Goal: Task Accomplishment & Management: Use online tool/utility

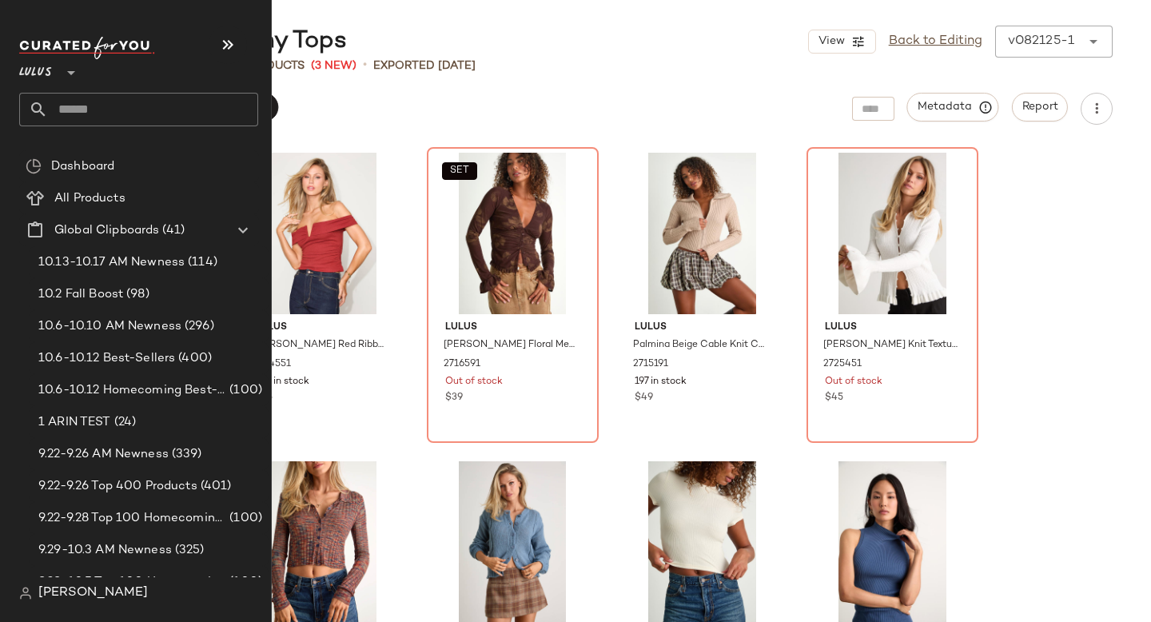
click at [71, 109] on input "text" at bounding box center [153, 110] width 210 height 34
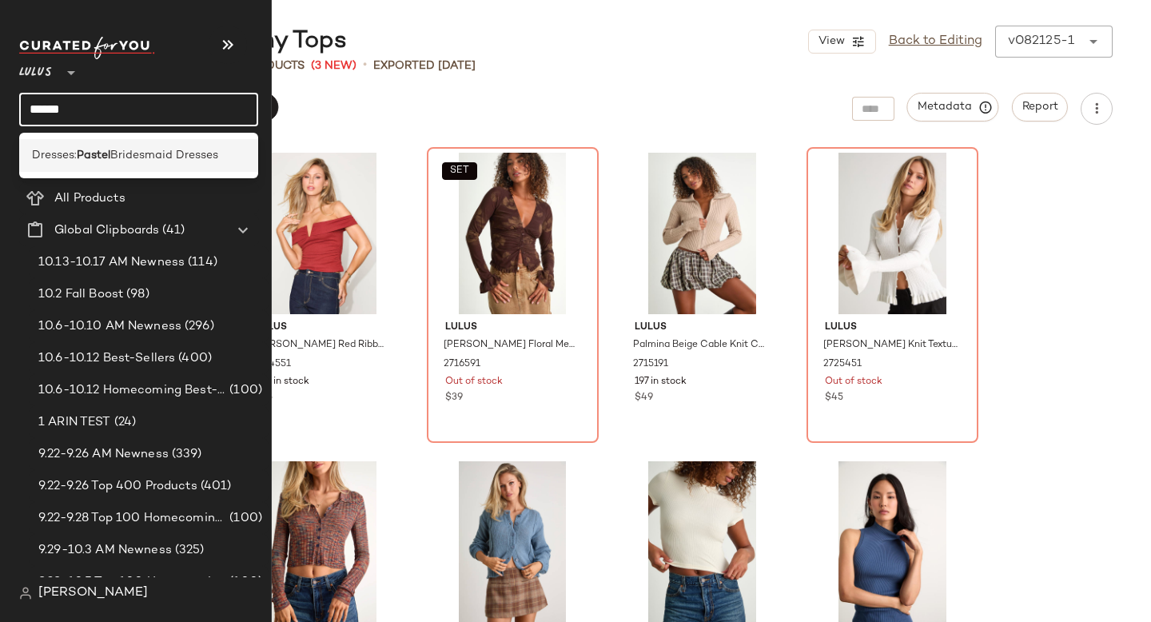
type input "******"
click at [91, 148] on b "Pastel" at bounding box center [94, 155] width 34 height 17
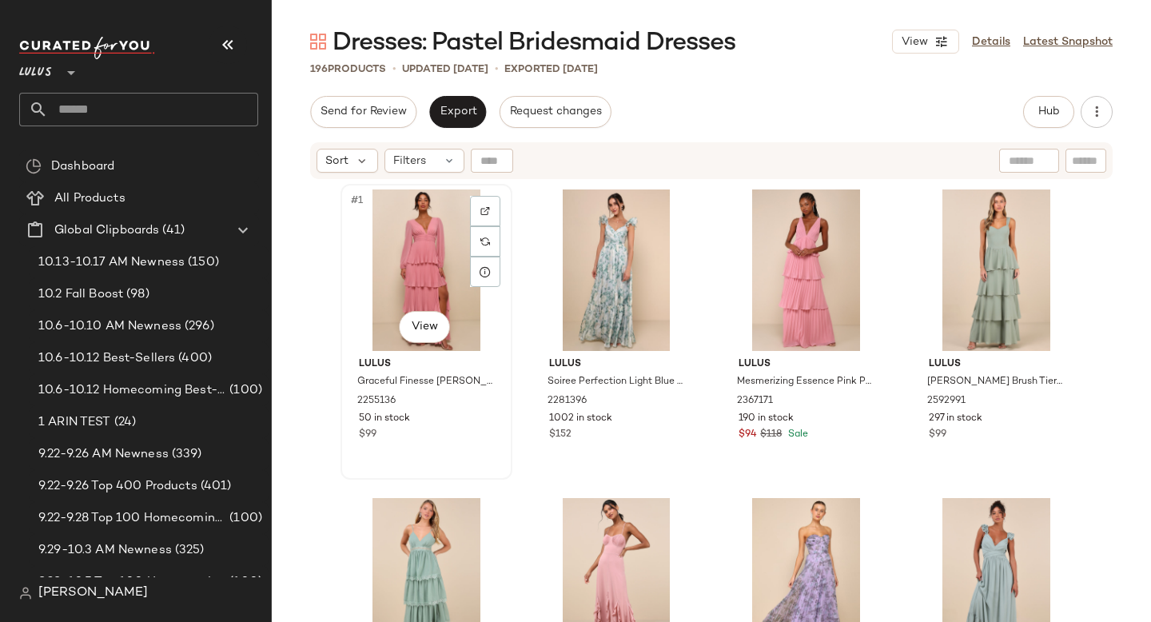
click at [423, 251] on div "#1 View" at bounding box center [426, 269] width 161 height 161
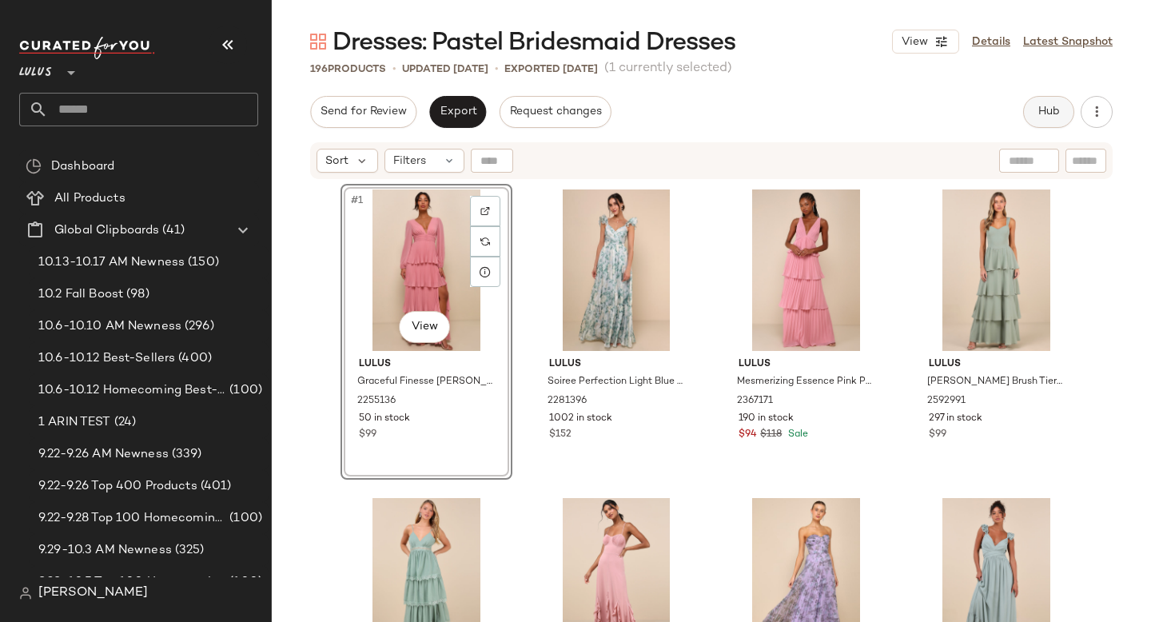
click at [1060, 97] on button "Hub" at bounding box center [1048, 112] width 51 height 32
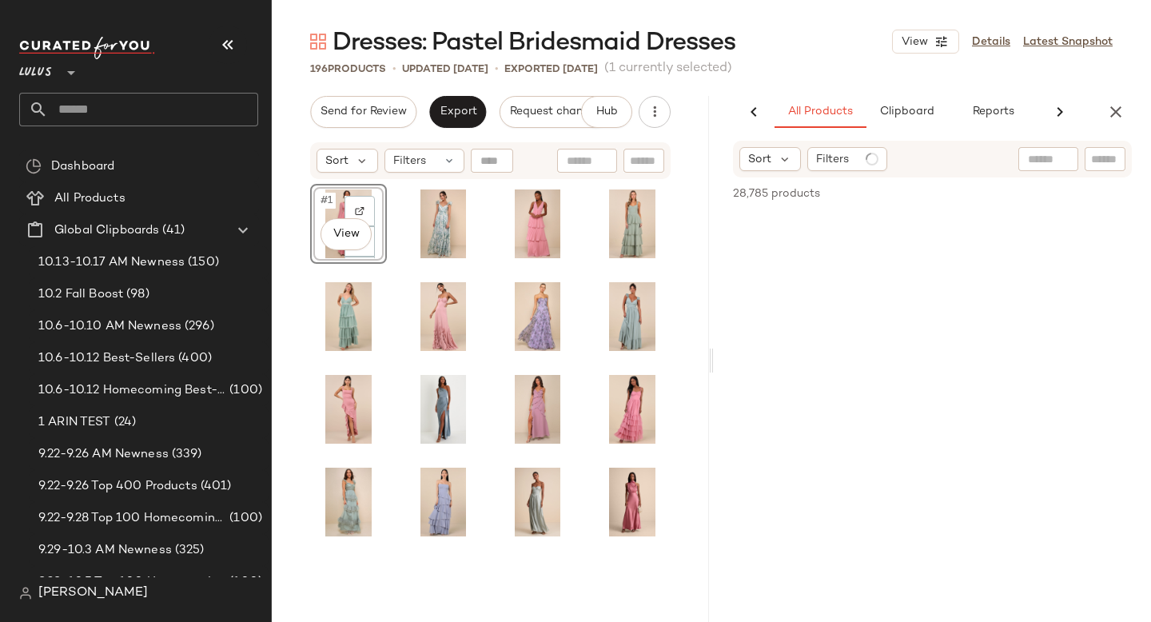
scroll to position [0, 141]
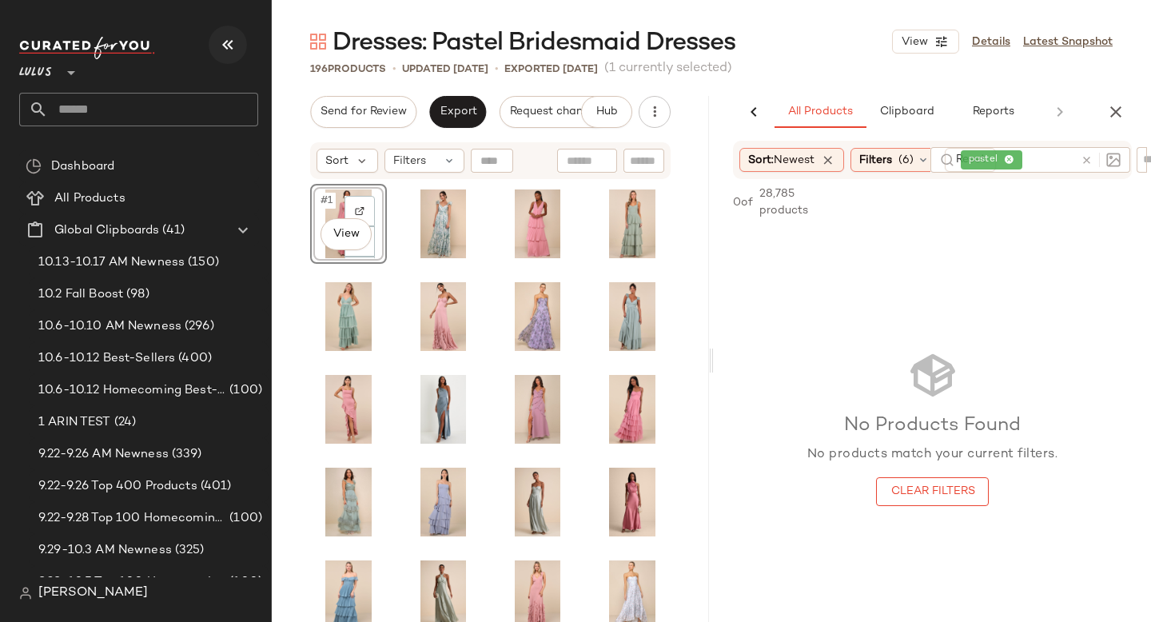
click at [227, 51] on icon "button" at bounding box center [227, 44] width 19 height 19
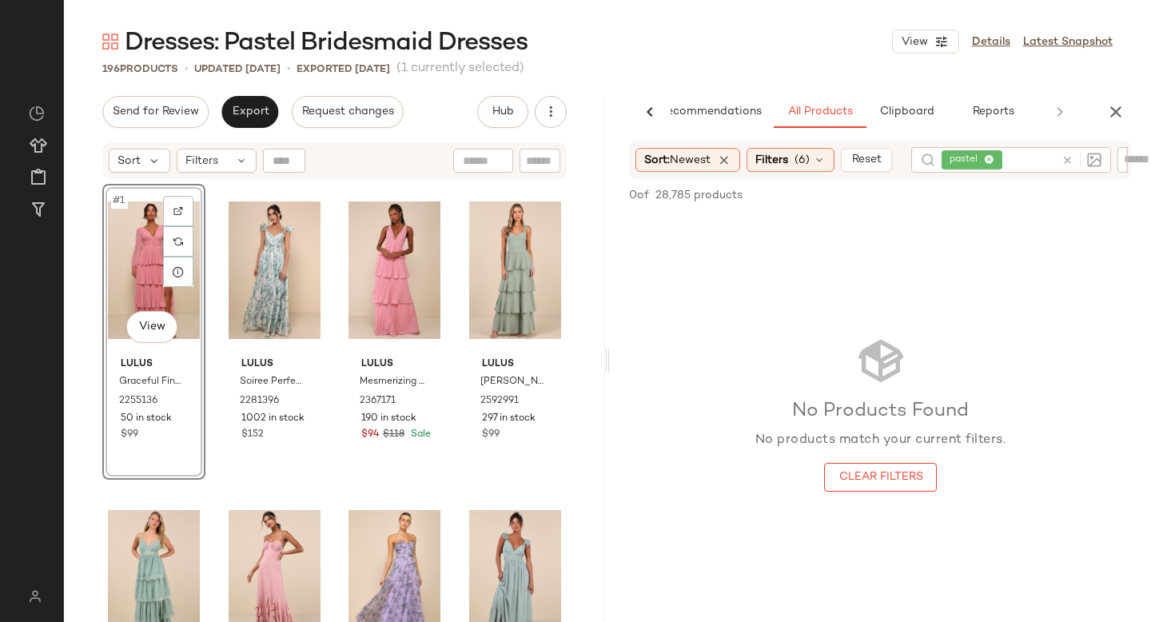
scroll to position [0, 38]
click at [780, 168] on div "Filters (6)" at bounding box center [790, 160] width 88 height 24
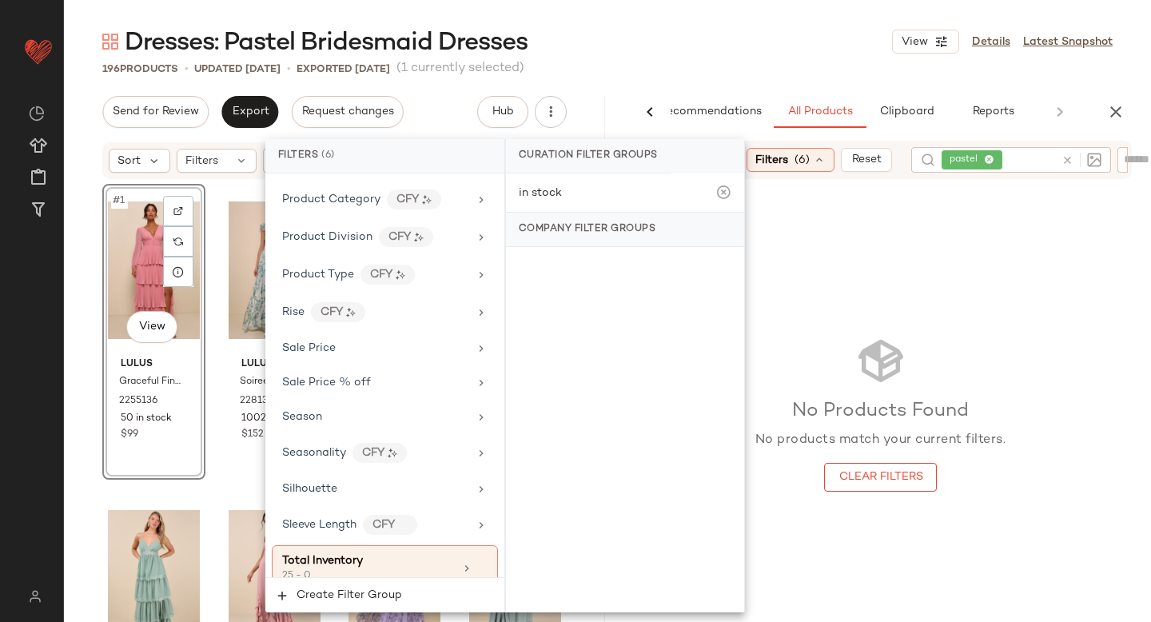
scroll to position [1396, 0]
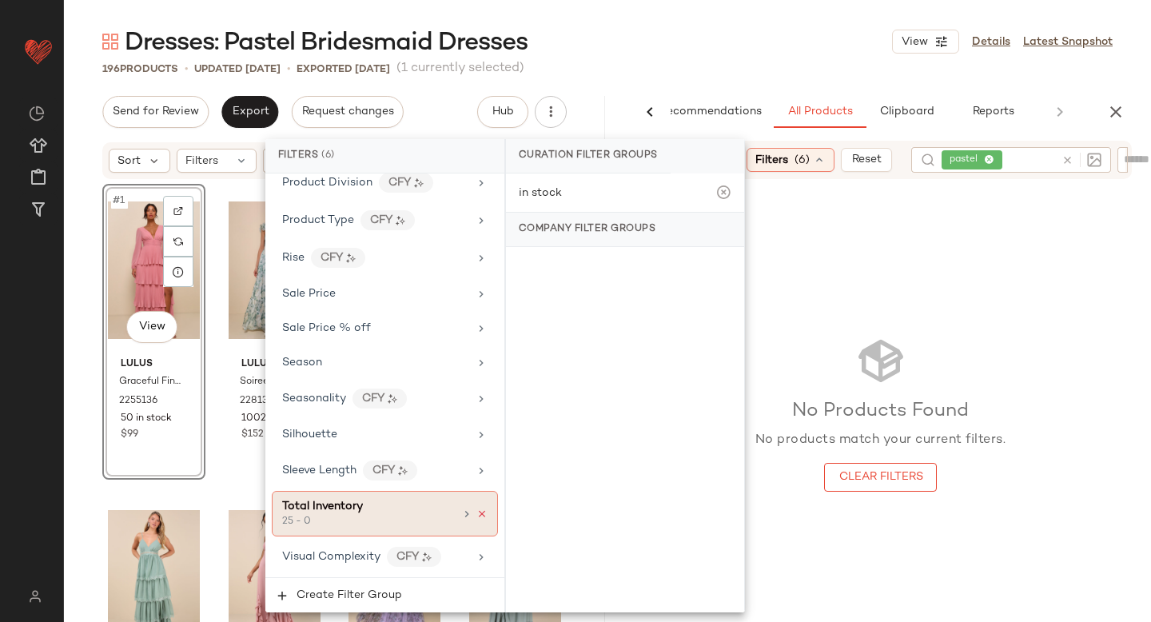
click at [476, 511] on icon at bounding box center [481, 513] width 11 height 11
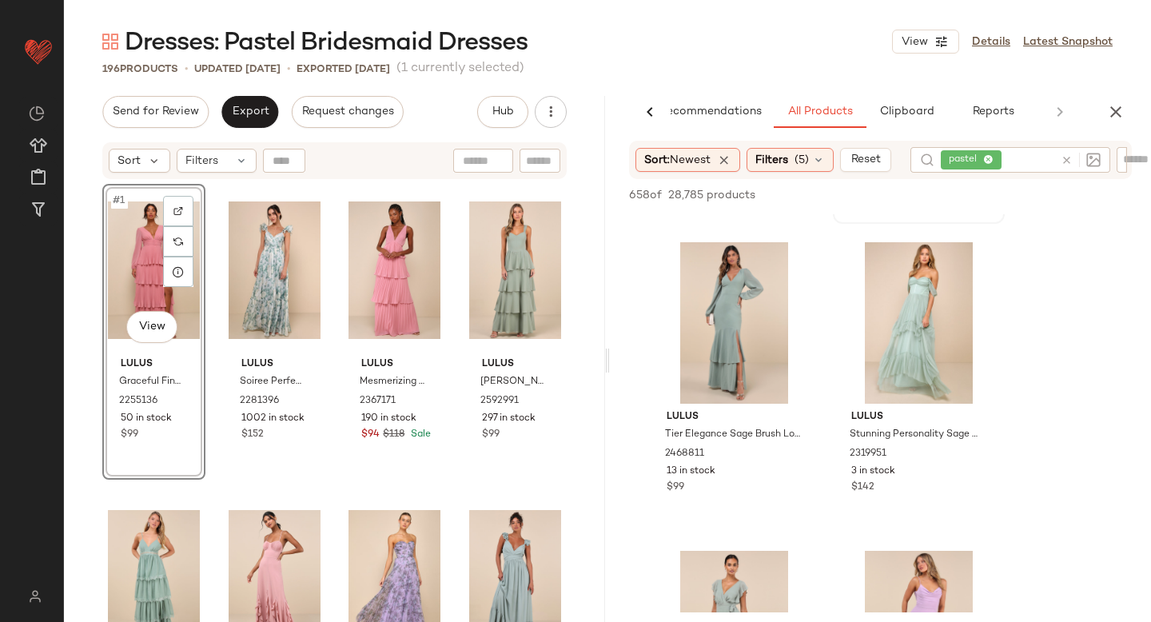
scroll to position [287, 0]
click at [788, 155] on span "Filters" at bounding box center [771, 160] width 33 height 17
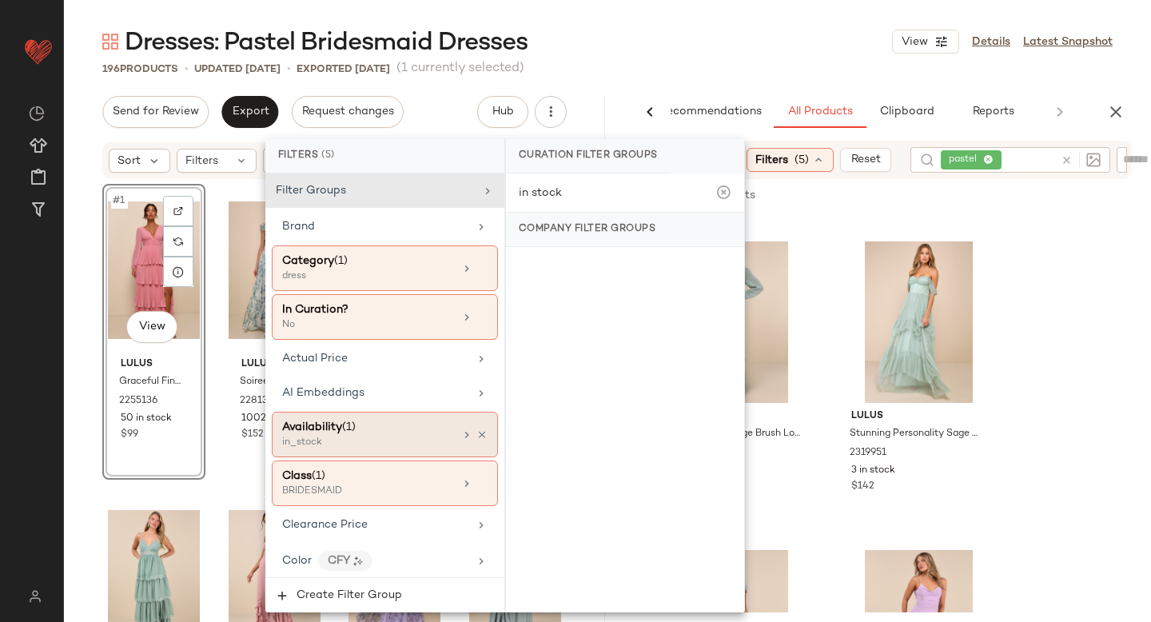
scroll to position [1382, 0]
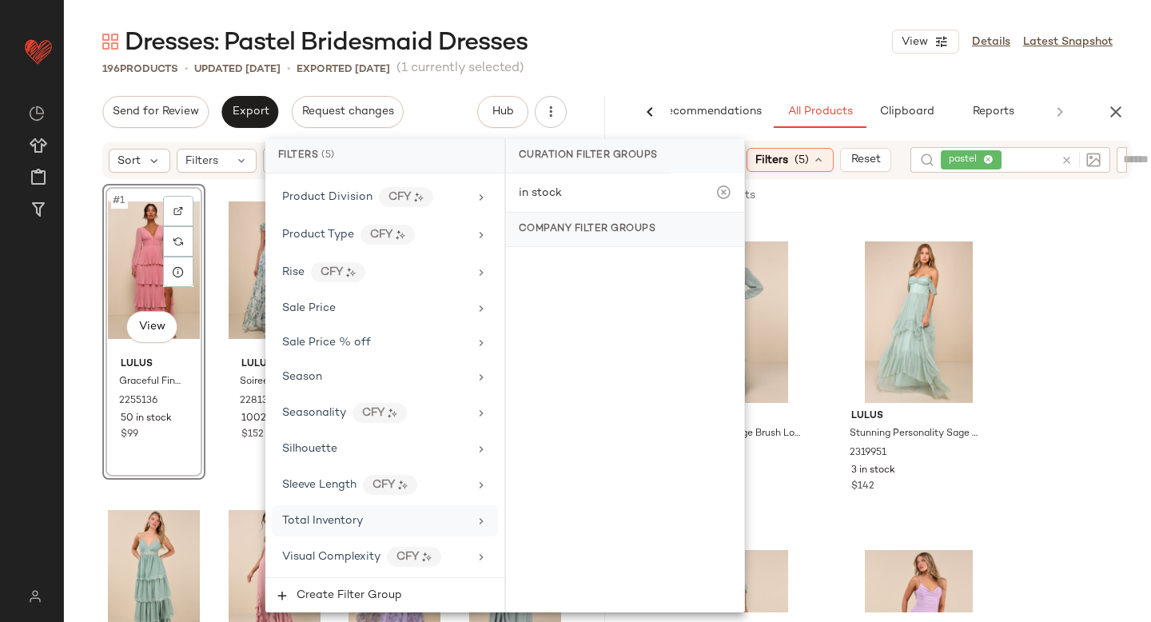
click at [335, 515] on span "Total Inventory" at bounding box center [322, 521] width 81 height 12
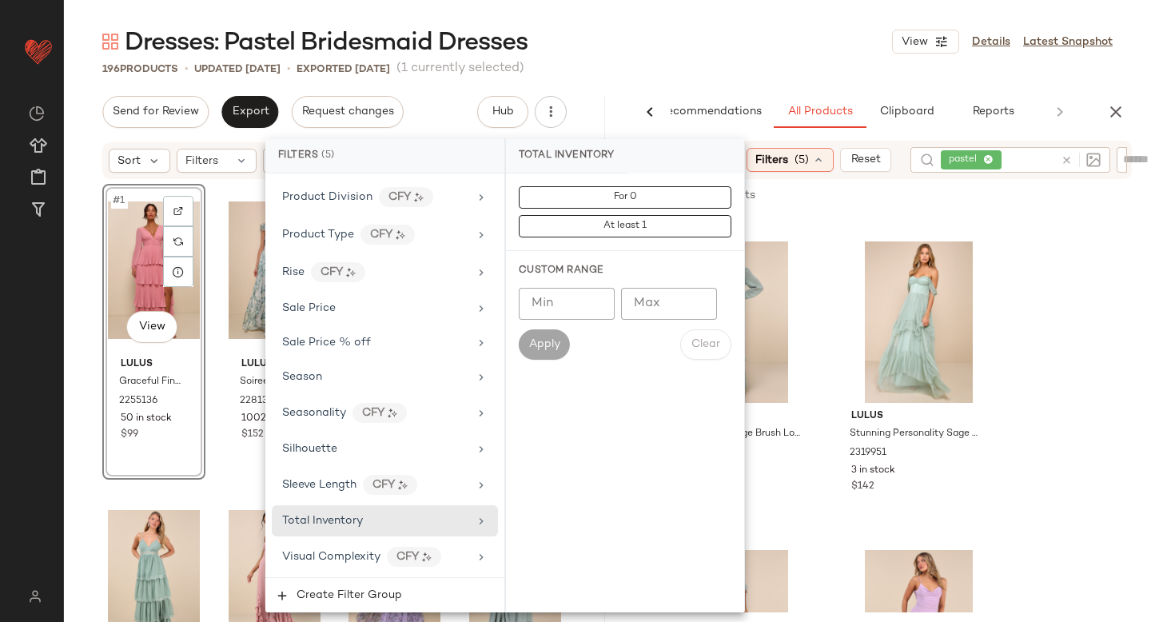
click at [552, 309] on input "Min" at bounding box center [567, 304] width 96 height 32
type input "**"
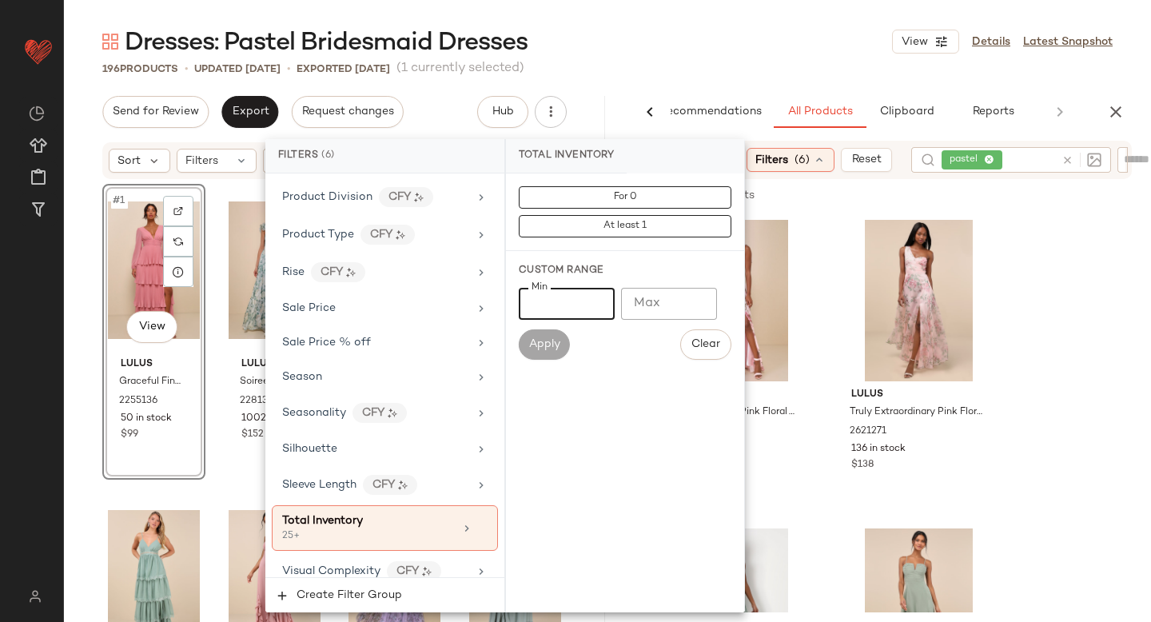
scroll to position [348, 0]
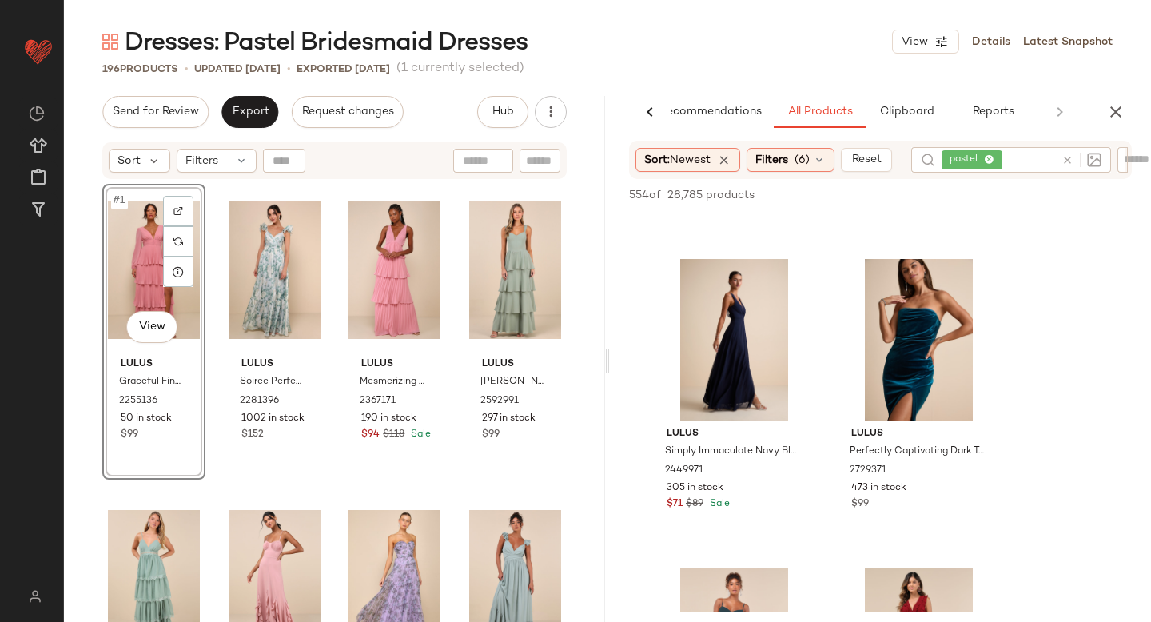
scroll to position [64021, 0]
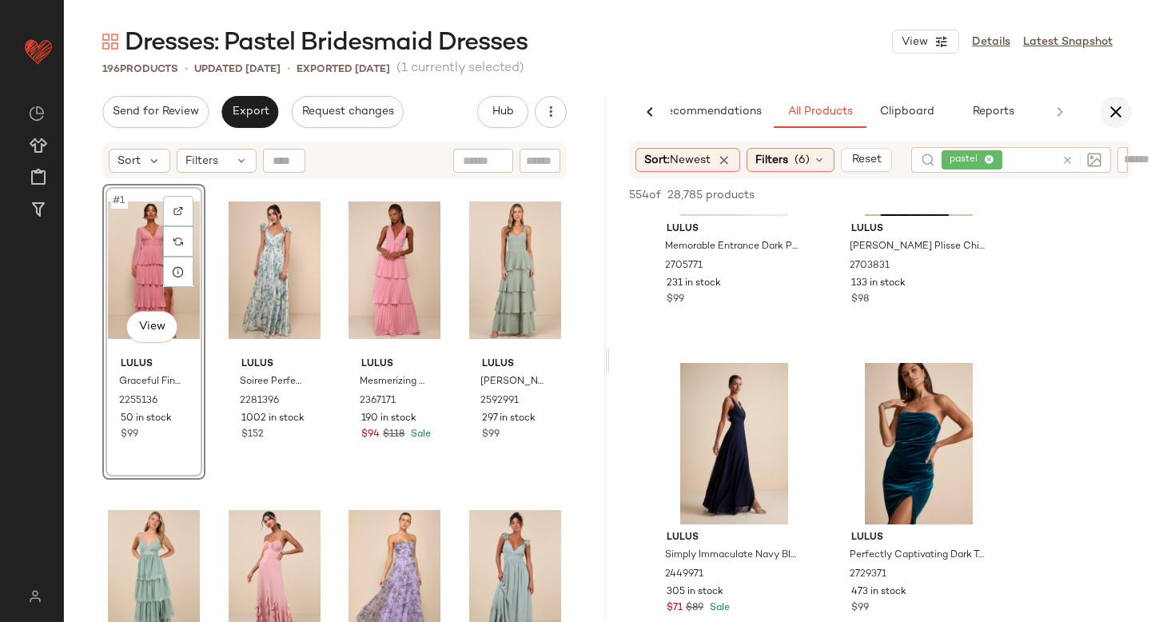
click at [1111, 111] on icon "button" at bounding box center [1115, 111] width 19 height 19
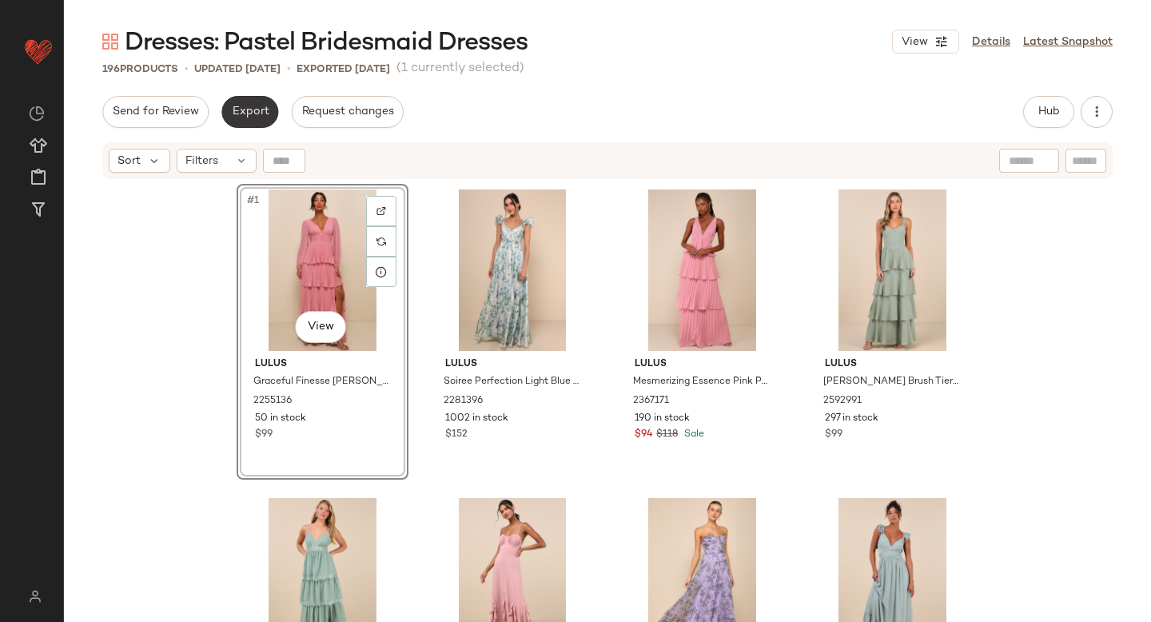
click at [245, 103] on button "Export" at bounding box center [249, 112] width 57 height 32
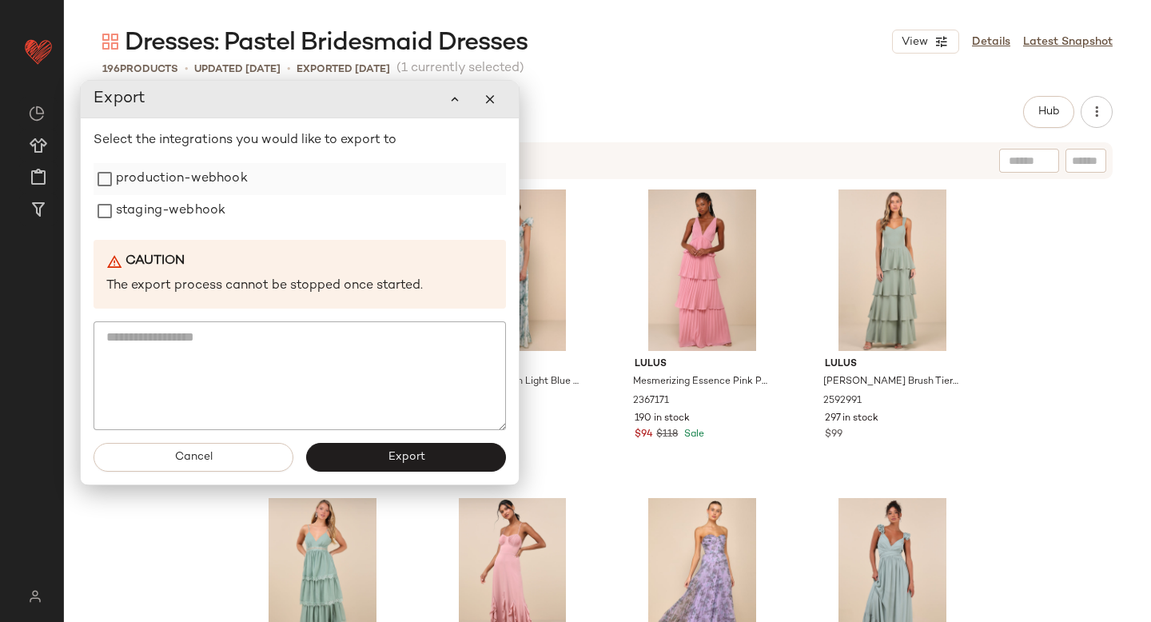
click at [184, 177] on label "production-webhook" at bounding box center [182, 179] width 132 height 32
click at [182, 235] on div "Select the integrations you would like to export to production-webhook staging-…" at bounding box center [300, 280] width 412 height 299
click at [174, 215] on label "staging-webhook" at bounding box center [170, 211] width 109 height 32
click at [397, 442] on div "Cancel Export" at bounding box center [300, 457] width 438 height 54
click at [400, 452] on span "Export" at bounding box center [406, 457] width 38 height 13
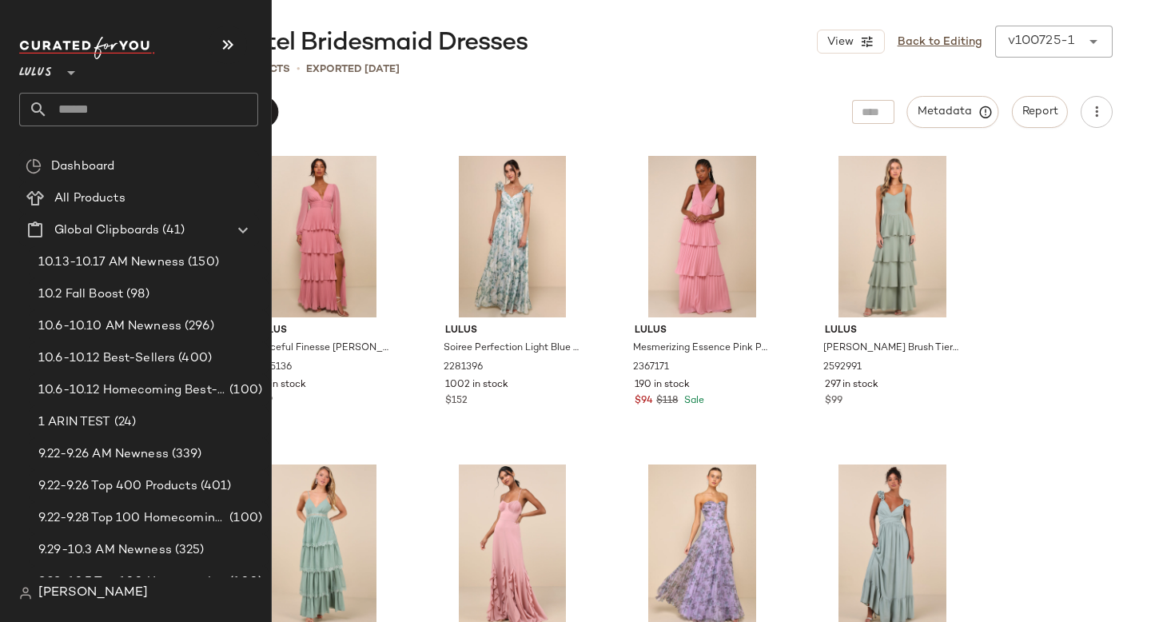
click at [118, 109] on input "text" at bounding box center [153, 110] width 210 height 34
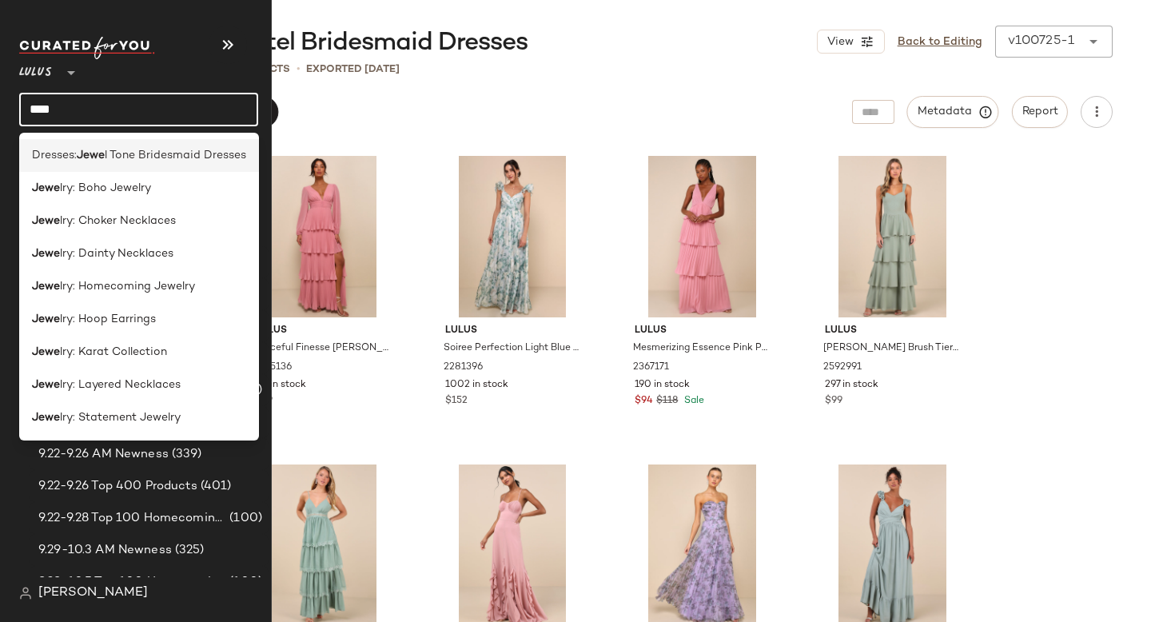
type input "****"
click at [162, 161] on span "l Tone Bridesmaid Dresses" at bounding box center [175, 155] width 141 height 17
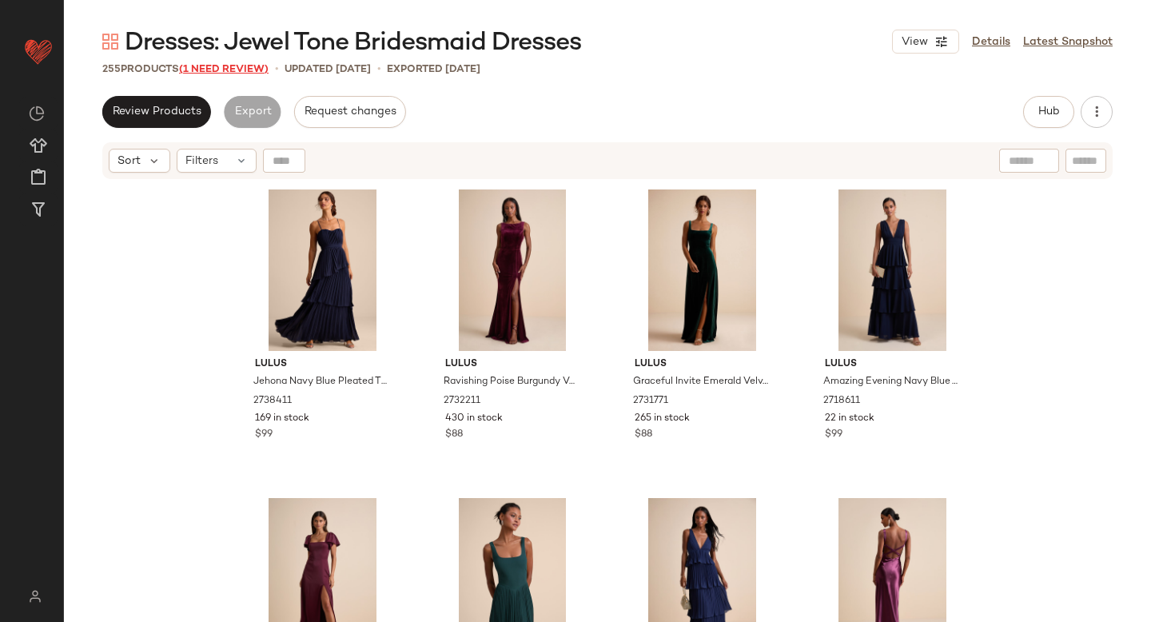
click at [221, 70] on span "(1 Need Review)" at bounding box center [224, 69] width 90 height 11
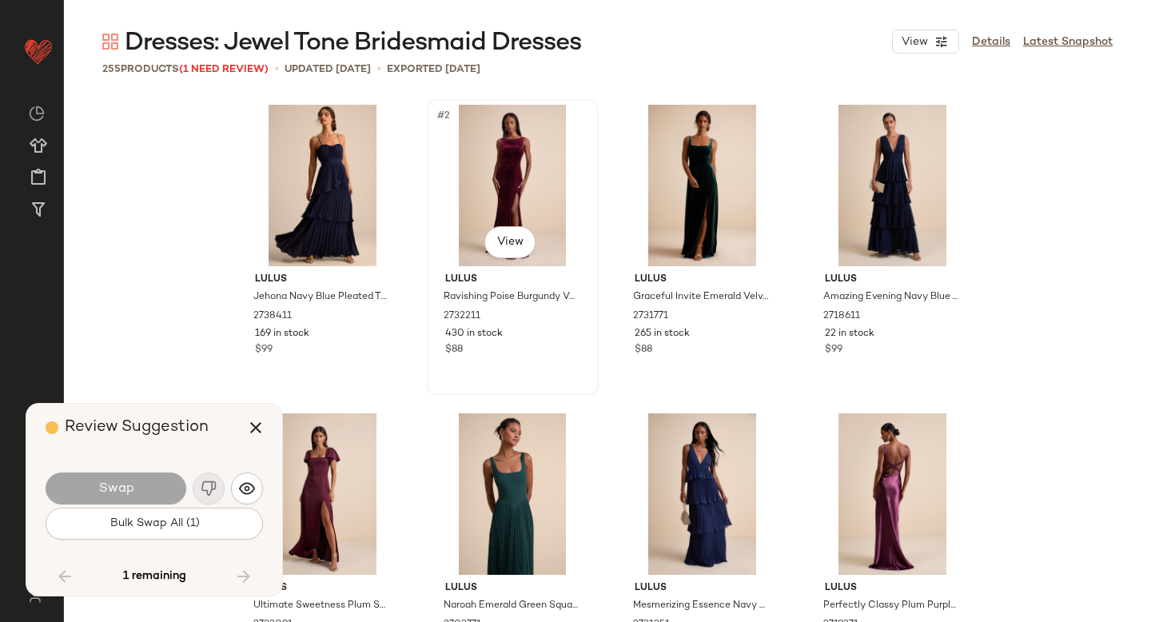
scroll to position [5861, 0]
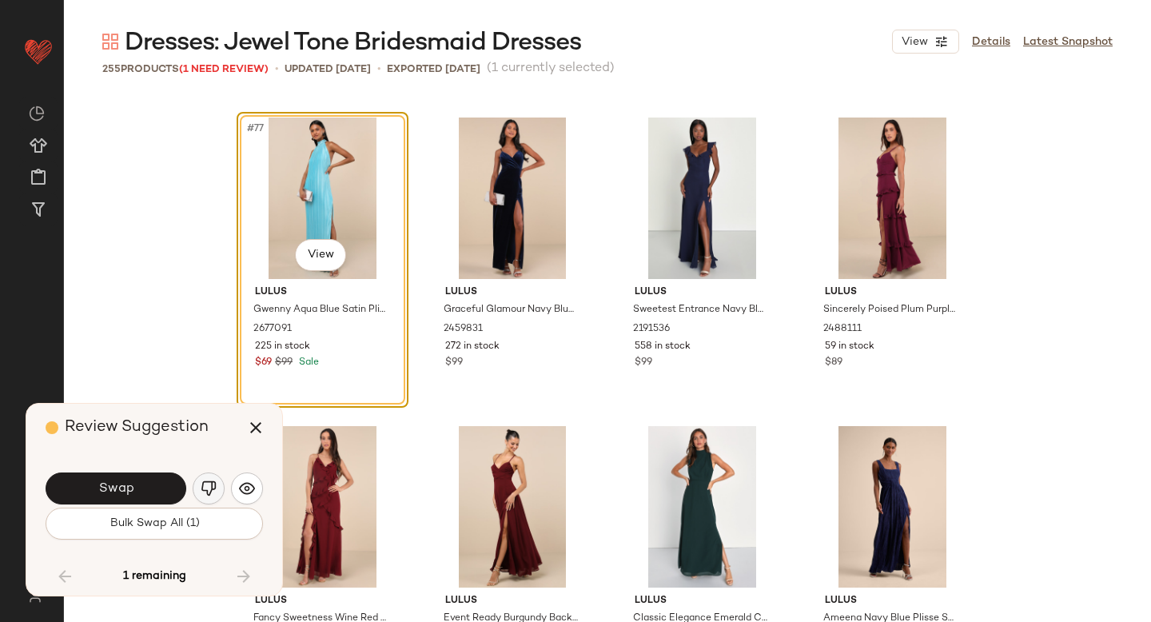
click at [211, 483] on img "button" at bounding box center [209, 488] width 16 height 16
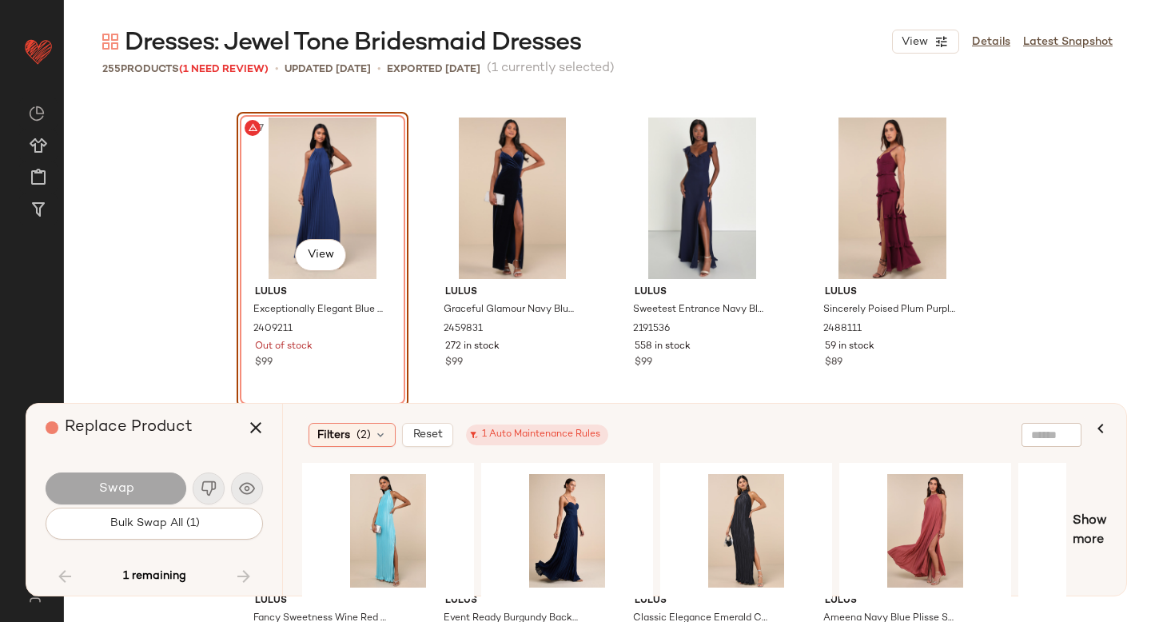
click at [290, 166] on div "#77 View" at bounding box center [322, 197] width 161 height 161
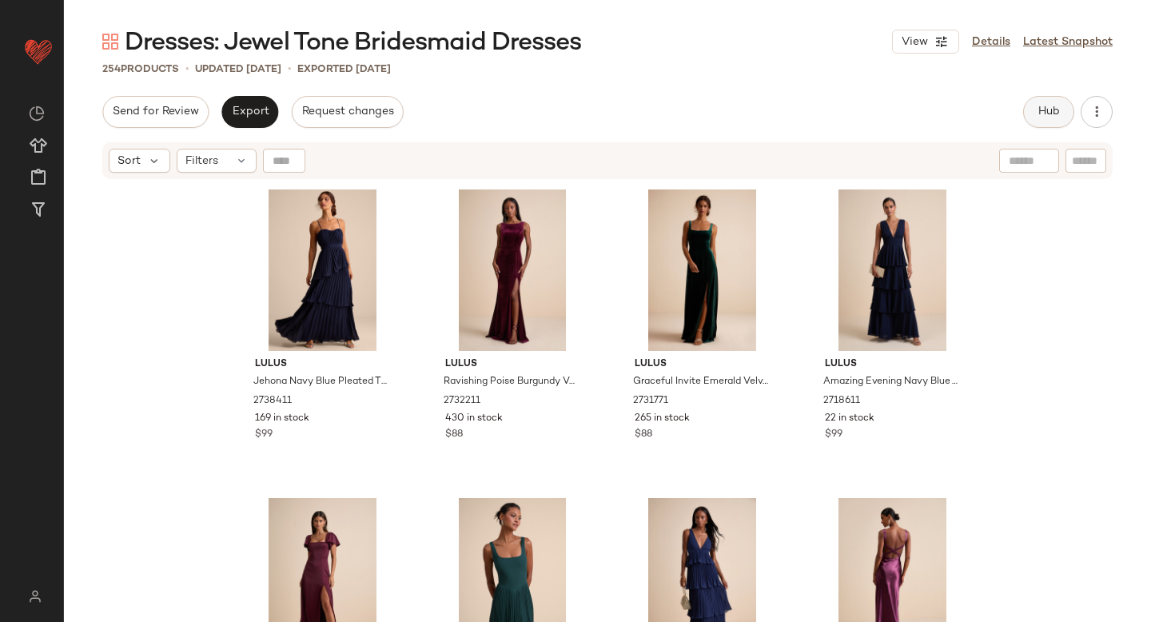
click at [1061, 112] on button "Hub" at bounding box center [1048, 112] width 51 height 32
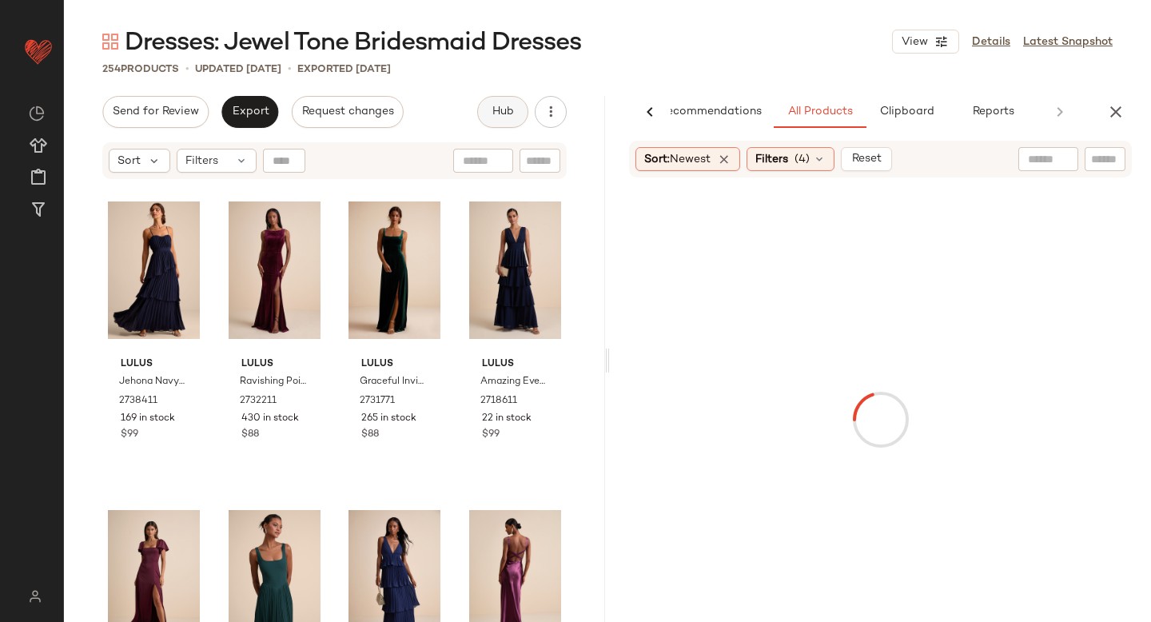
scroll to position [0, 38]
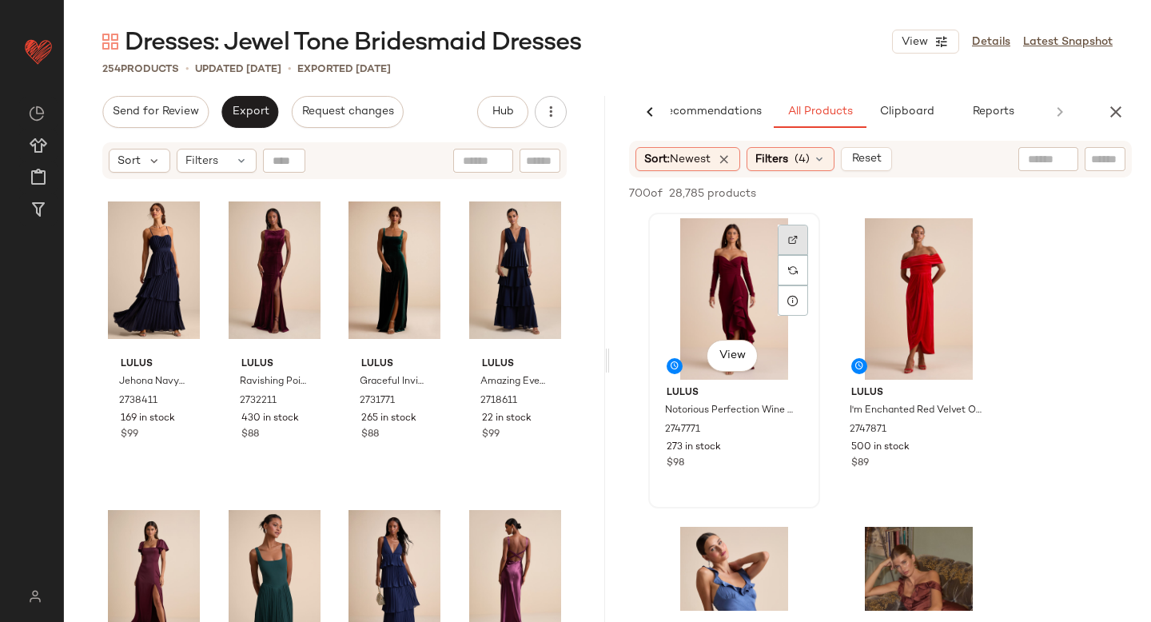
click at [788, 246] on div at bounding box center [793, 240] width 30 height 30
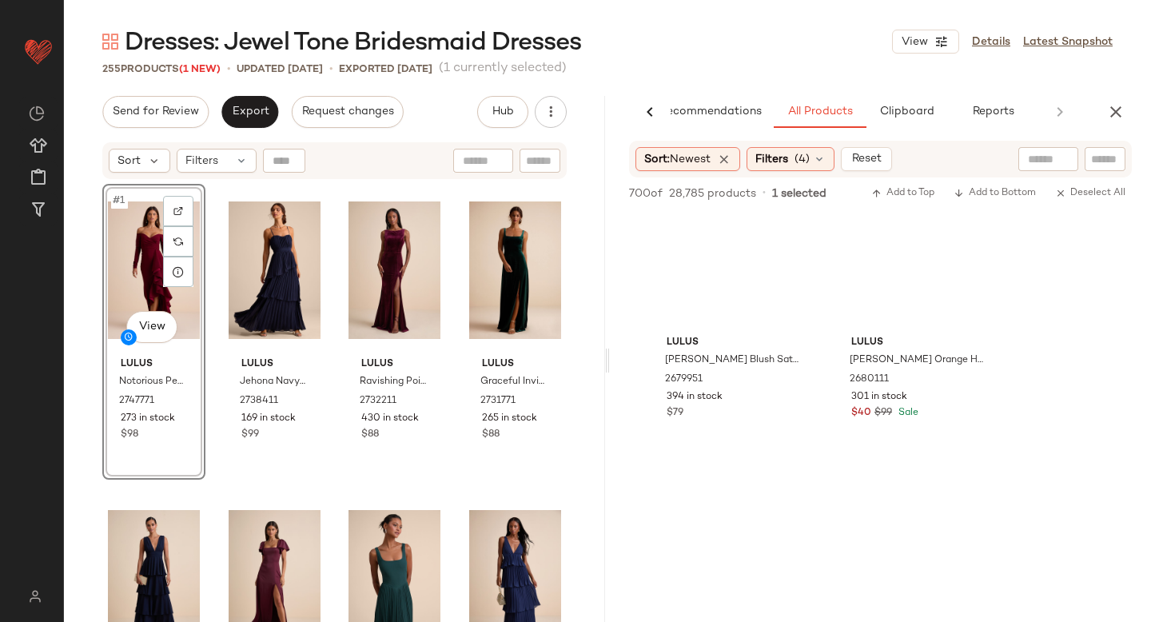
scroll to position [8164, 0]
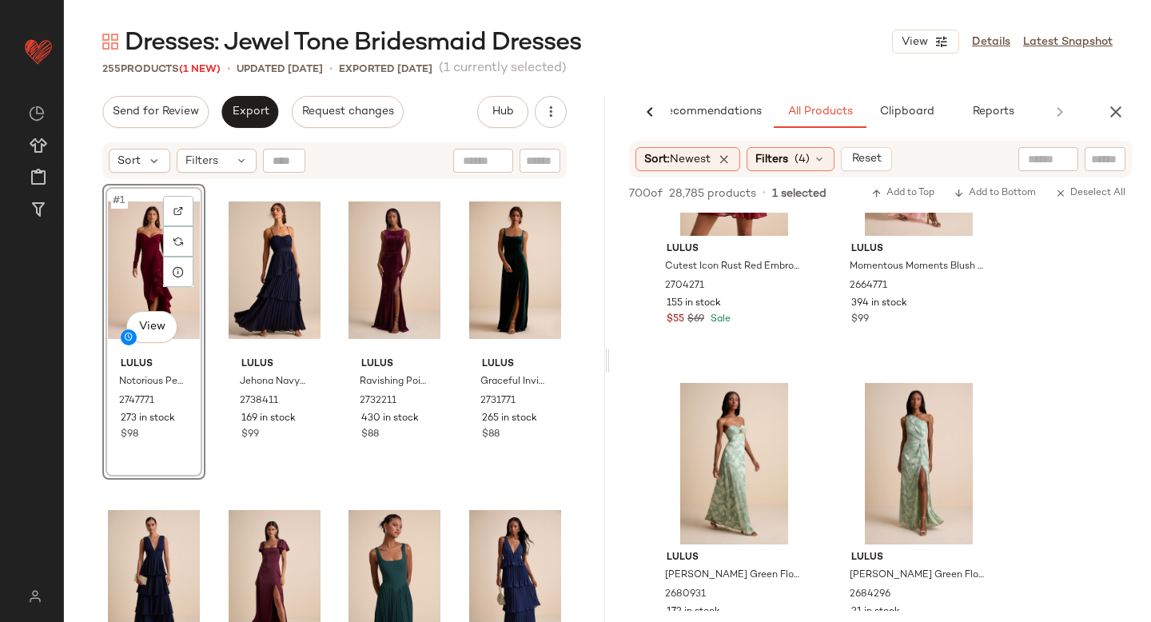
click at [1053, 165] on input "text" at bounding box center [1048, 159] width 41 height 17
type input "**********"
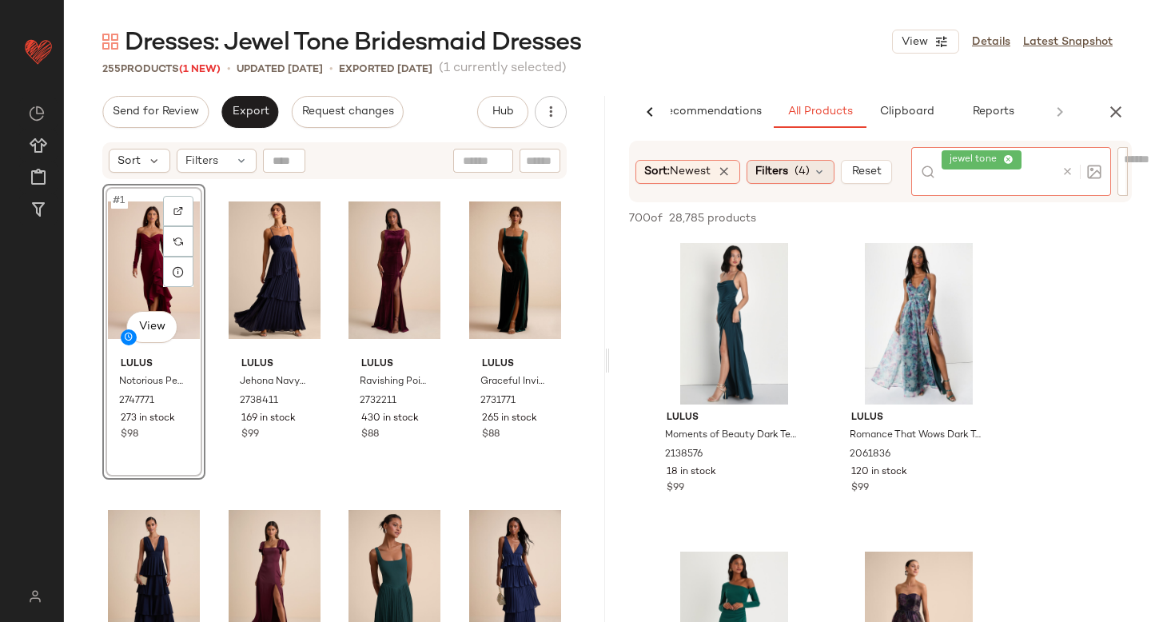
click at [794, 175] on div "Sort: Newest Filters (4) Reset jewel tone" at bounding box center [880, 172] width 503 height 62
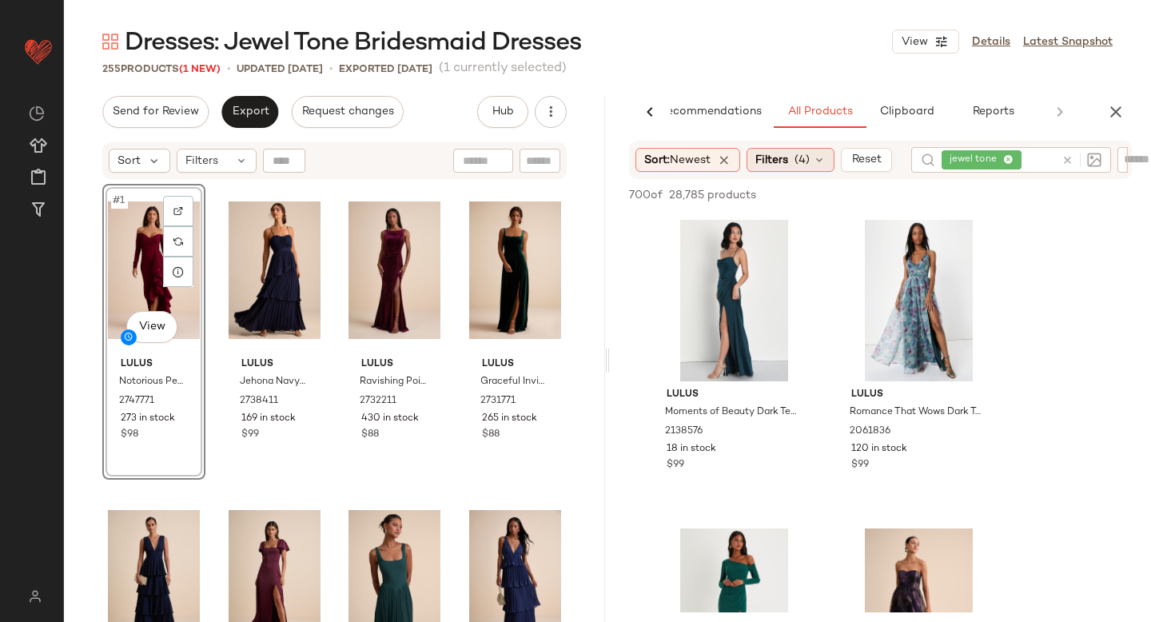
click at [796, 159] on div "Filters (4)" at bounding box center [790, 160] width 88 height 24
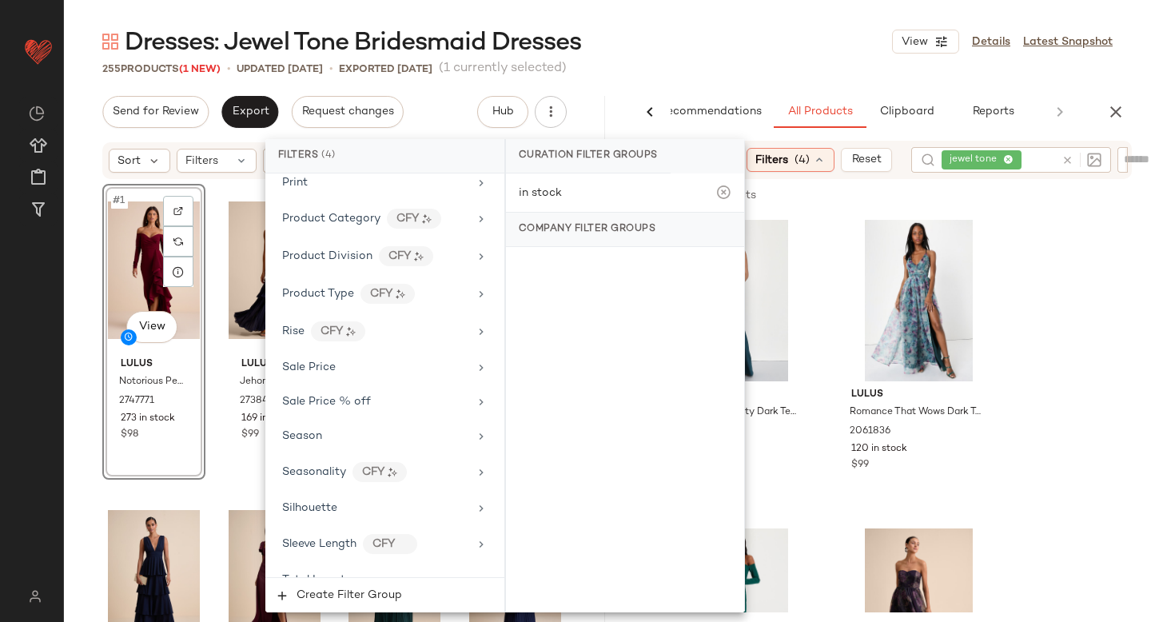
scroll to position [1367, 0]
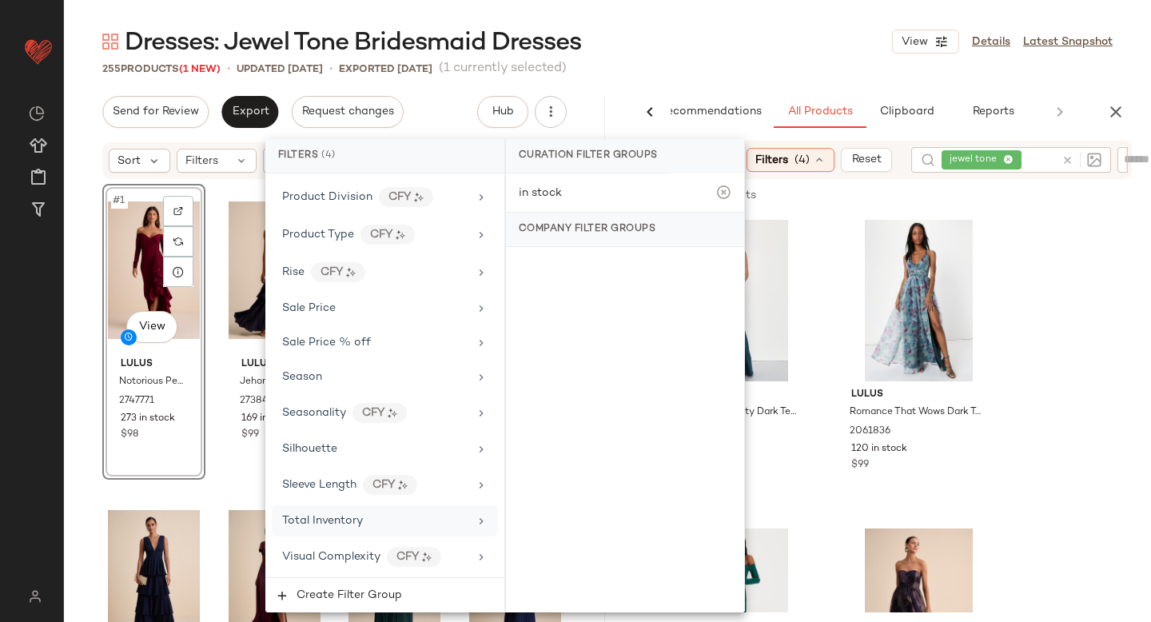
click at [318, 508] on div "Total Inventory" at bounding box center [385, 520] width 226 height 31
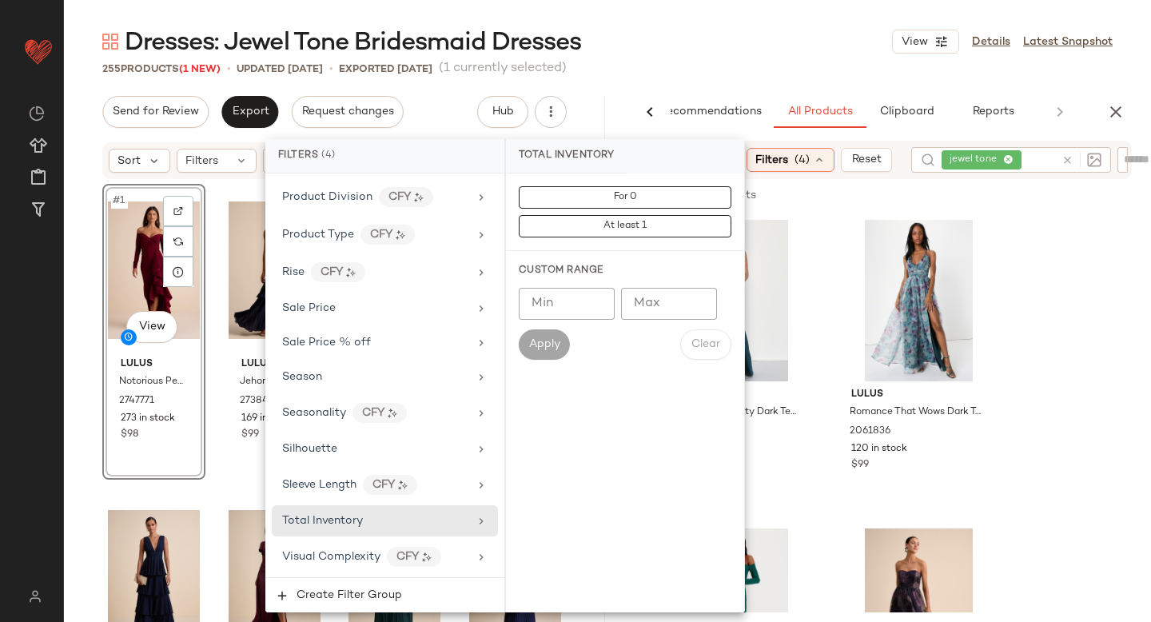
click at [523, 311] on input "Min" at bounding box center [567, 304] width 96 height 32
type input "**"
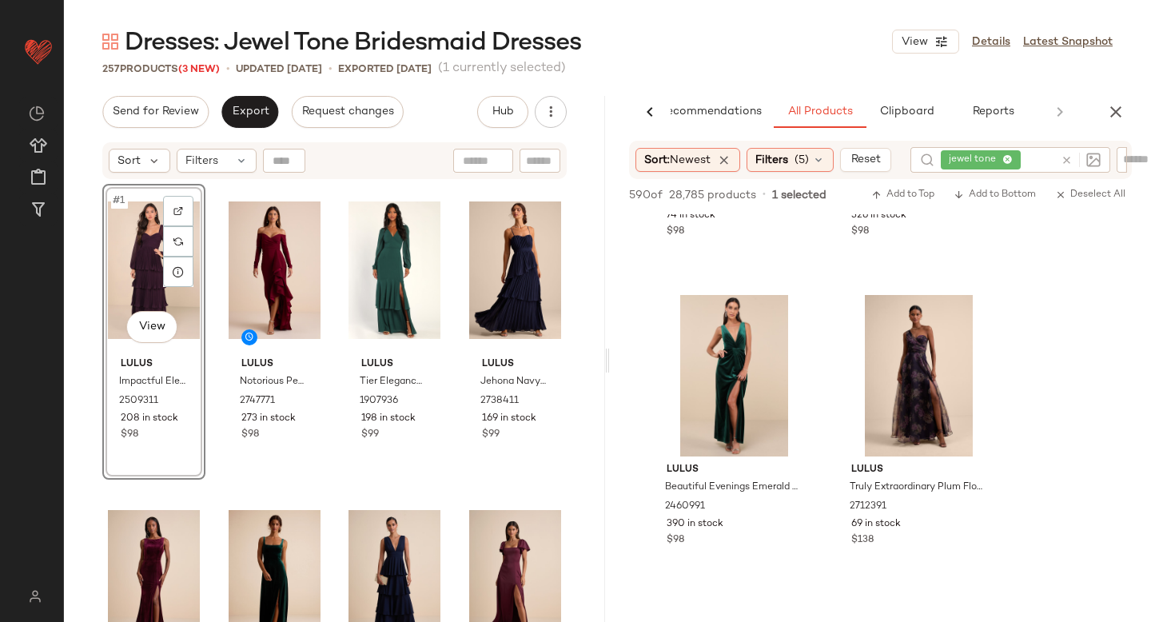
scroll to position [1792, 0]
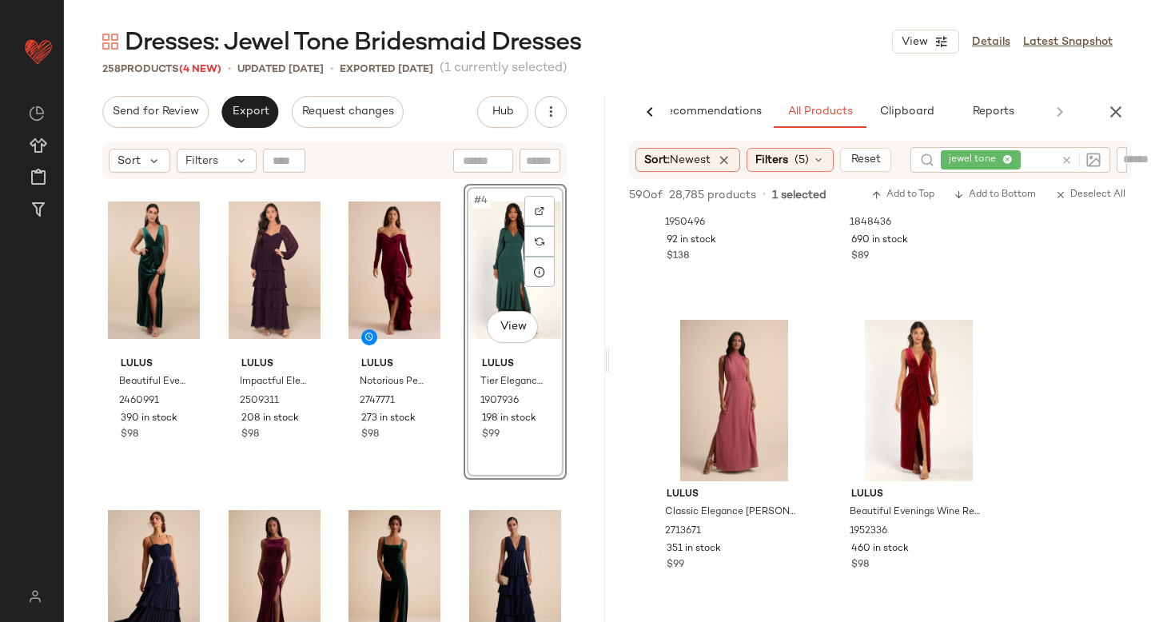
scroll to position [5165, 0]
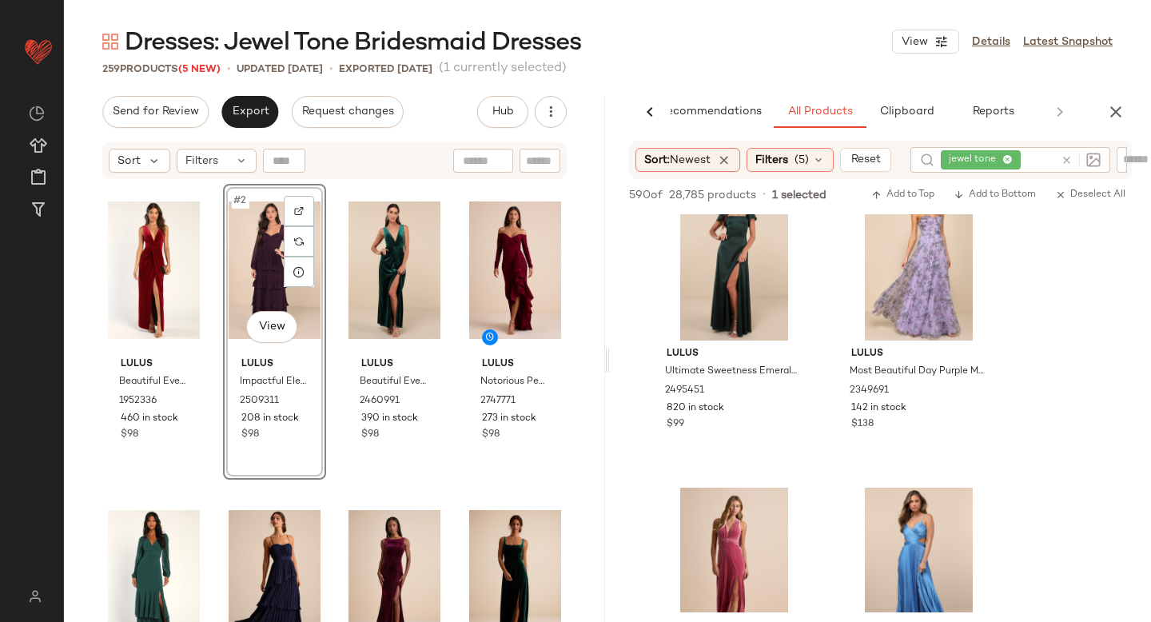
scroll to position [6706, 0]
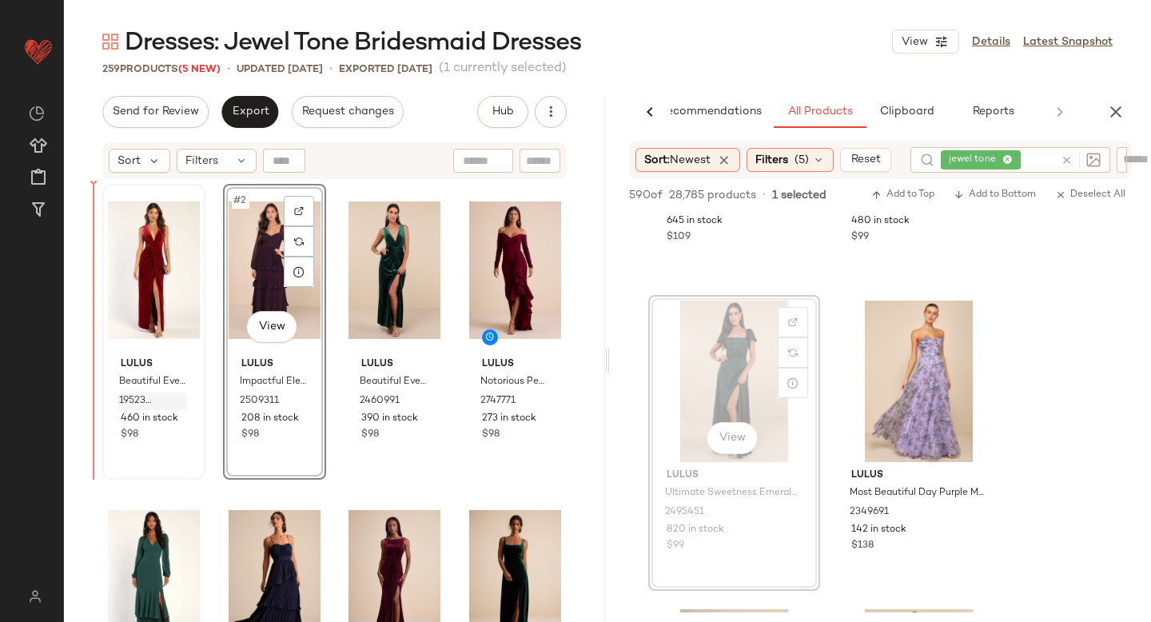
drag, startPoint x: 695, startPoint y: 334, endPoint x: 137, endPoint y: 394, distance: 561.8
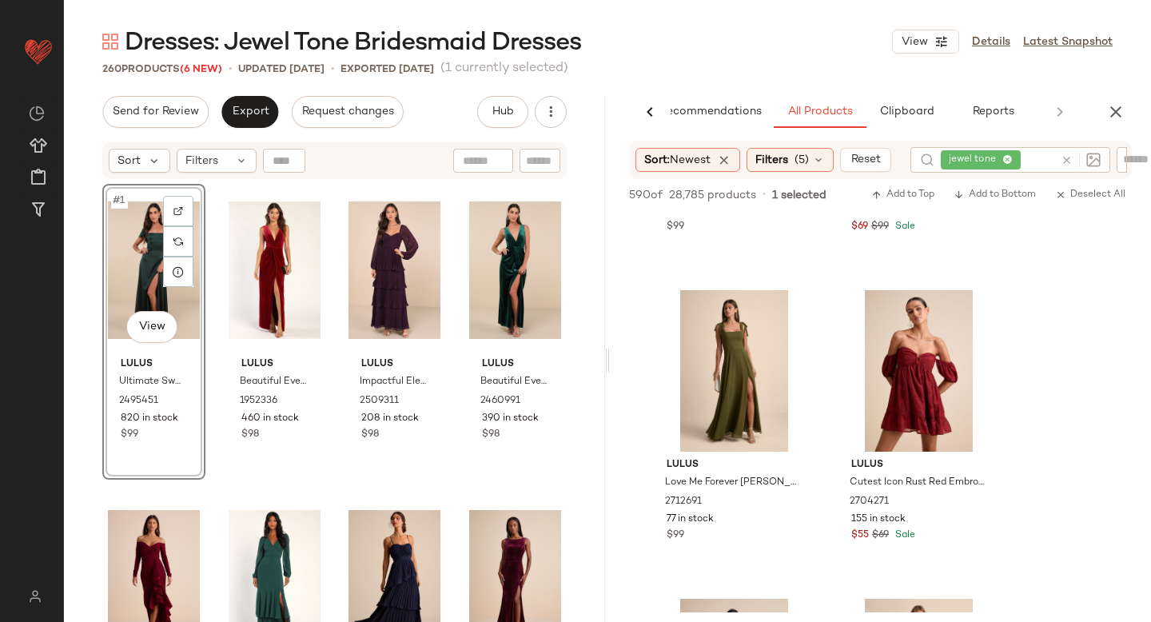
scroll to position [9503, 0]
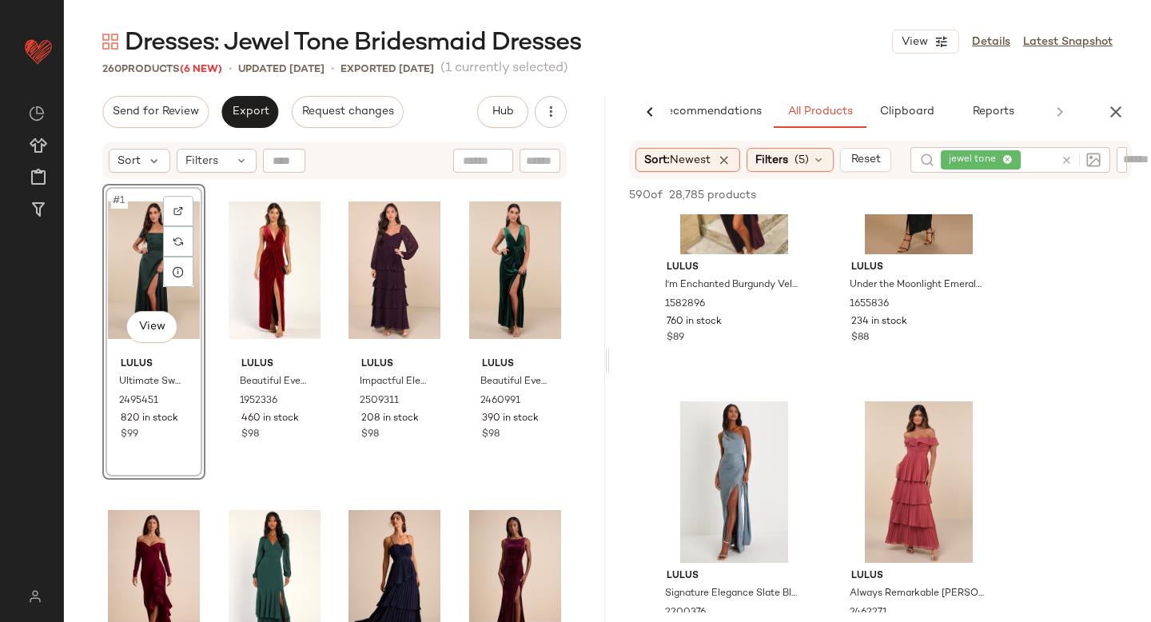
scroll to position [11408, 0]
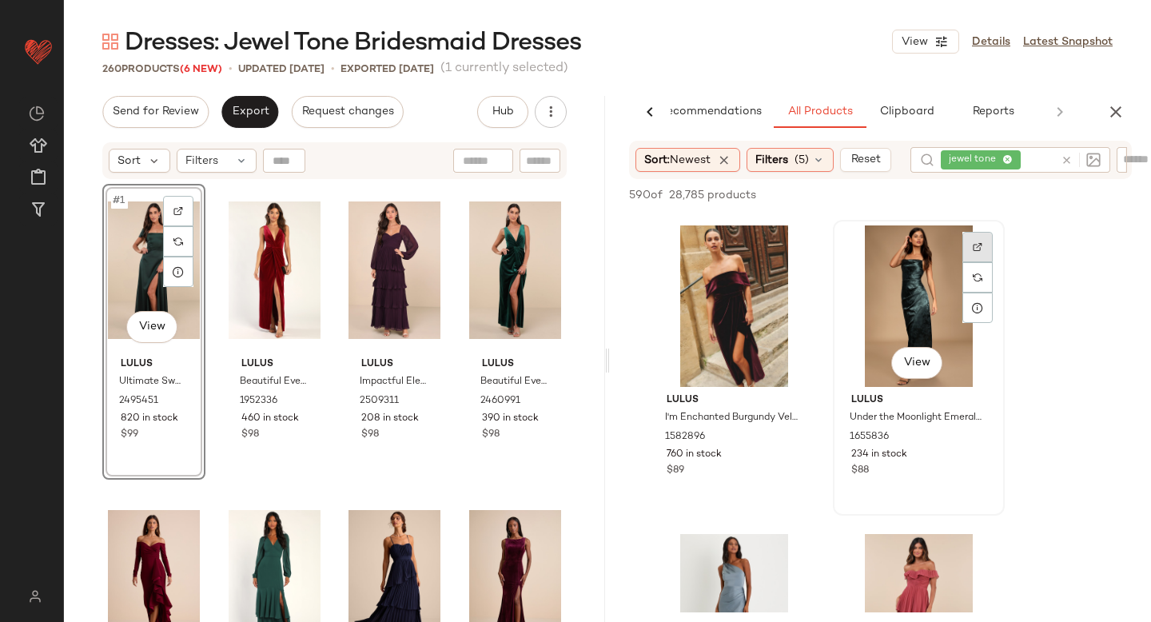
click at [983, 249] on div at bounding box center [977, 247] width 30 height 30
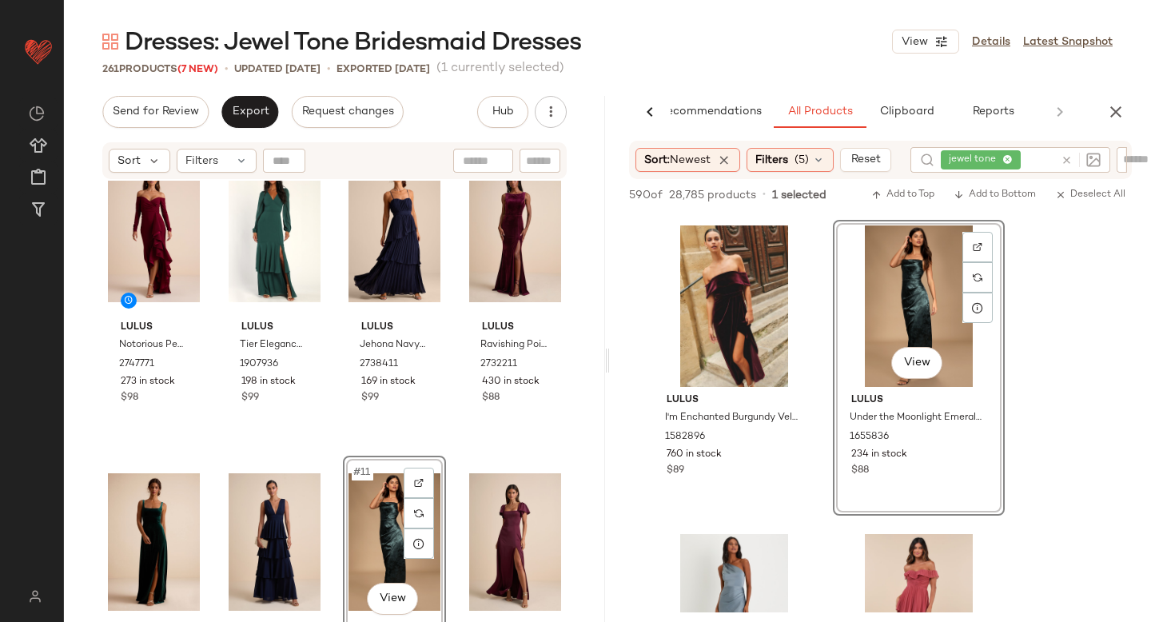
scroll to position [360, 0]
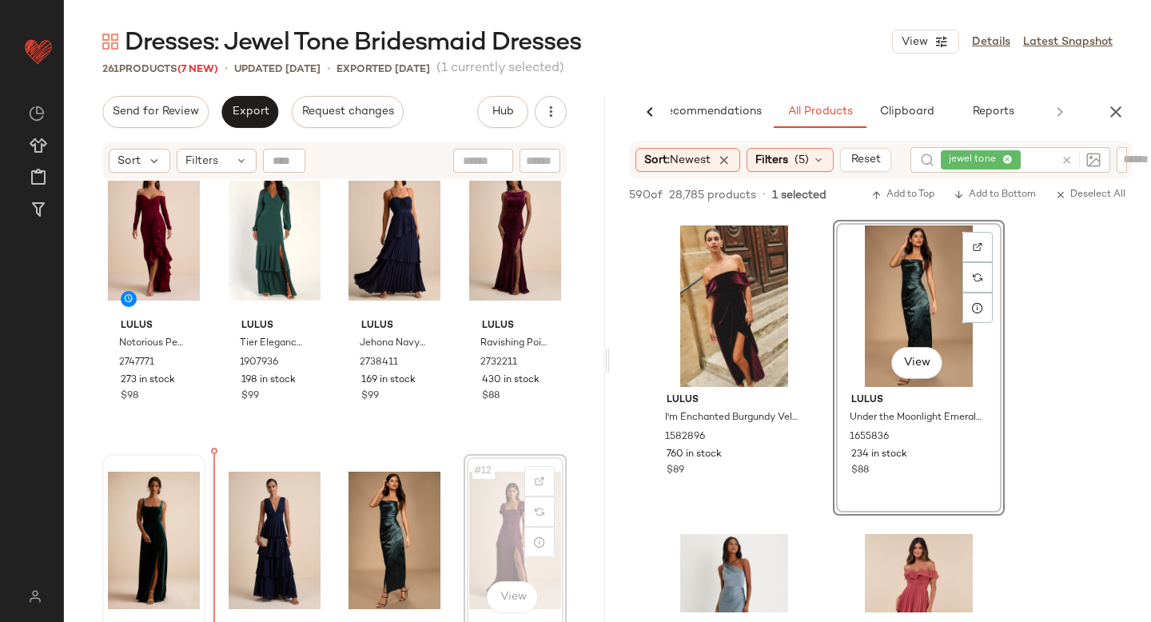
drag, startPoint x: 489, startPoint y: 507, endPoint x: 161, endPoint y: 530, distance: 328.5
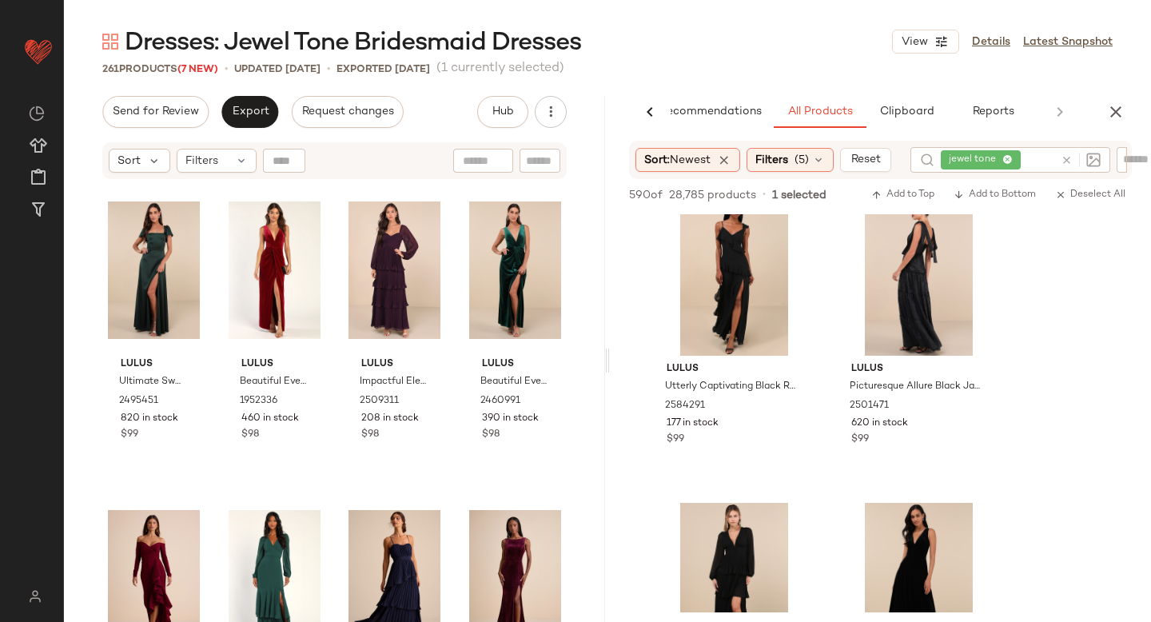
scroll to position [23764, 0]
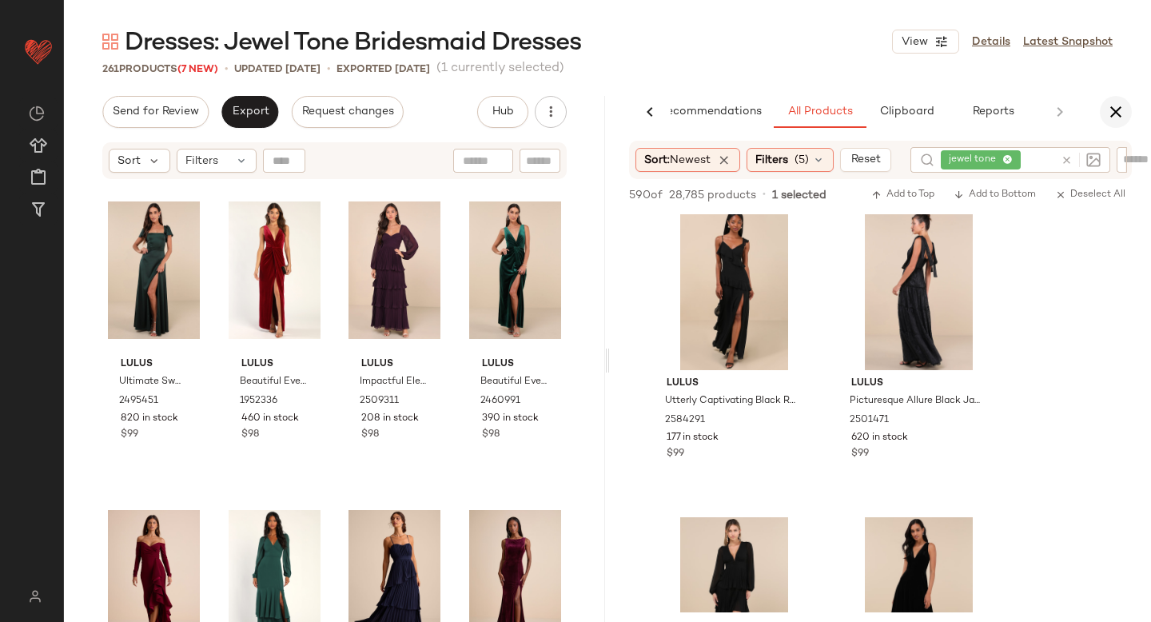
click at [1109, 103] on icon "button" at bounding box center [1115, 111] width 19 height 19
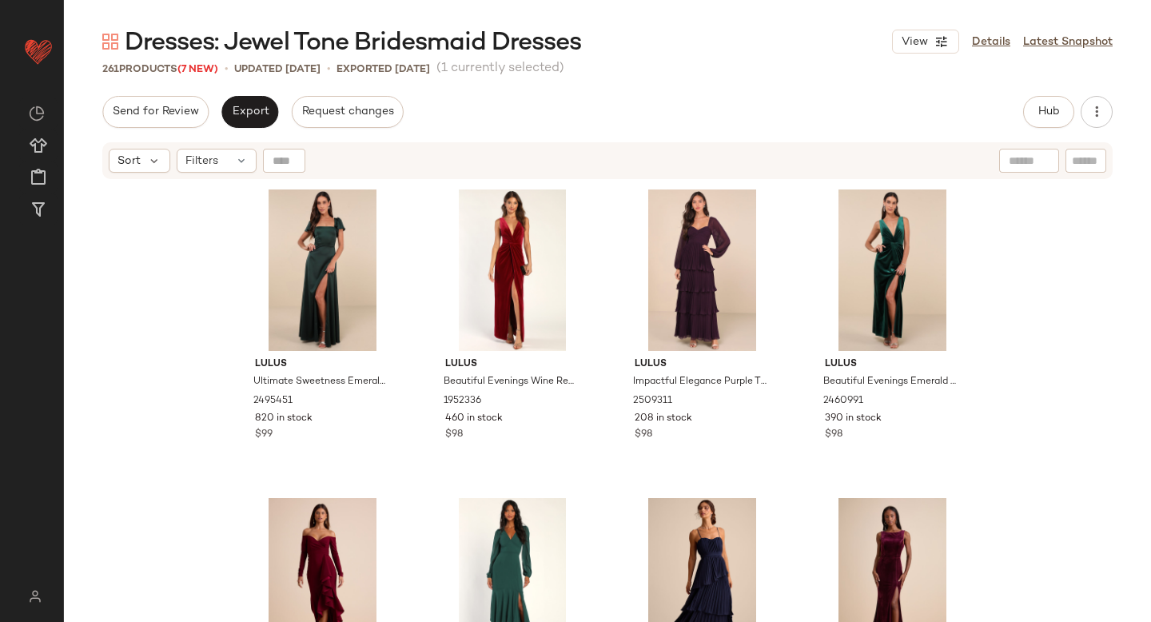
click at [243, 90] on div "Dresses: Jewel Tone Bridesmaid Dresses View Details Latest Snapshot 261 Product…" at bounding box center [607, 324] width 1087 height 596
click at [241, 117] on span "Export" at bounding box center [250, 111] width 38 height 13
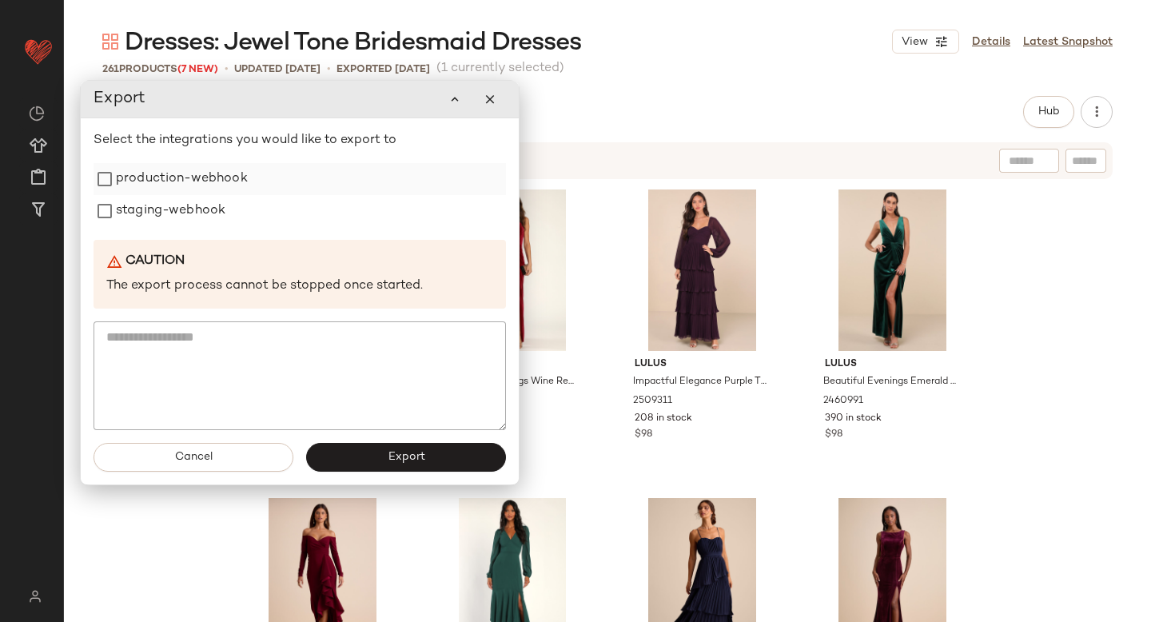
click at [177, 180] on label "production-webhook" at bounding box center [182, 179] width 132 height 32
click at [162, 209] on label "staging-webhook" at bounding box center [170, 211] width 109 height 32
click at [342, 452] on button "Export" at bounding box center [406, 457] width 200 height 29
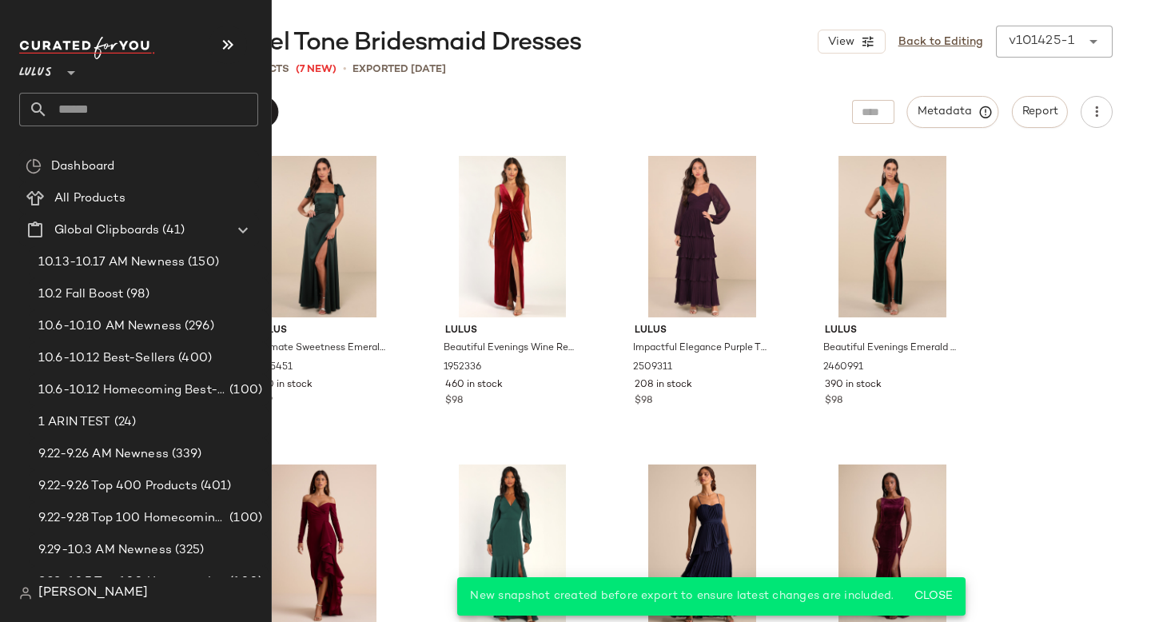
click at [104, 106] on input "text" at bounding box center [153, 110] width 210 height 34
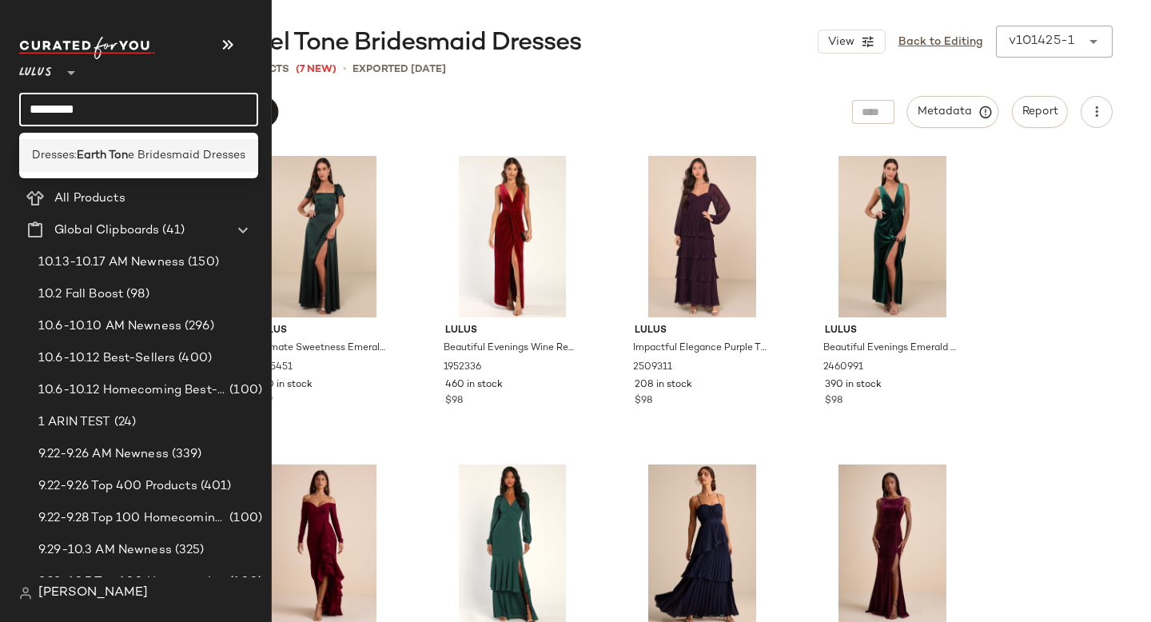
type input "*********"
click at [140, 147] on span "e Bridesmaid Dresses" at bounding box center [186, 155] width 117 height 17
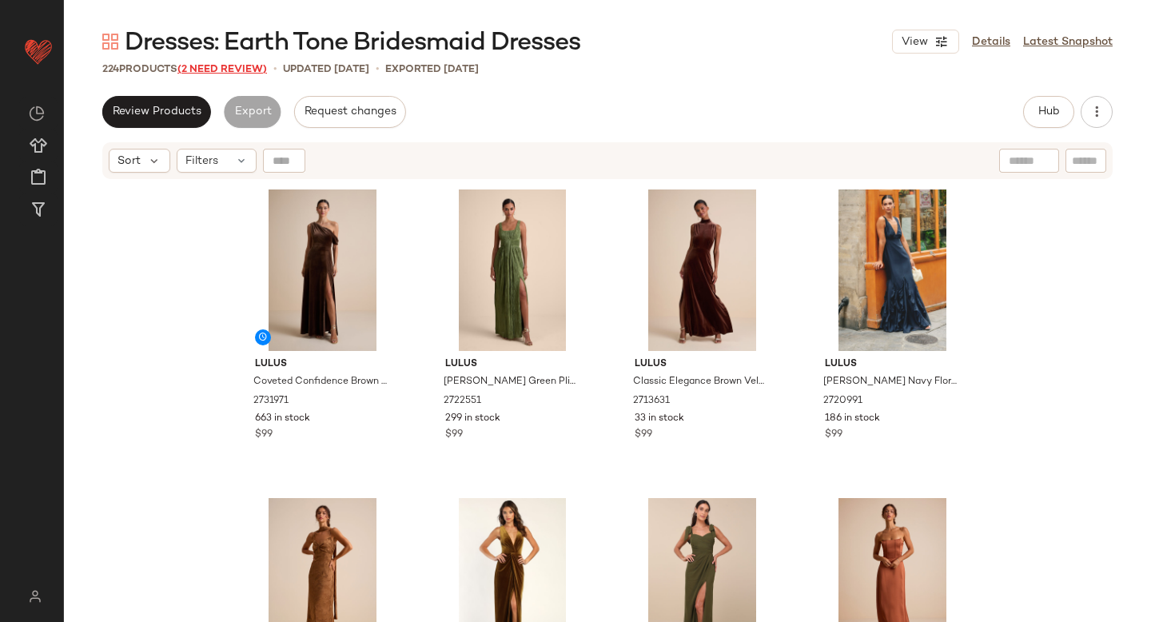
click at [253, 66] on span "(2 Need Review)" at bounding box center [222, 69] width 90 height 11
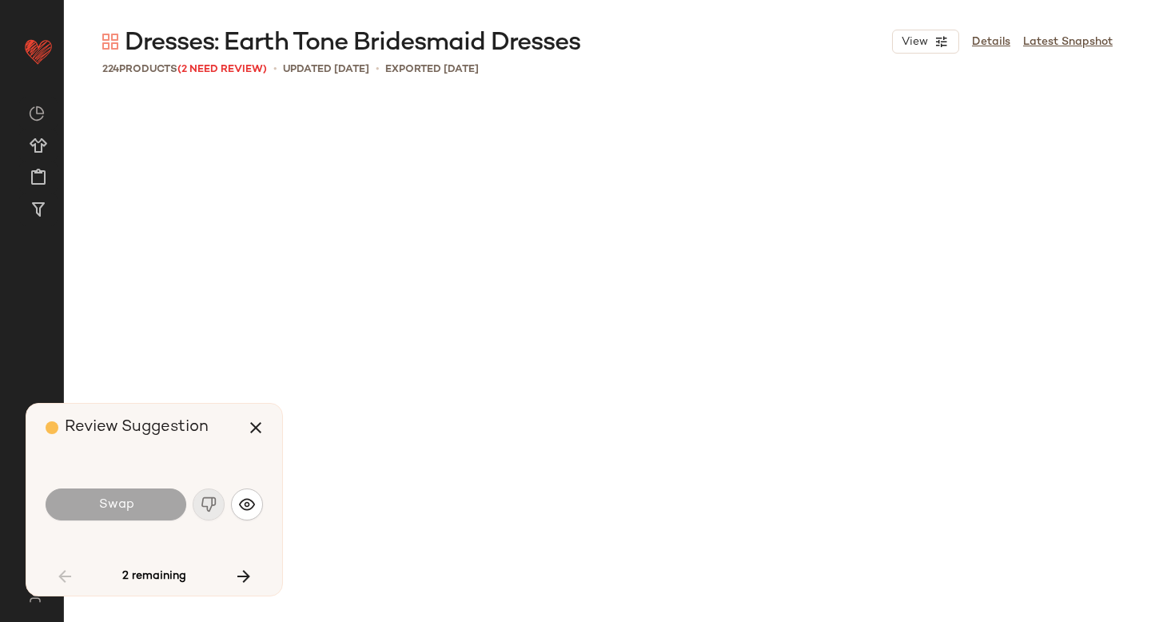
scroll to position [2159, 0]
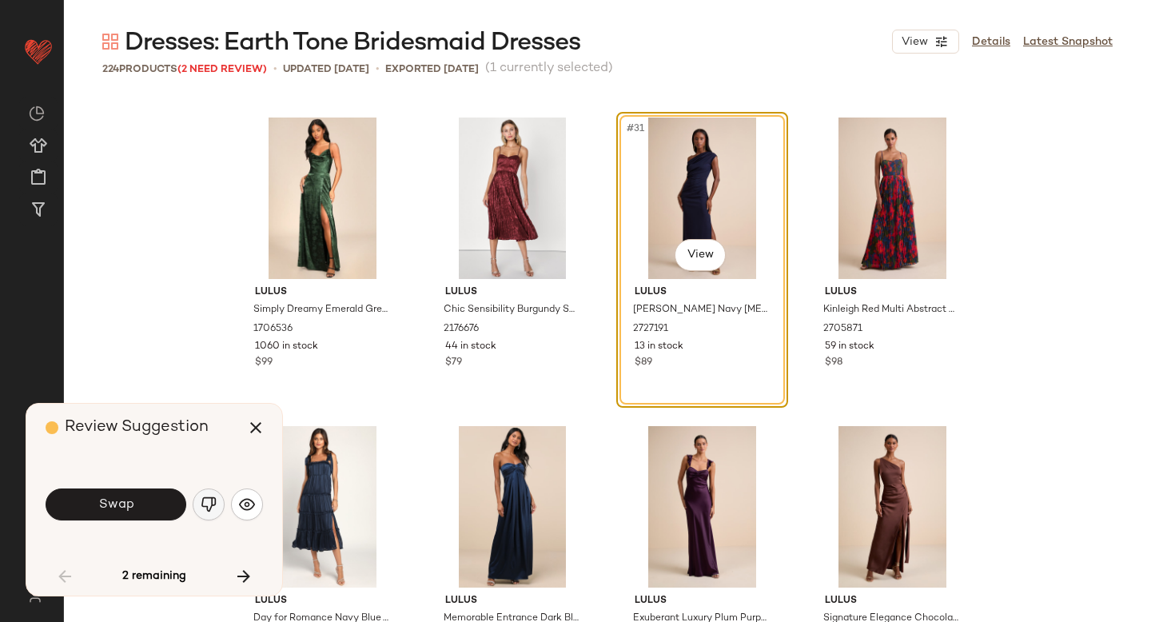
click at [204, 512] on button "button" at bounding box center [209, 504] width 32 height 32
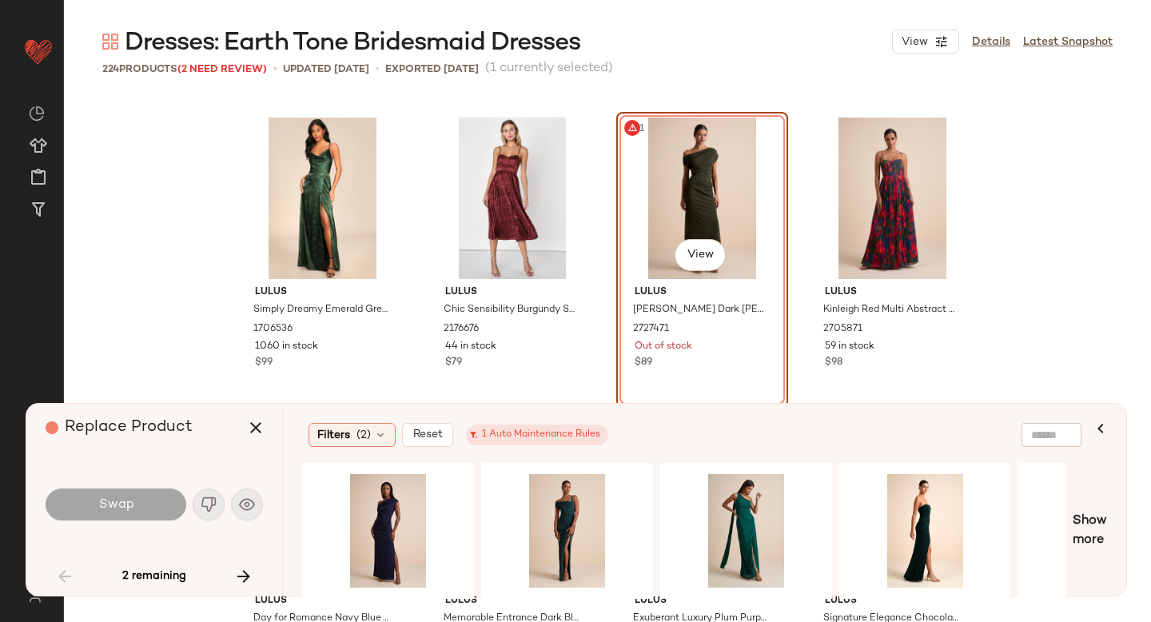
click at [656, 193] on div "#31 View" at bounding box center [702, 197] width 161 height 161
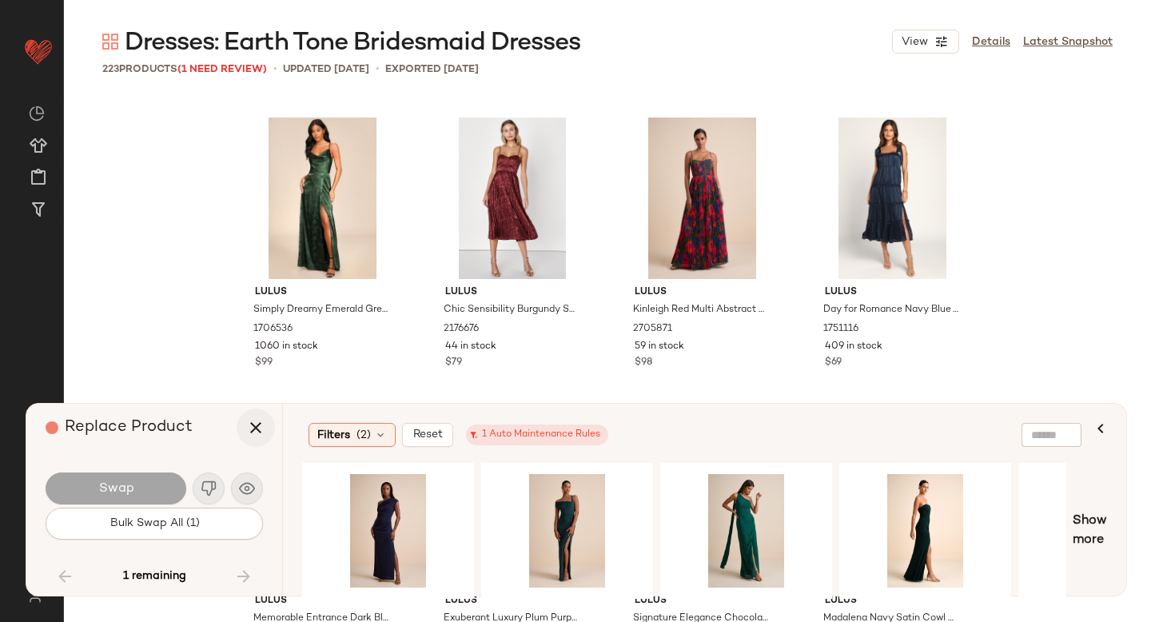
click at [253, 433] on icon "button" at bounding box center [255, 427] width 19 height 19
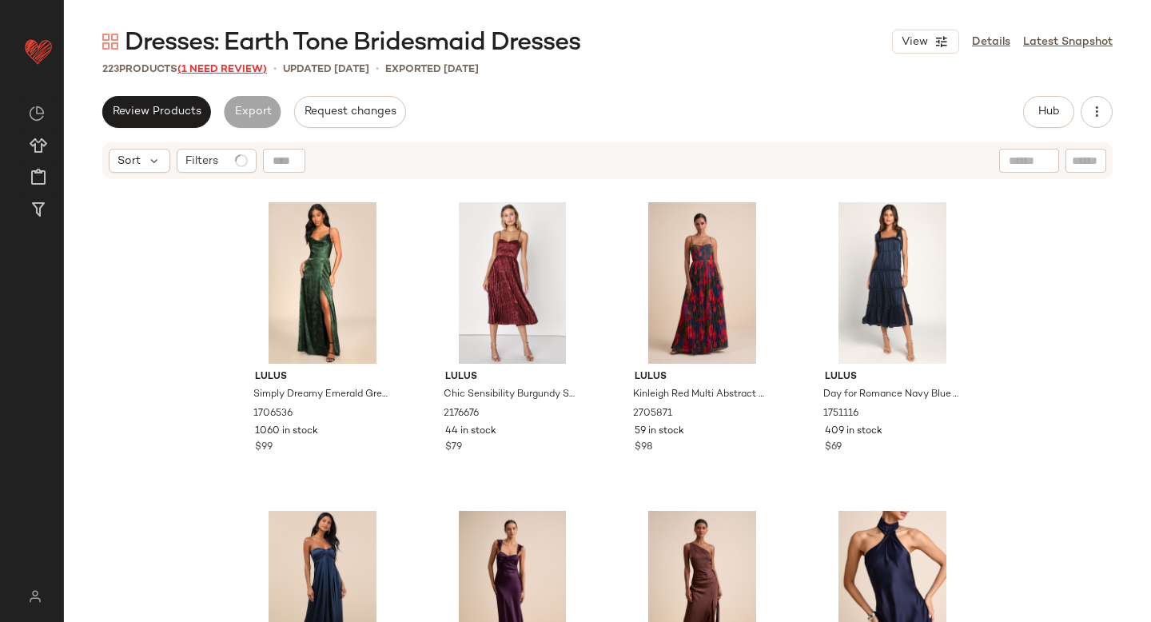
click at [229, 71] on span "(1 Need Review)" at bounding box center [222, 69] width 90 height 11
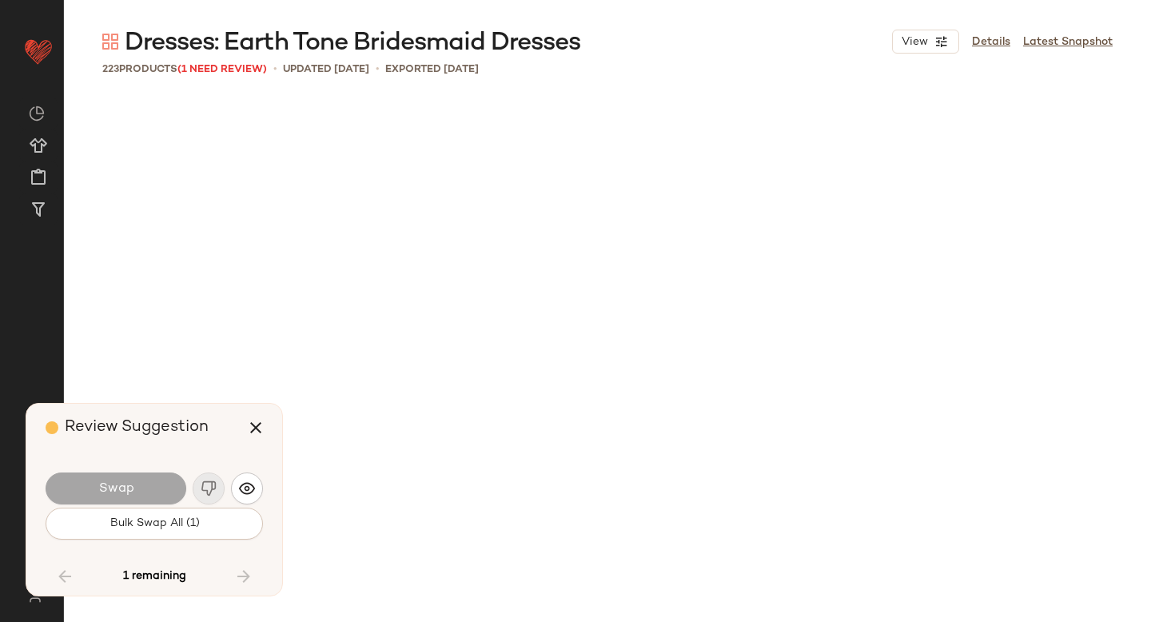
scroll to position [8637, 0]
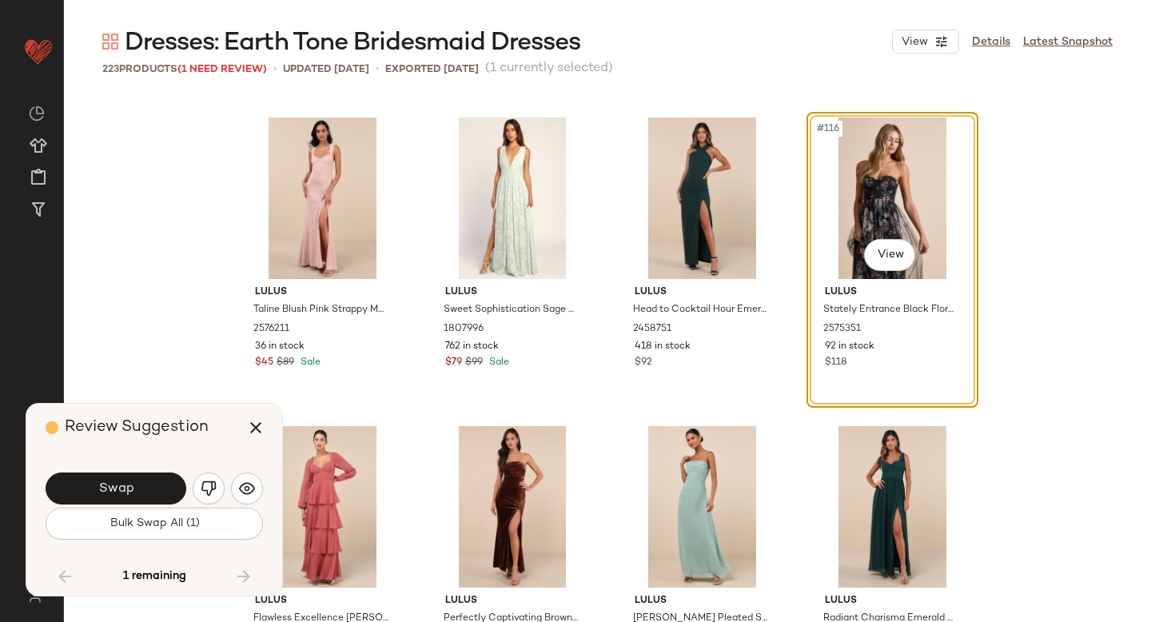
click at [915, 160] on div "#116 View" at bounding box center [892, 197] width 161 height 161
click at [210, 487] on img "button" at bounding box center [209, 488] width 16 height 16
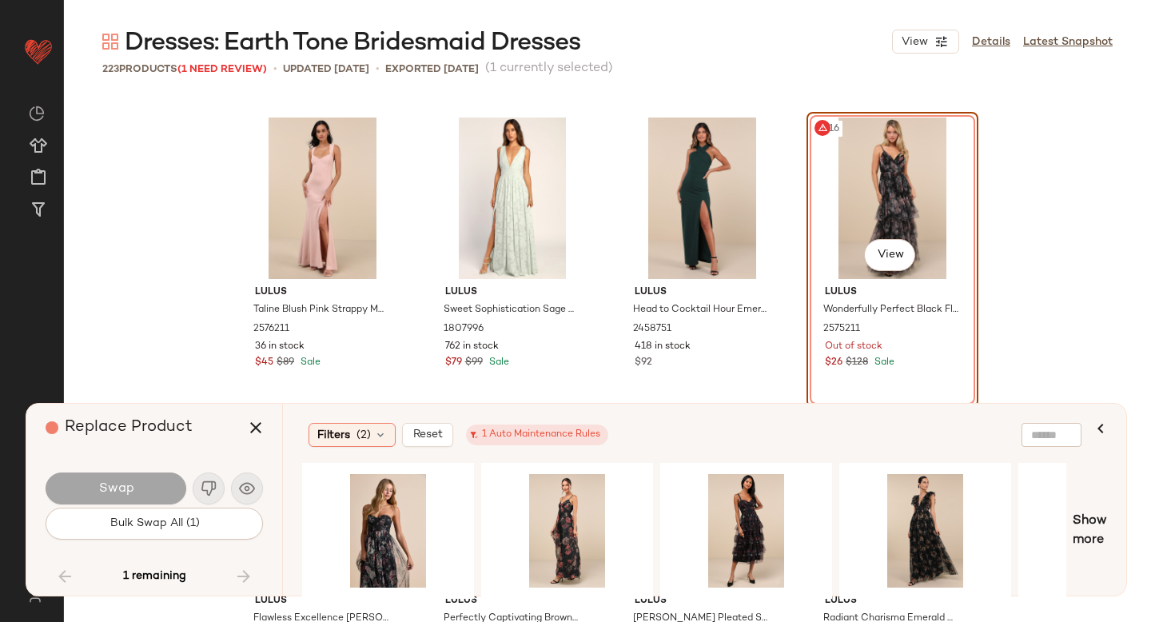
click at [877, 181] on div "#116 View" at bounding box center [892, 197] width 161 height 161
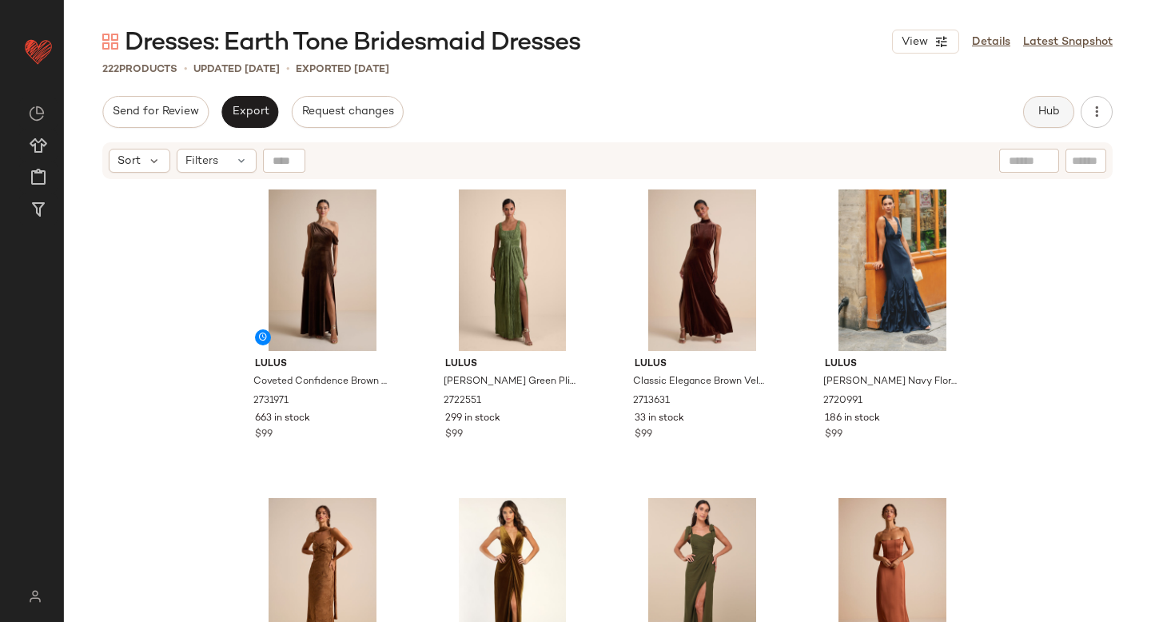
click at [1045, 115] on span "Hub" at bounding box center [1048, 111] width 22 height 13
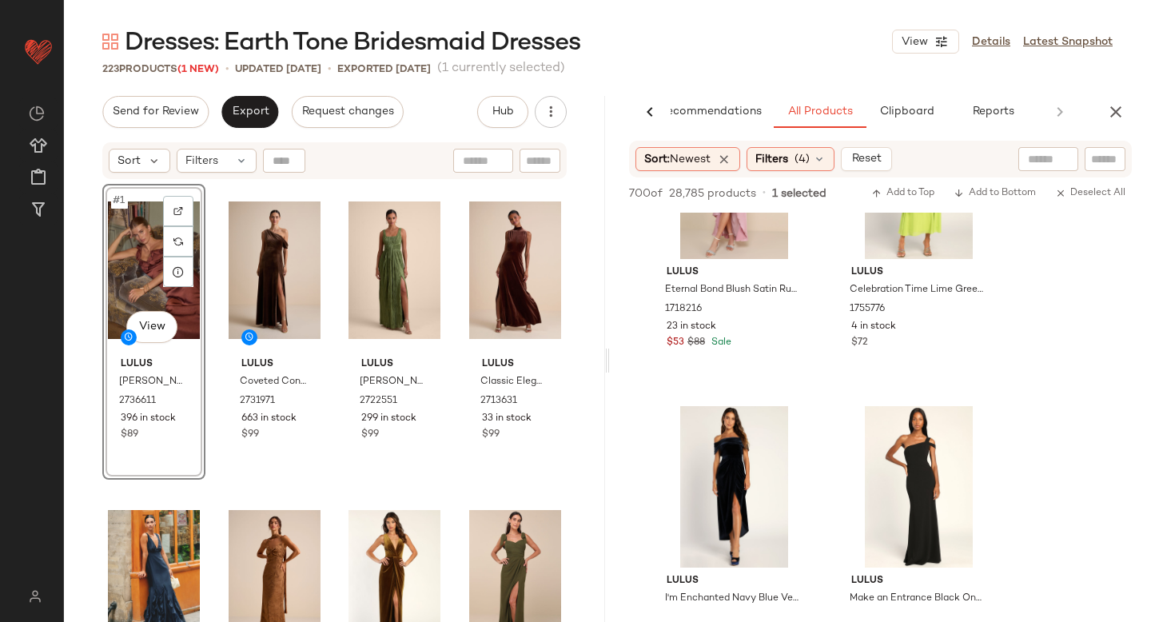
scroll to position [62711, 0]
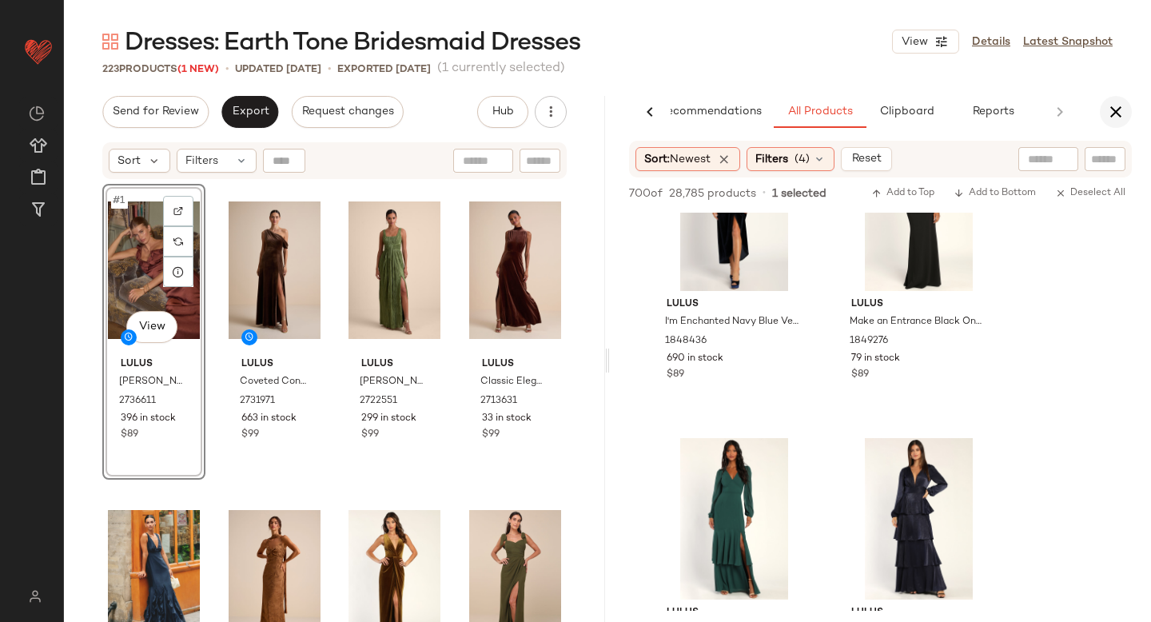
click at [1123, 109] on icon "button" at bounding box center [1115, 111] width 19 height 19
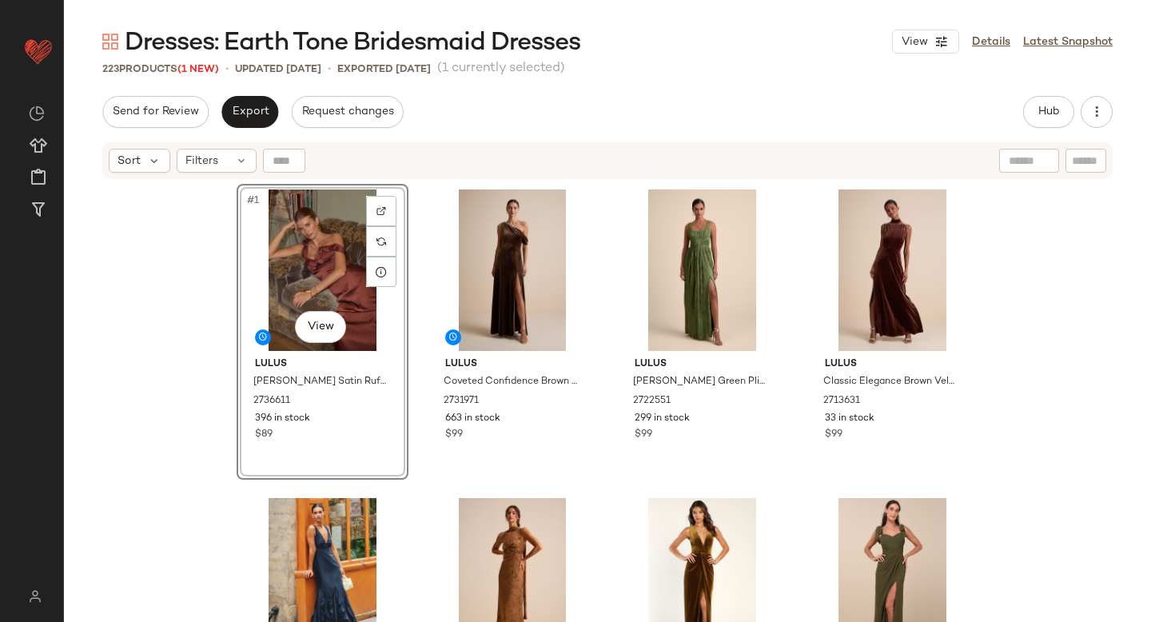
click at [404, 177] on div "Sort Filters" at bounding box center [607, 160] width 1010 height 37
click at [244, 121] on button "Export" at bounding box center [249, 112] width 57 height 32
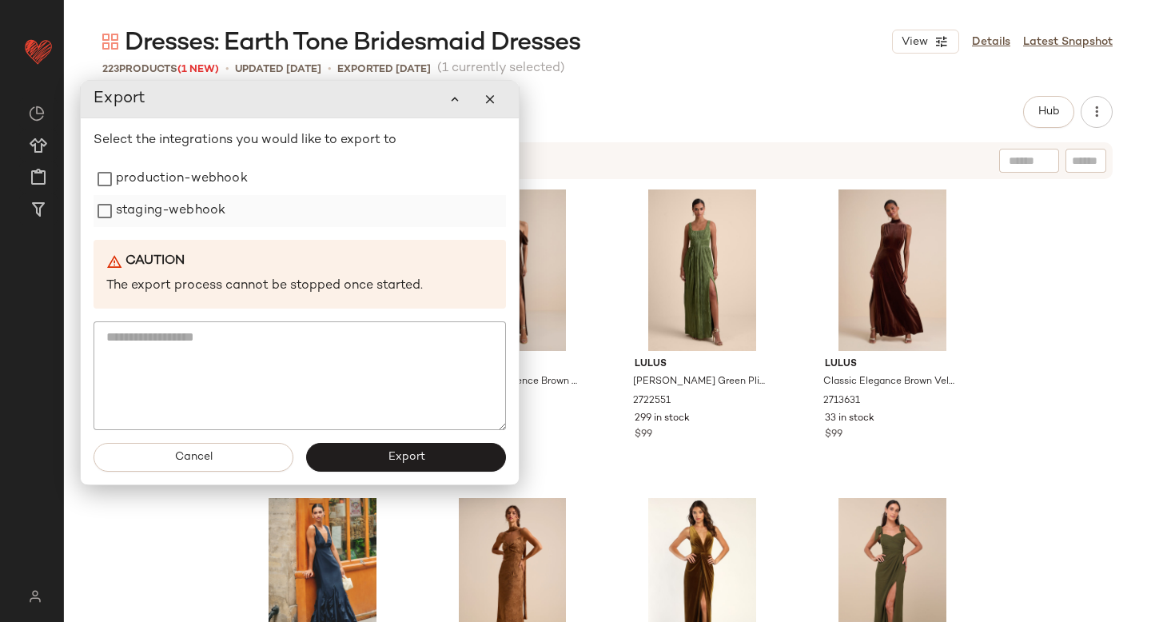
click at [179, 197] on label "staging-webhook" at bounding box center [170, 211] width 109 height 32
click at [173, 185] on label "production-webhook" at bounding box center [182, 179] width 132 height 32
click at [336, 451] on button "Export" at bounding box center [406, 457] width 200 height 29
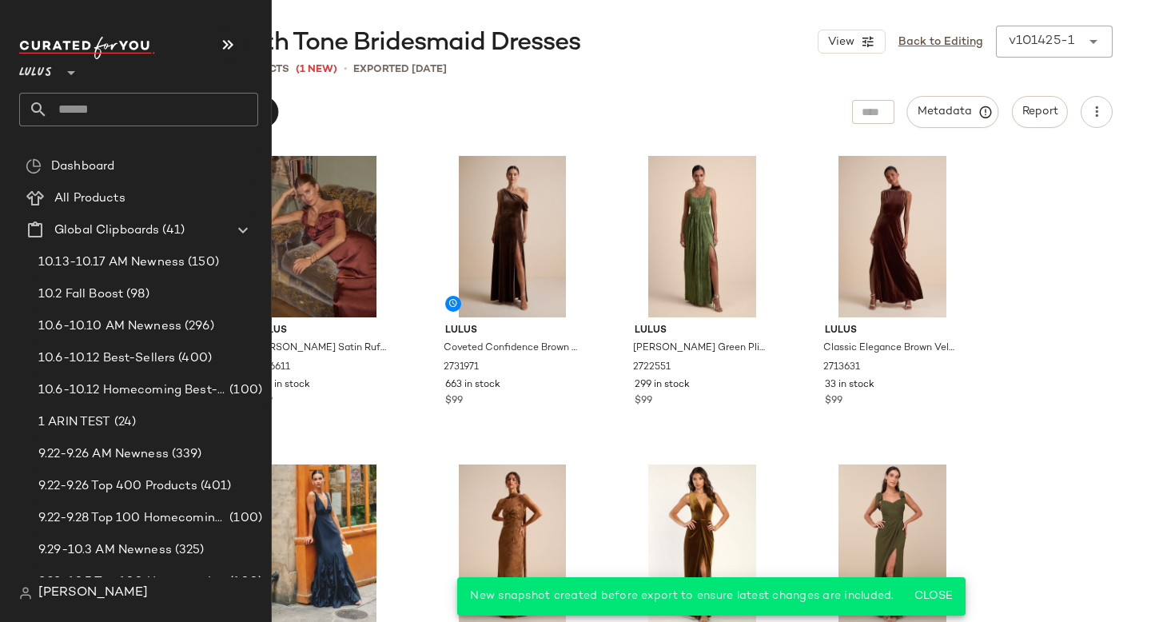
click at [78, 113] on input "text" at bounding box center [153, 110] width 210 height 34
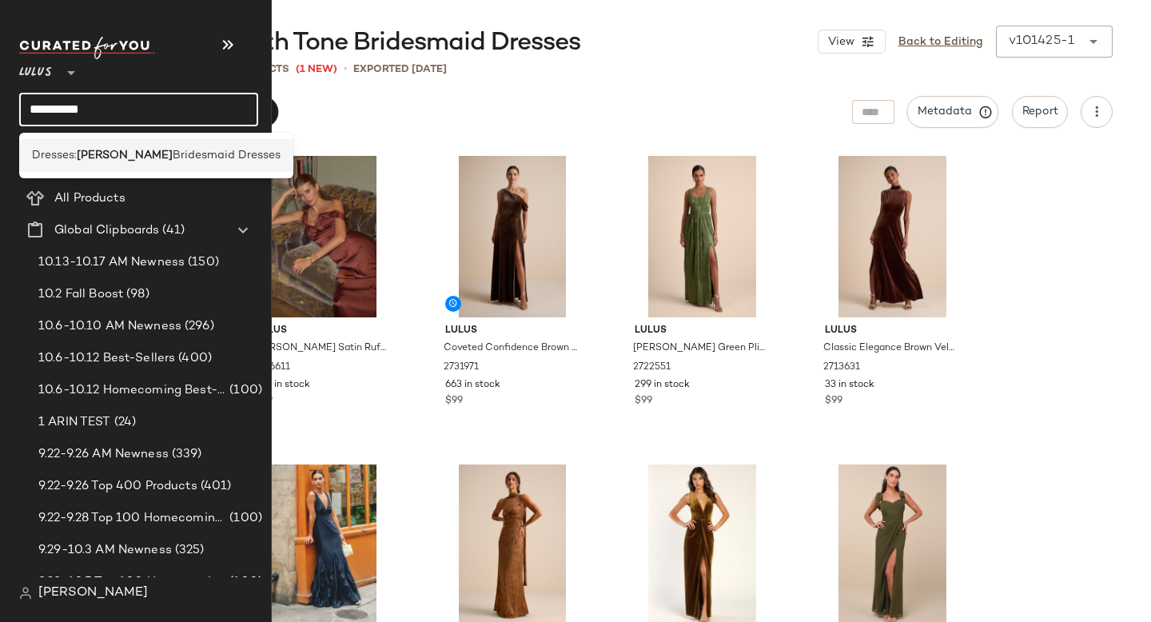
type input "**********"
click at [88, 155] on b "[PERSON_NAME]" at bounding box center [125, 155] width 96 height 17
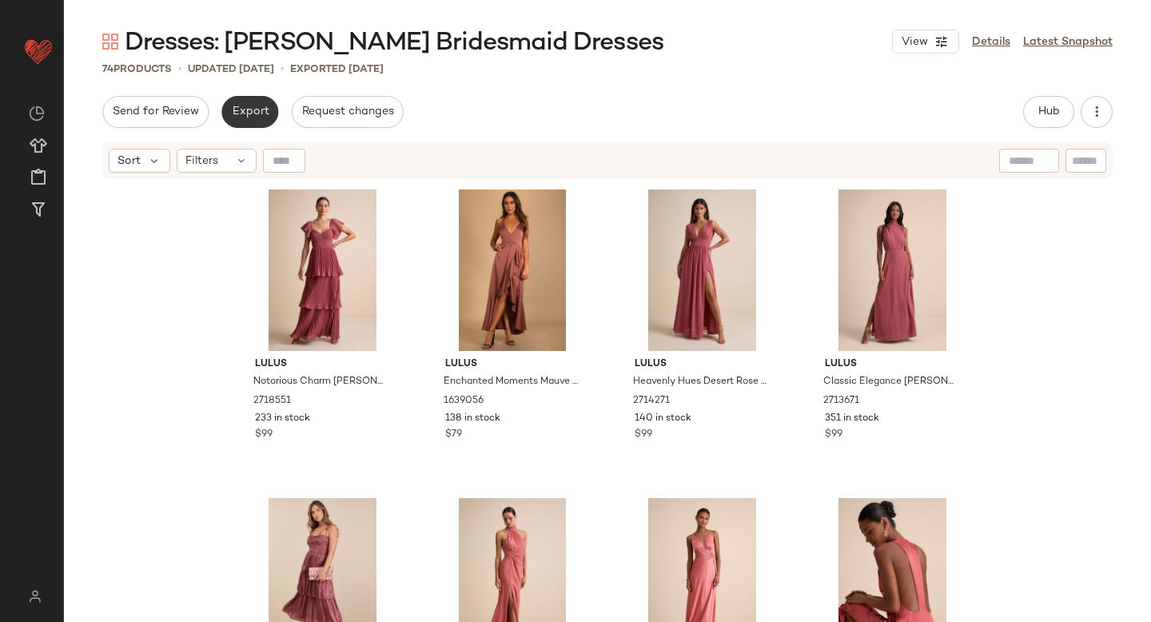
click at [261, 108] on span "Export" at bounding box center [250, 111] width 38 height 13
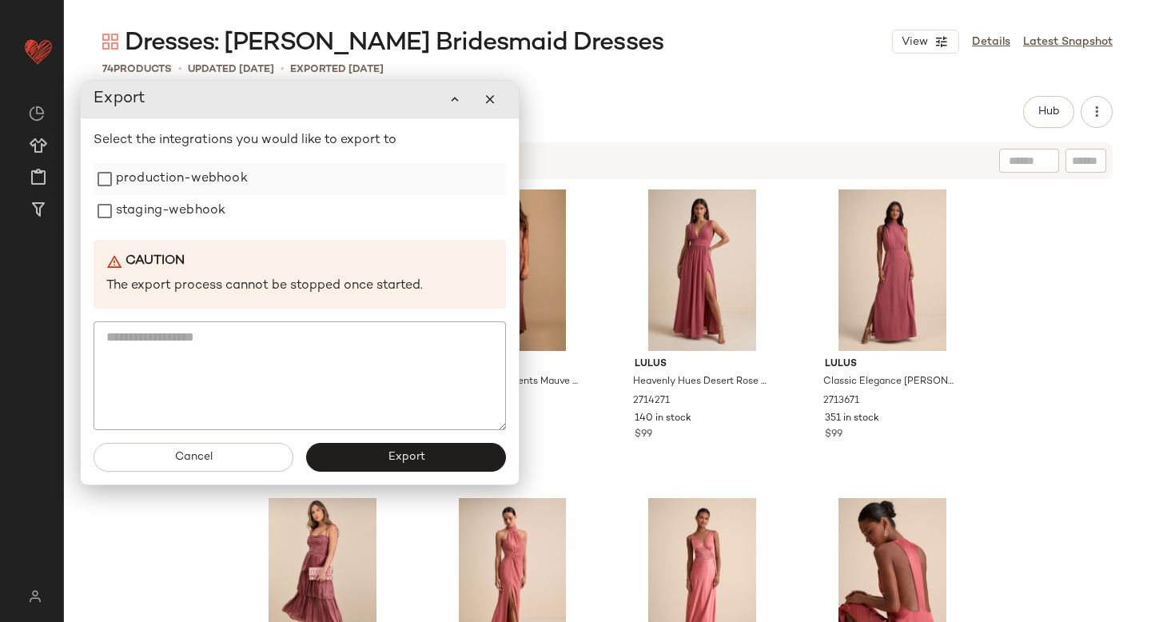
click at [198, 189] on label "production-webhook" at bounding box center [182, 179] width 132 height 32
click at [193, 198] on label "staging-webhook" at bounding box center [170, 211] width 109 height 32
click at [388, 453] on span "Export" at bounding box center [406, 457] width 38 height 13
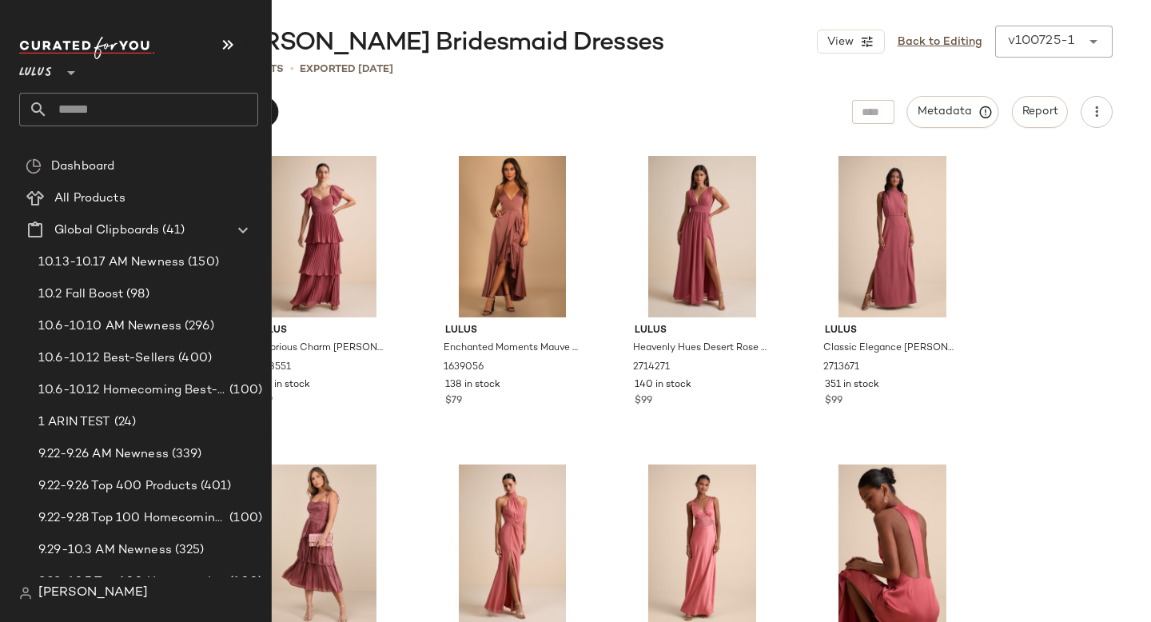
click at [113, 101] on input "text" at bounding box center [153, 110] width 210 height 34
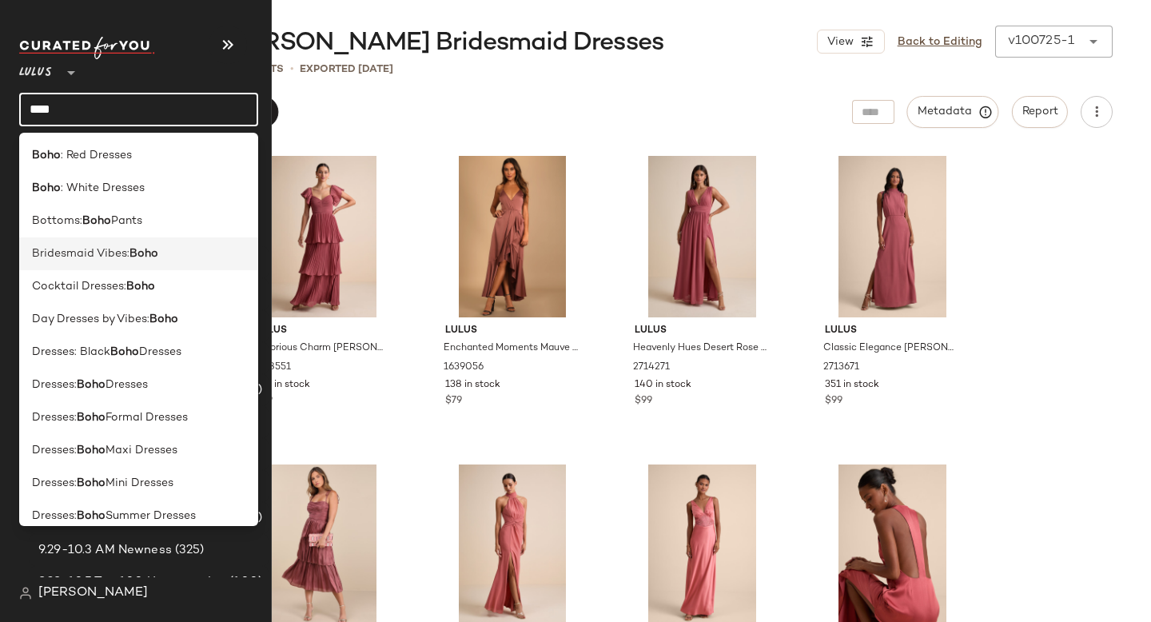
type input "****"
click at [114, 243] on div "Bridesmaid Vibes: Boho" at bounding box center [138, 253] width 239 height 33
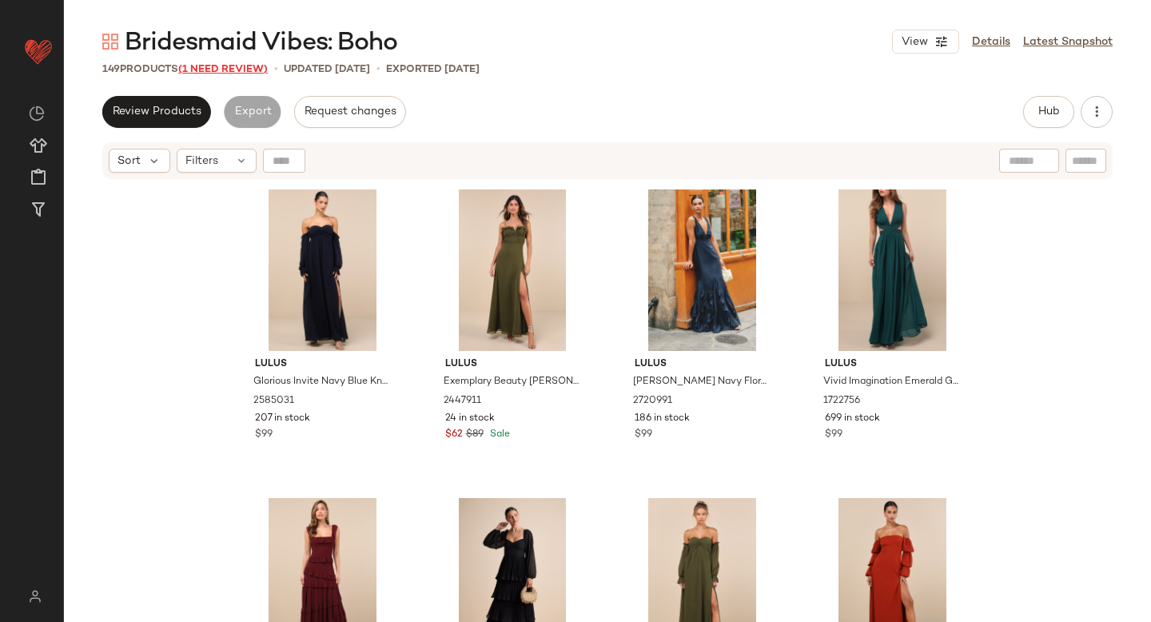
click at [241, 64] on span "(1 Need Review)" at bounding box center [223, 69] width 90 height 11
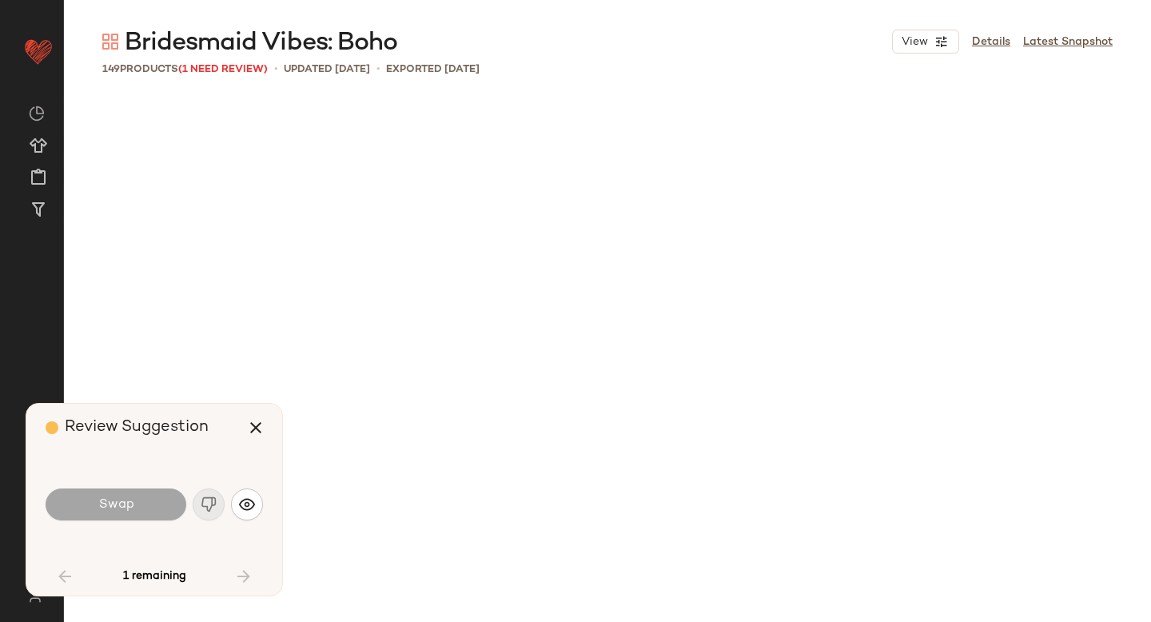
scroll to position [3702, 0]
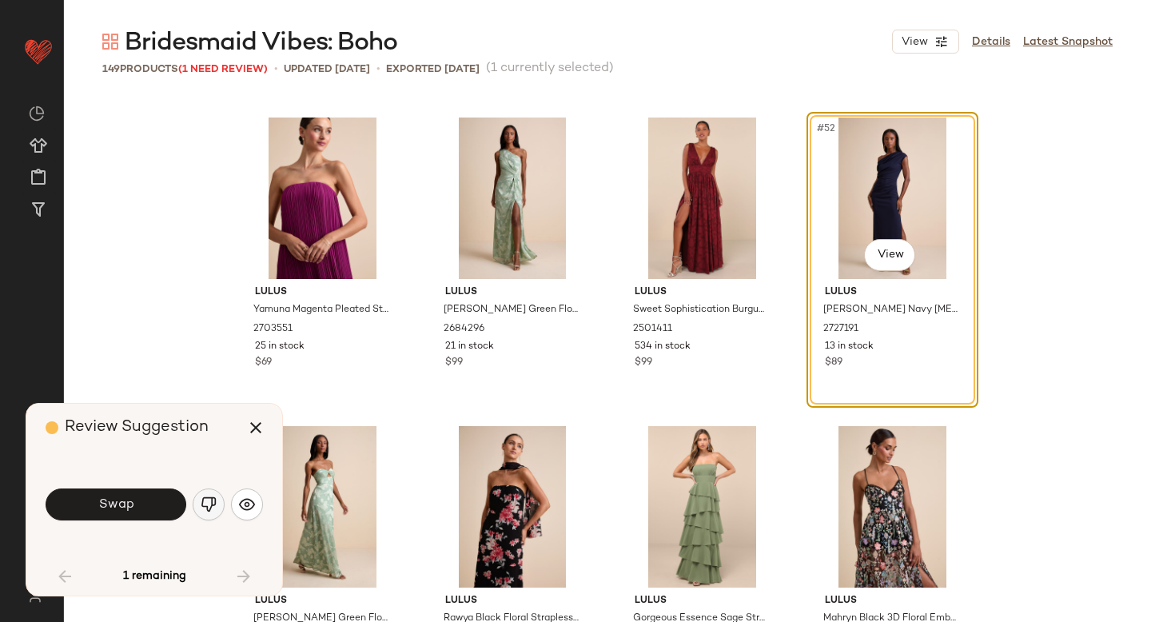
click at [204, 511] on img "button" at bounding box center [209, 504] width 16 height 16
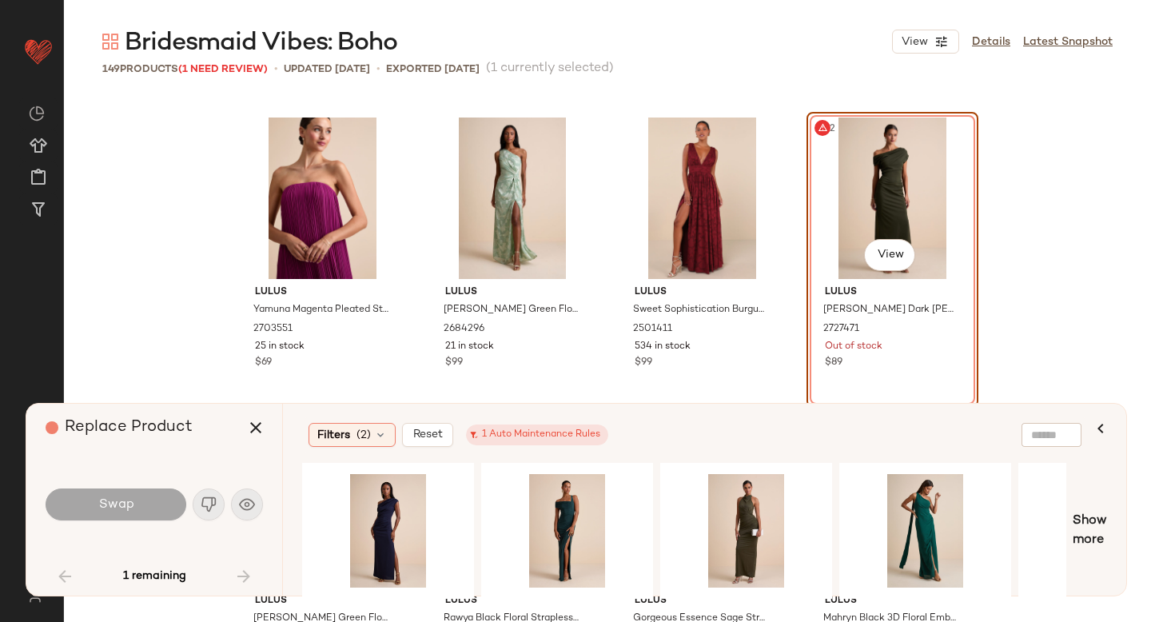
click at [867, 170] on div "#52 View" at bounding box center [892, 197] width 161 height 161
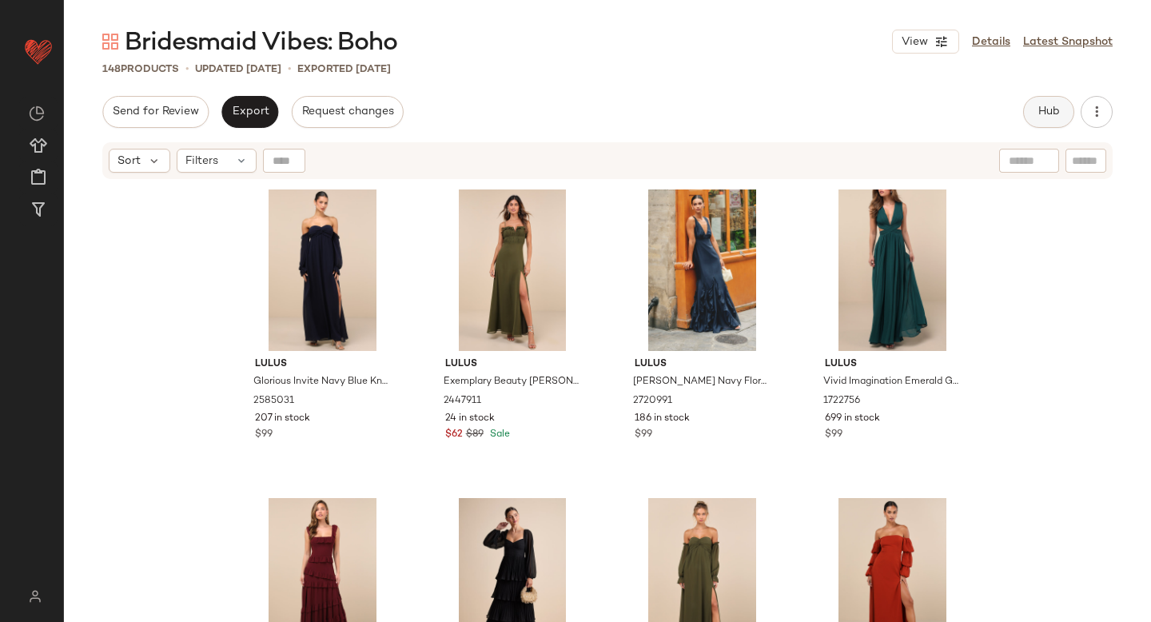
click at [1041, 117] on span "Hub" at bounding box center [1048, 111] width 22 height 13
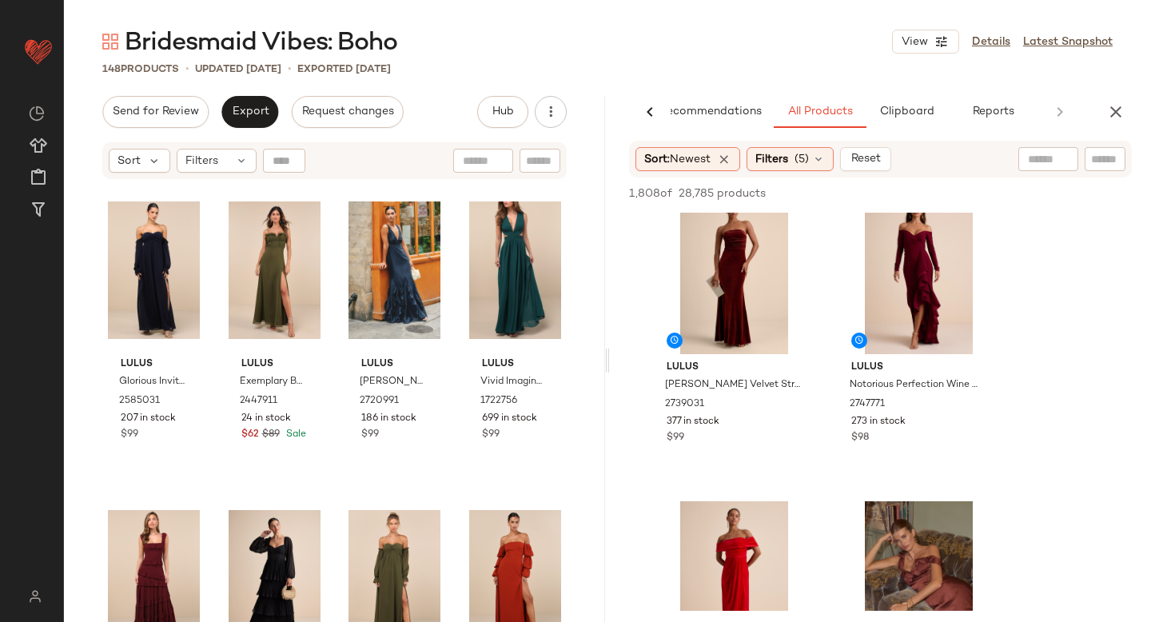
scroll to position [251, 0]
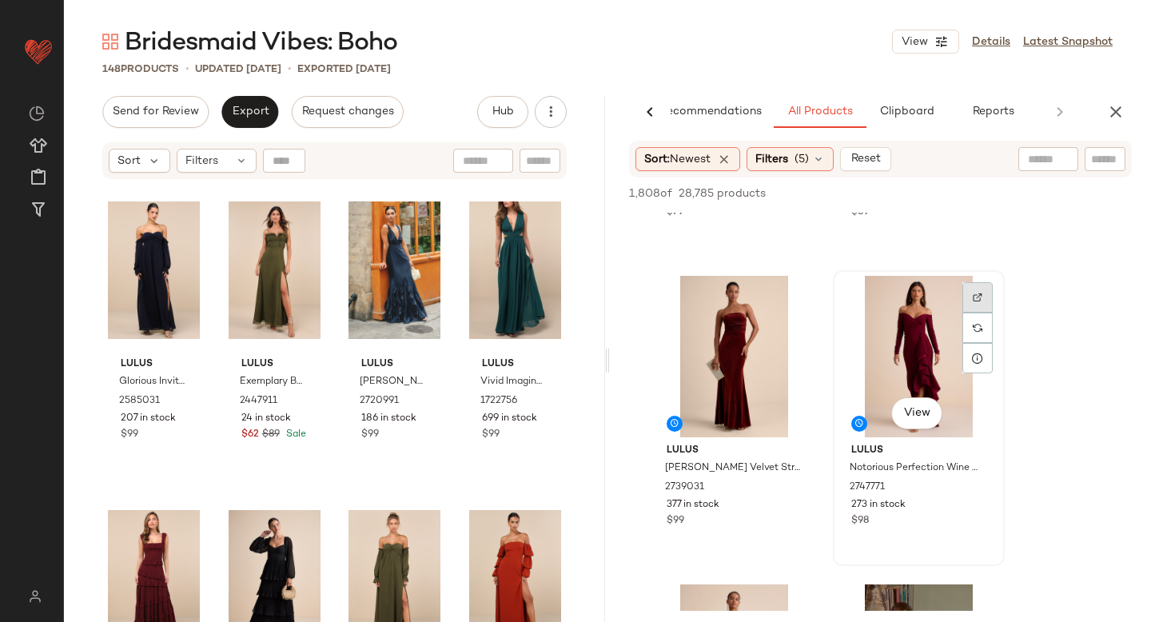
click at [976, 298] on img at bounding box center [978, 297] width 10 height 10
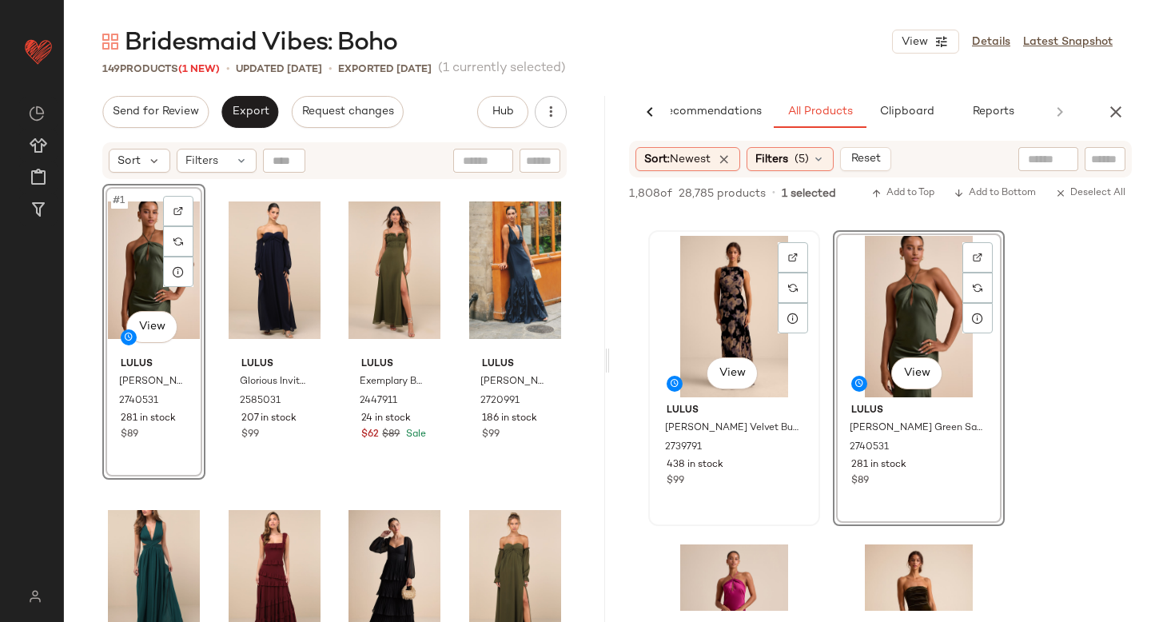
scroll to position [1523, 0]
click at [792, 256] on img at bounding box center [793, 259] width 10 height 10
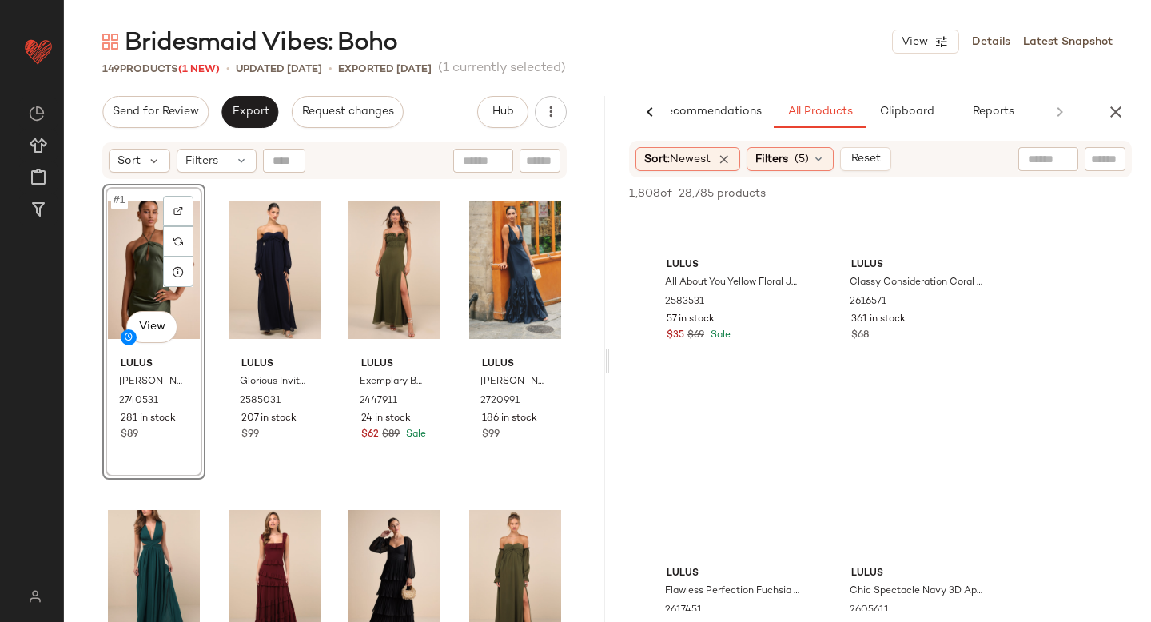
scroll to position [81934, 0]
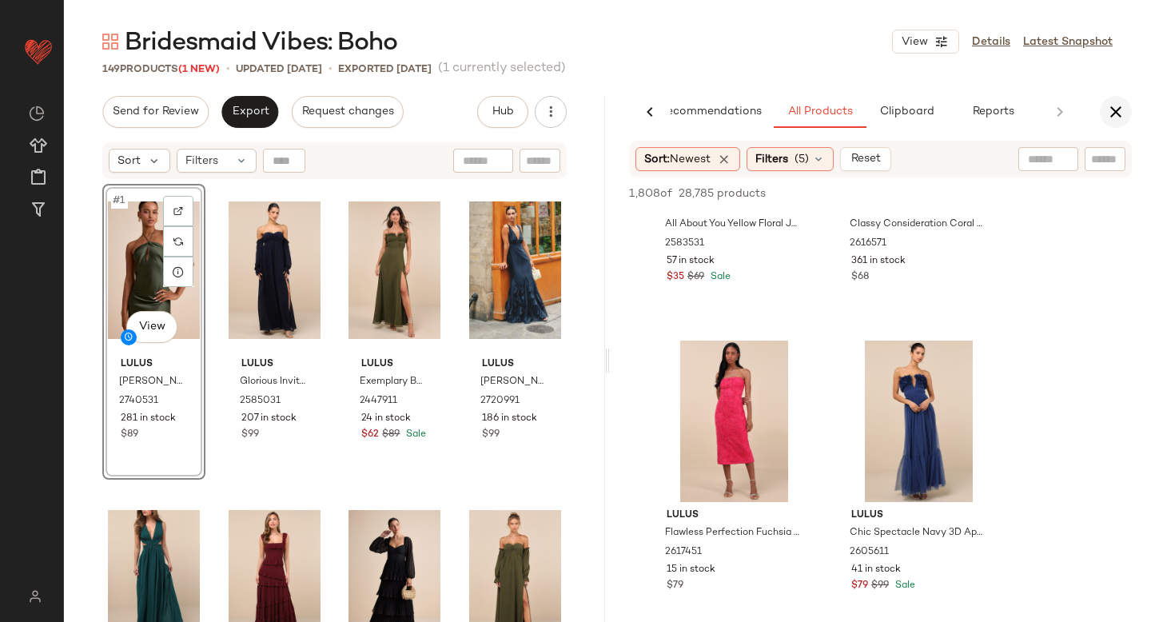
click at [1120, 110] on icon "button" at bounding box center [1115, 111] width 19 height 19
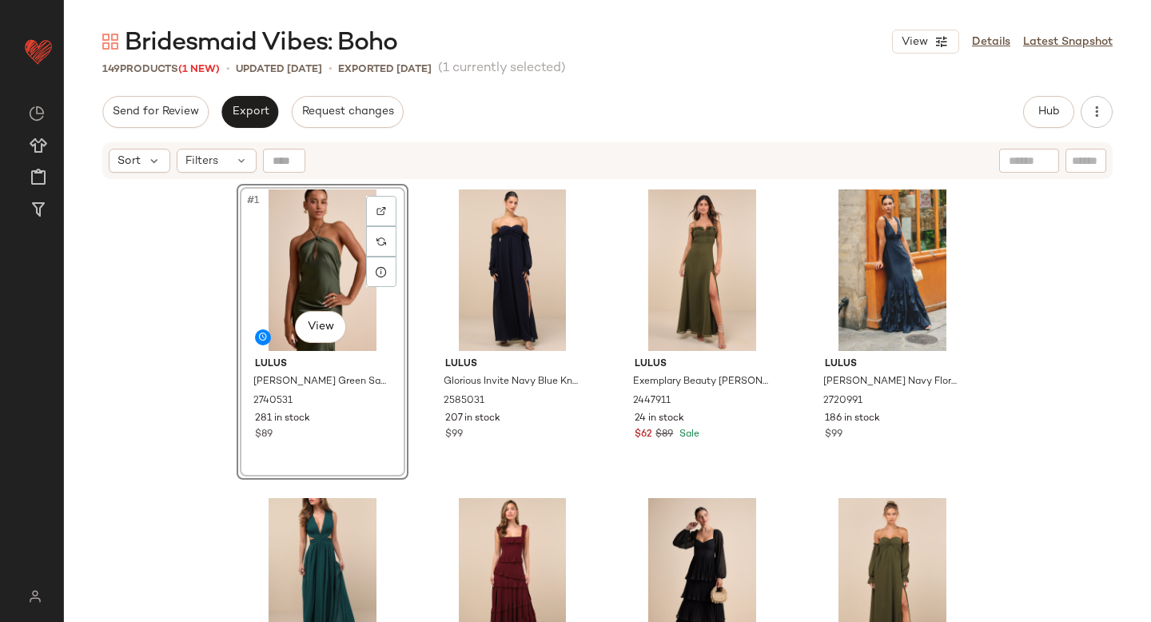
click at [262, 129] on div "Send for Review Export Request changes Hub Send for Review External Review Inte…" at bounding box center [607, 360] width 1087 height 529
click at [253, 123] on button "Export" at bounding box center [249, 112] width 57 height 32
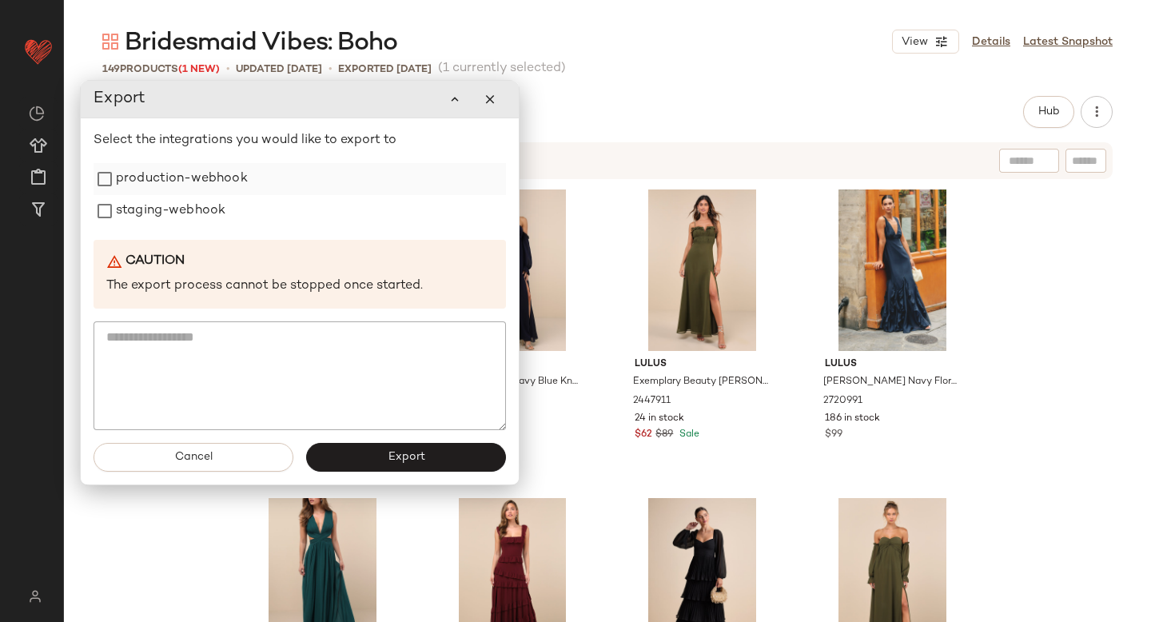
click at [185, 190] on label "production-webhook" at bounding box center [182, 179] width 132 height 32
click at [178, 207] on label "staging-webhook" at bounding box center [170, 211] width 109 height 32
click at [398, 449] on button "Export" at bounding box center [406, 457] width 200 height 29
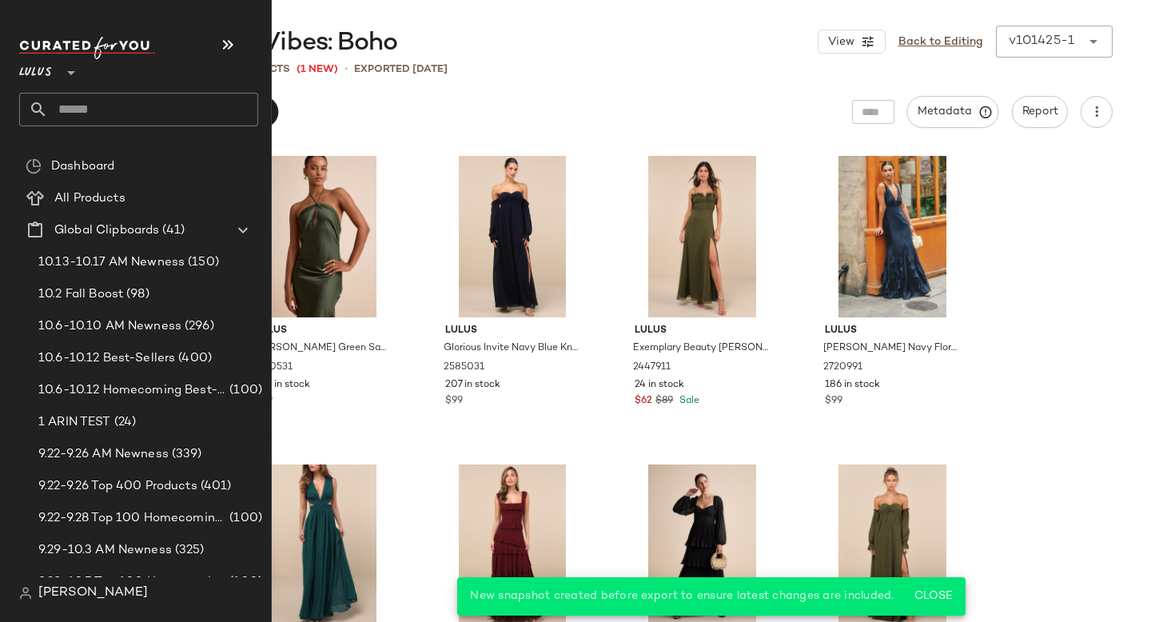
click at [119, 117] on input "text" at bounding box center [153, 110] width 210 height 34
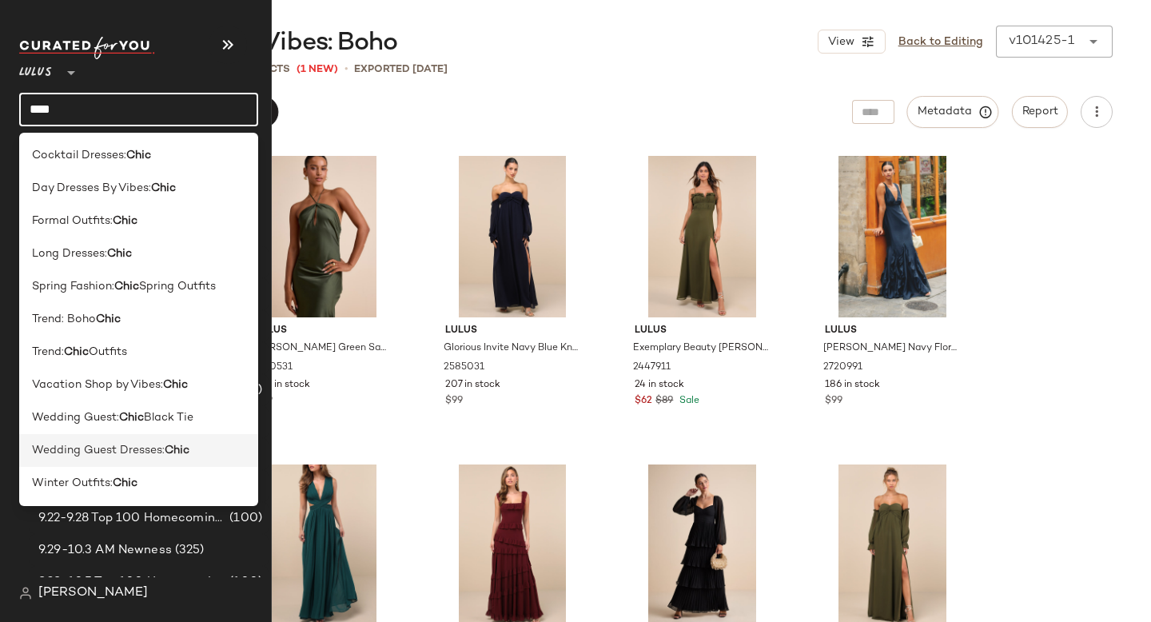
type input "****"
click at [97, 456] on span "Wedding Guest Dresses:" at bounding box center [98, 450] width 133 height 17
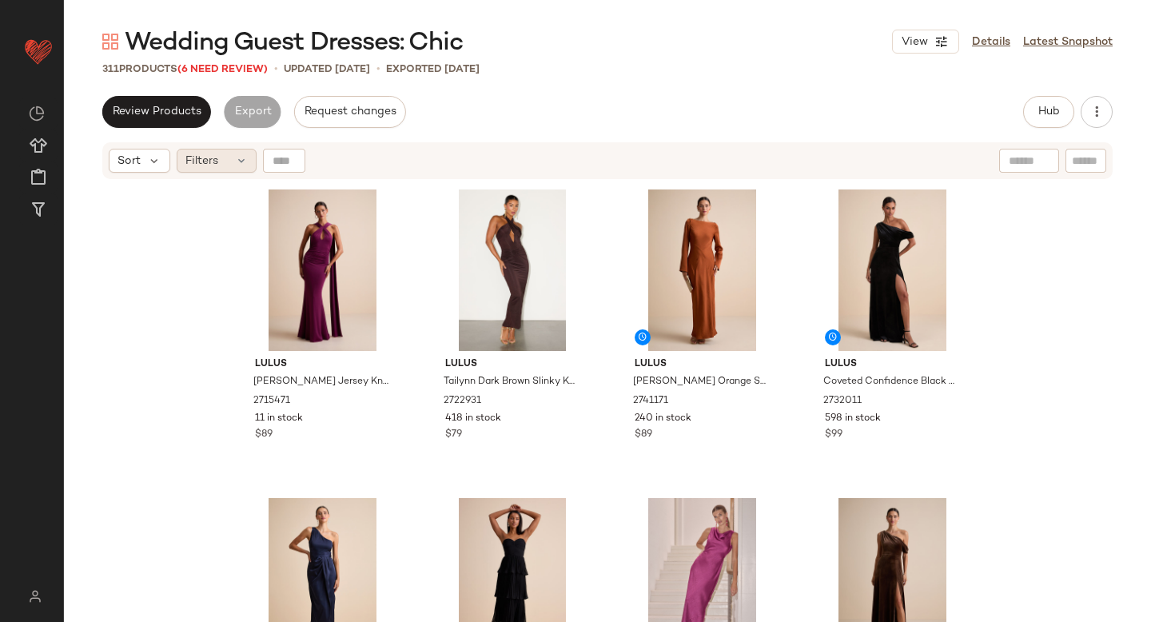
click at [212, 159] on span "Filters" at bounding box center [201, 161] width 33 height 17
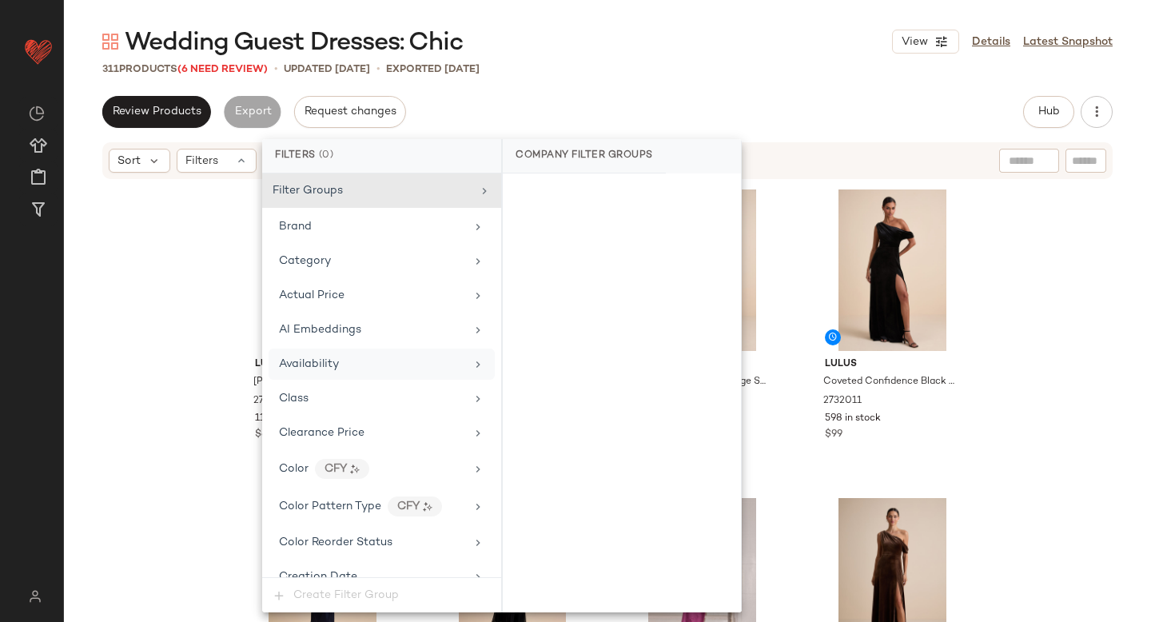
click at [377, 360] on div "Availability" at bounding box center [372, 364] width 186 height 17
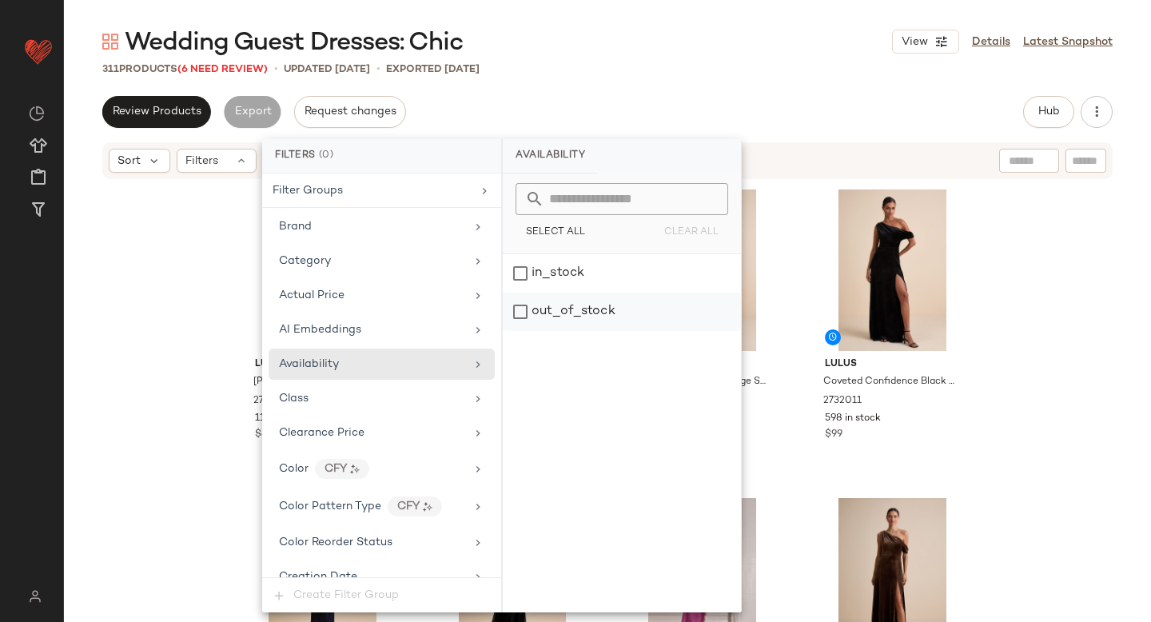
click at [551, 320] on div "out_of_stock" at bounding box center [622, 311] width 238 height 38
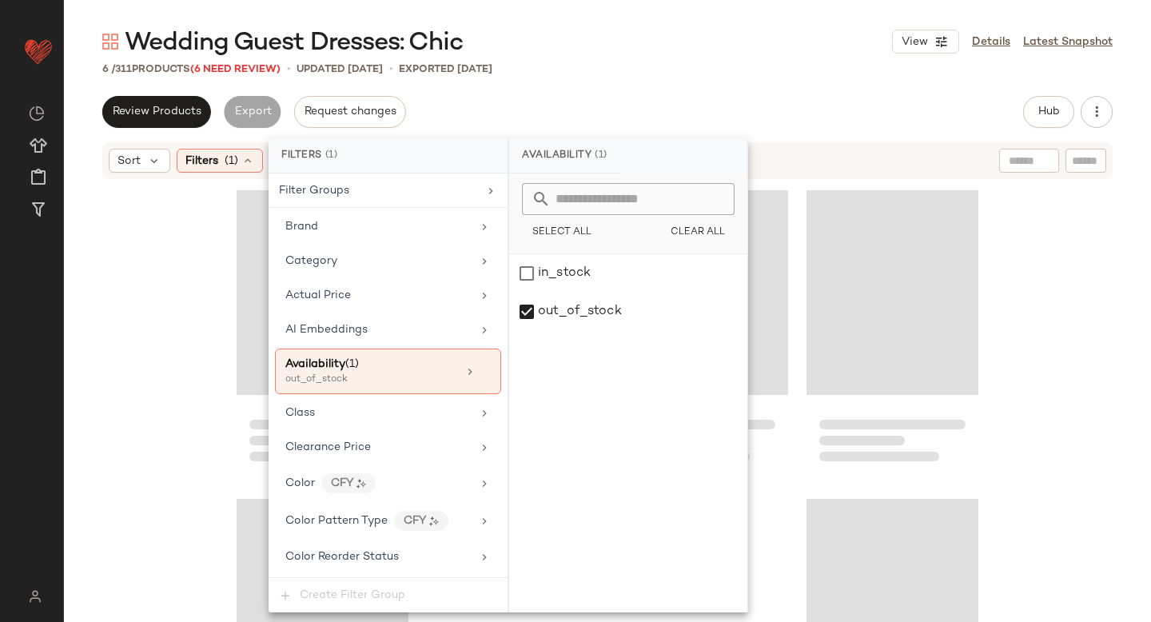
click at [746, 33] on div "Wedding Guest Dresses: Chic View Details Latest Snapshot" at bounding box center [607, 42] width 1087 height 32
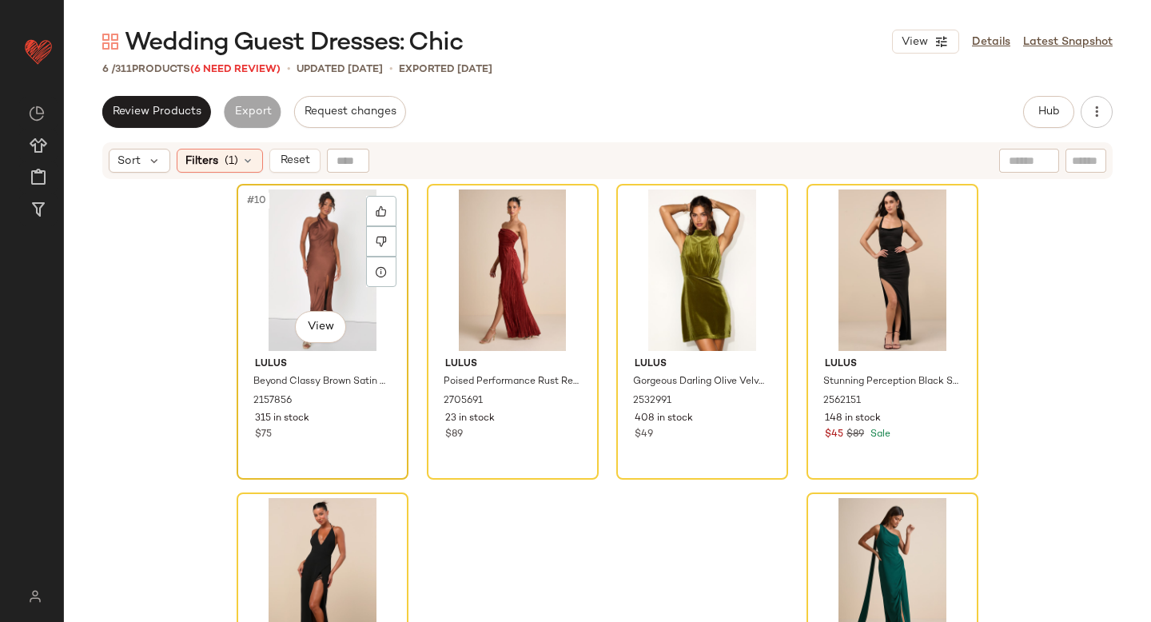
click at [325, 227] on div "#10 View" at bounding box center [322, 269] width 161 height 161
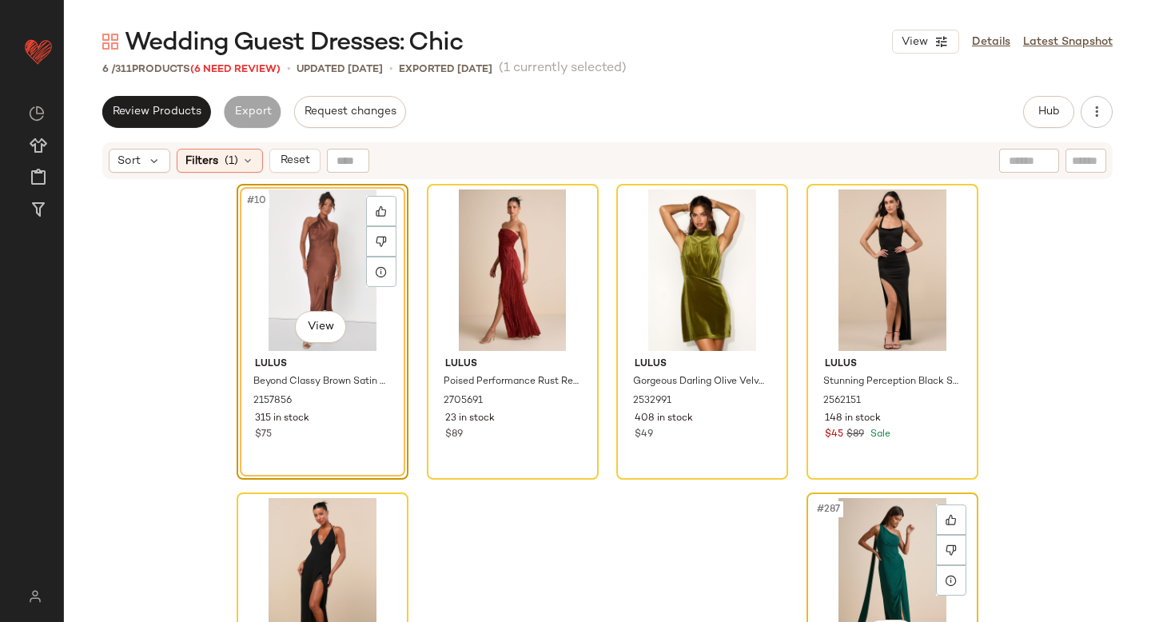
click at [856, 543] on div "#287 View" at bounding box center [892, 578] width 161 height 161
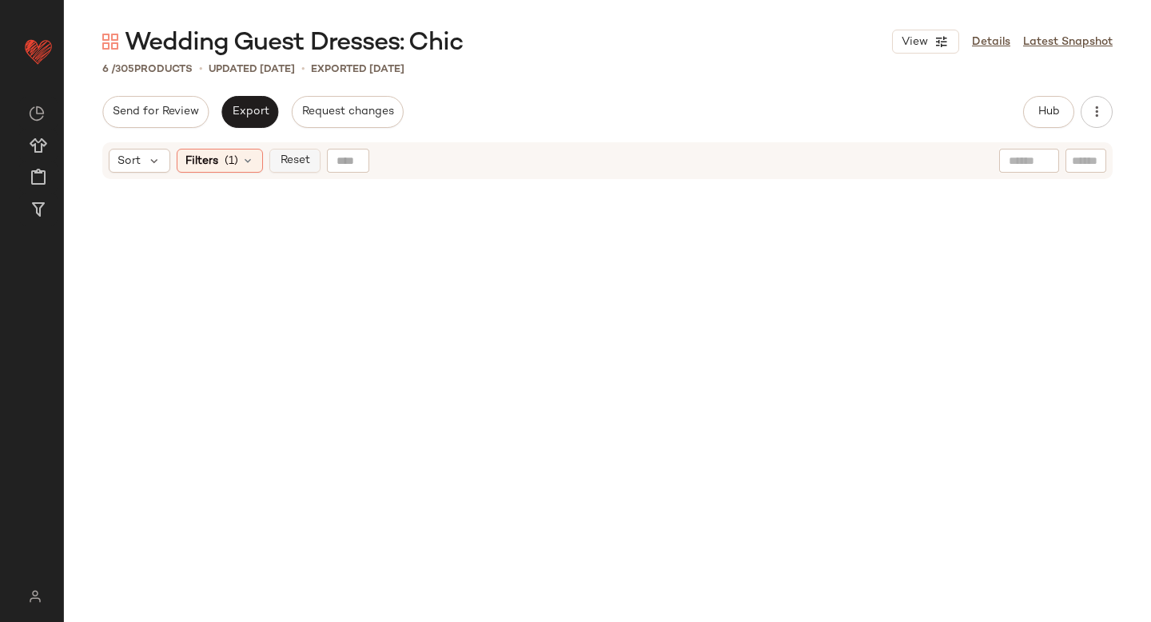
click at [269, 160] on button "Reset" at bounding box center [294, 161] width 51 height 24
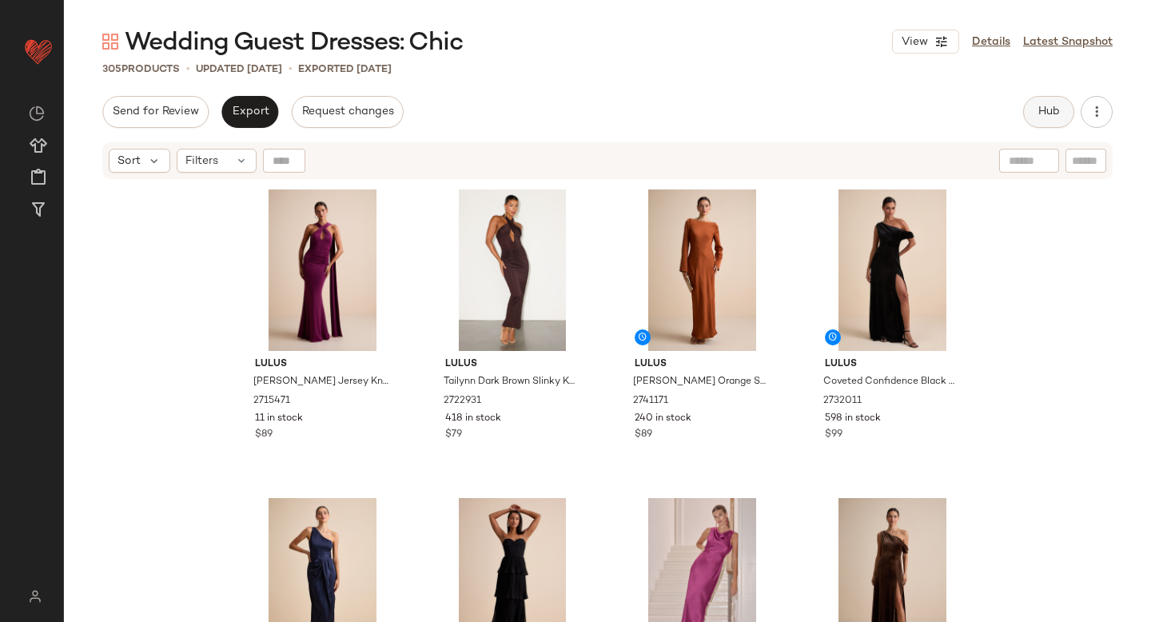
click at [1061, 117] on button "Hub" at bounding box center [1048, 112] width 51 height 32
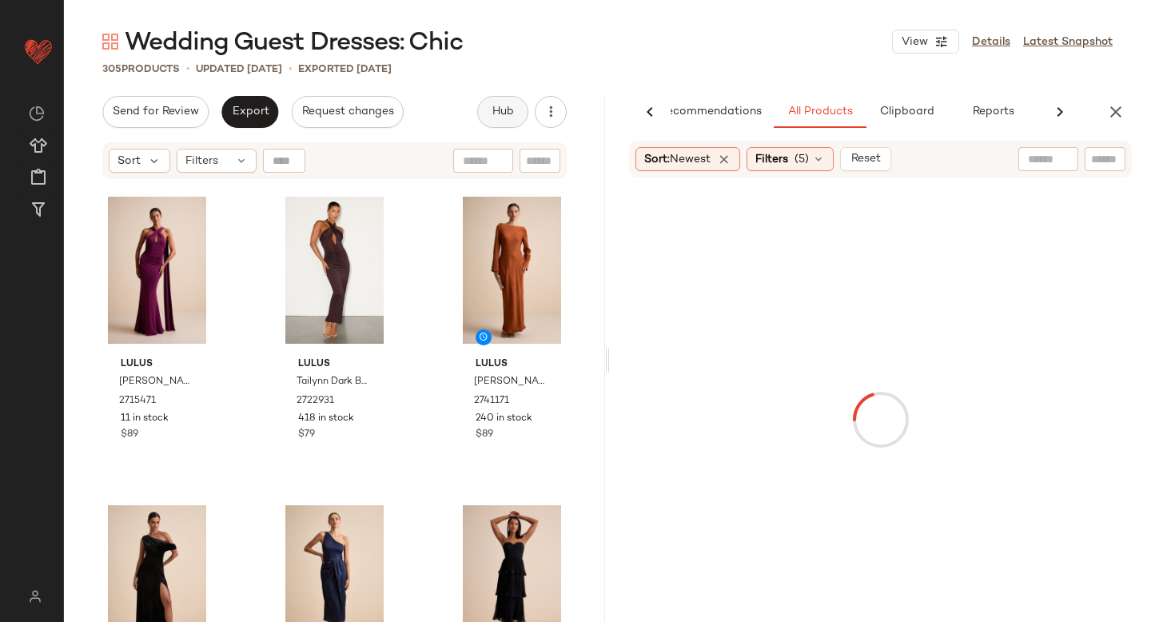
scroll to position [0, 38]
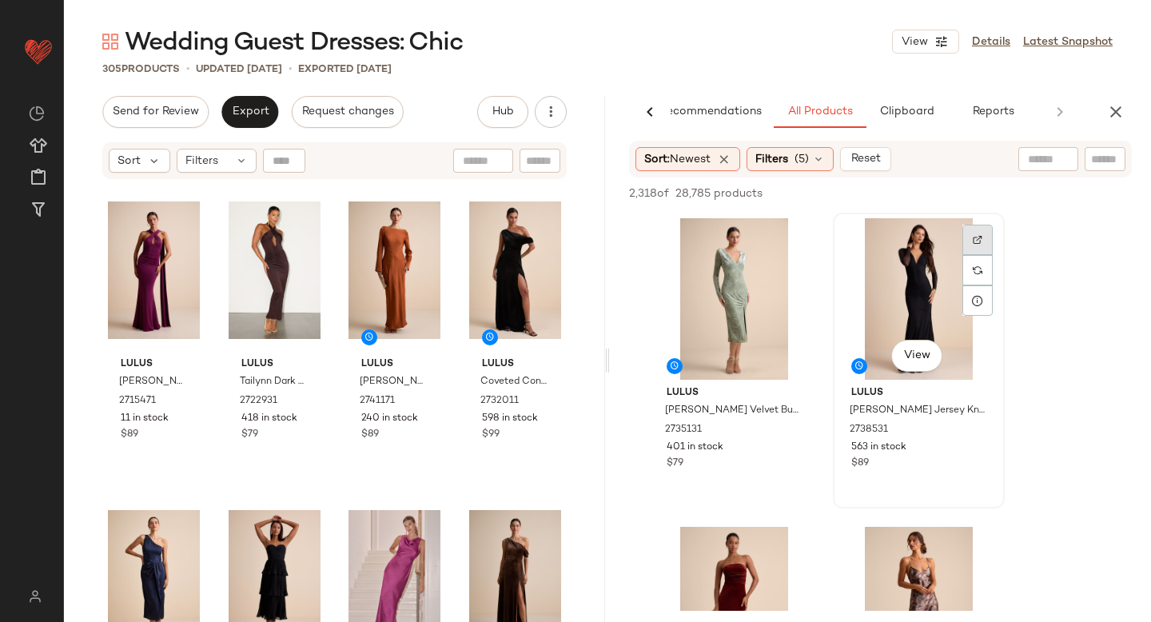
click at [966, 237] on div at bounding box center [977, 240] width 30 height 30
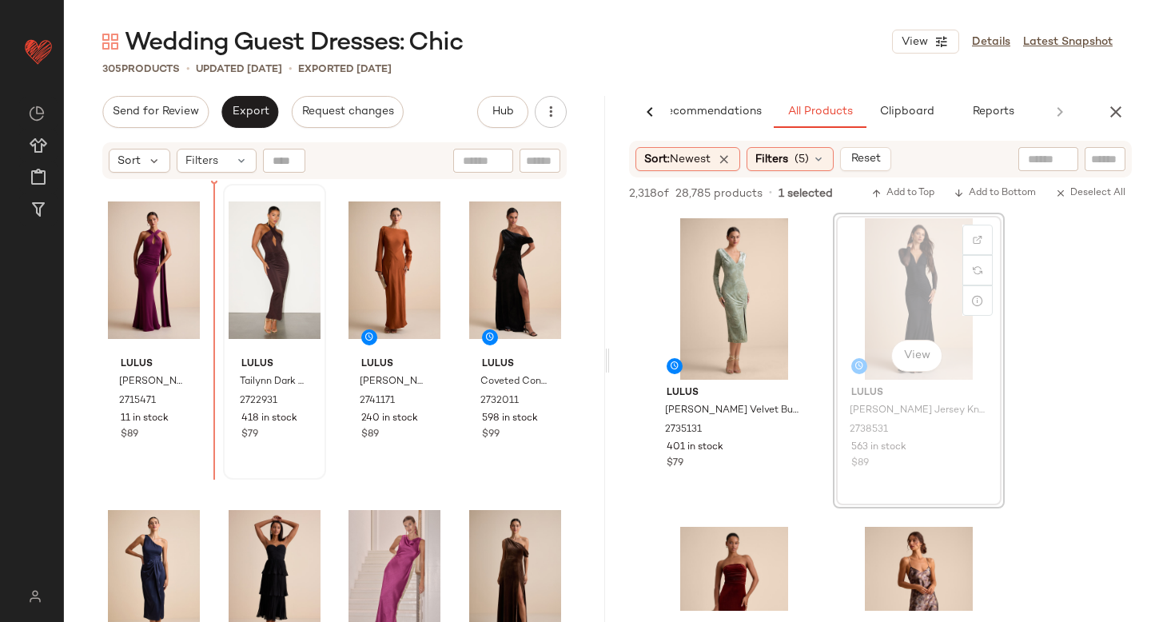
drag, startPoint x: 921, startPoint y: 256, endPoint x: 231, endPoint y: 394, distance: 704.2
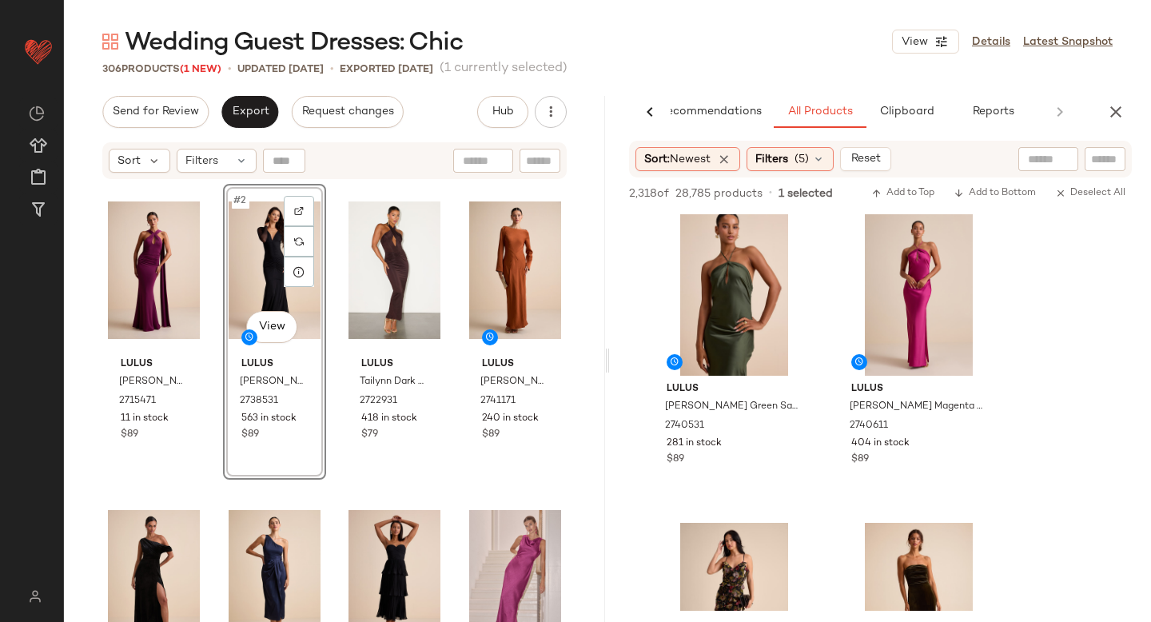
scroll to position [1842, 0]
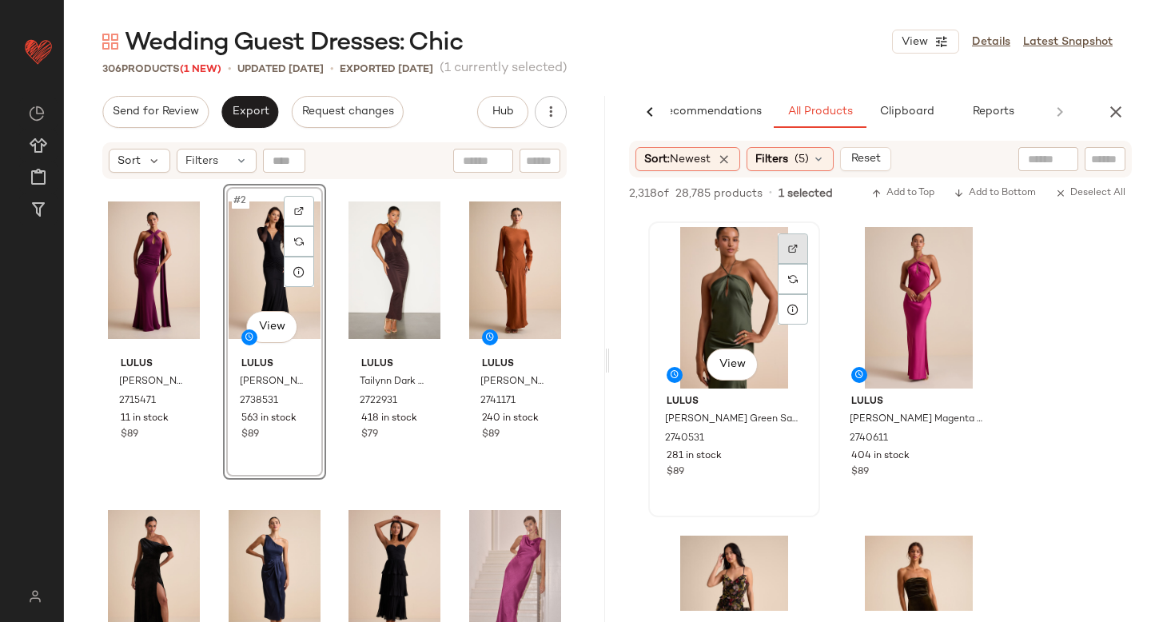
click at [786, 239] on div at bounding box center [793, 248] width 30 height 30
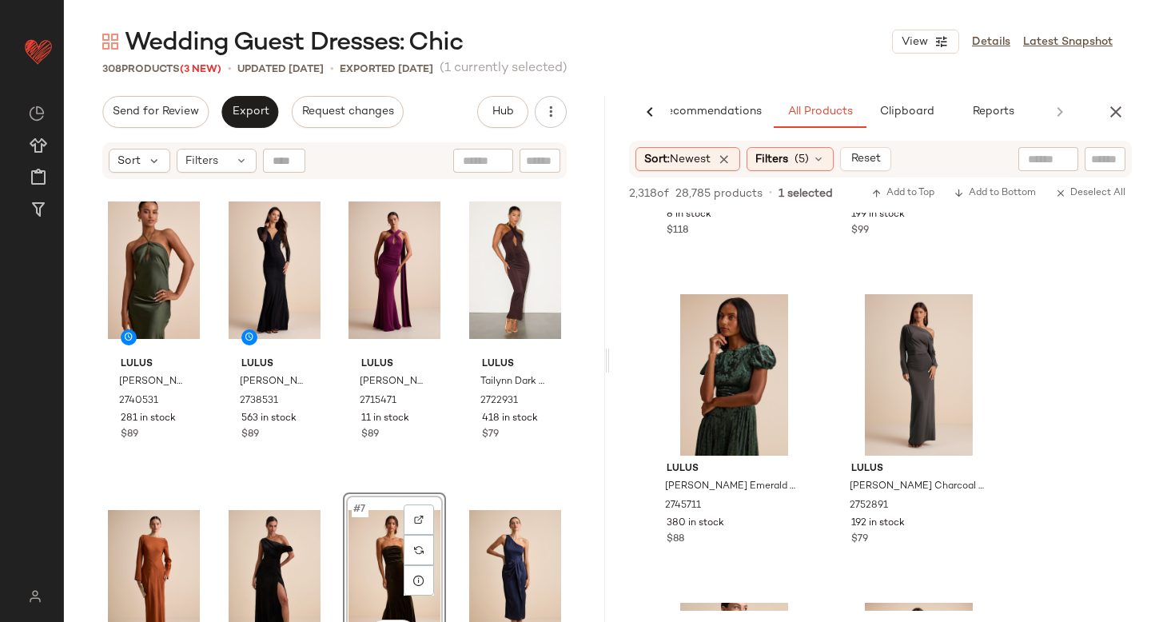
scroll to position [6095, 0]
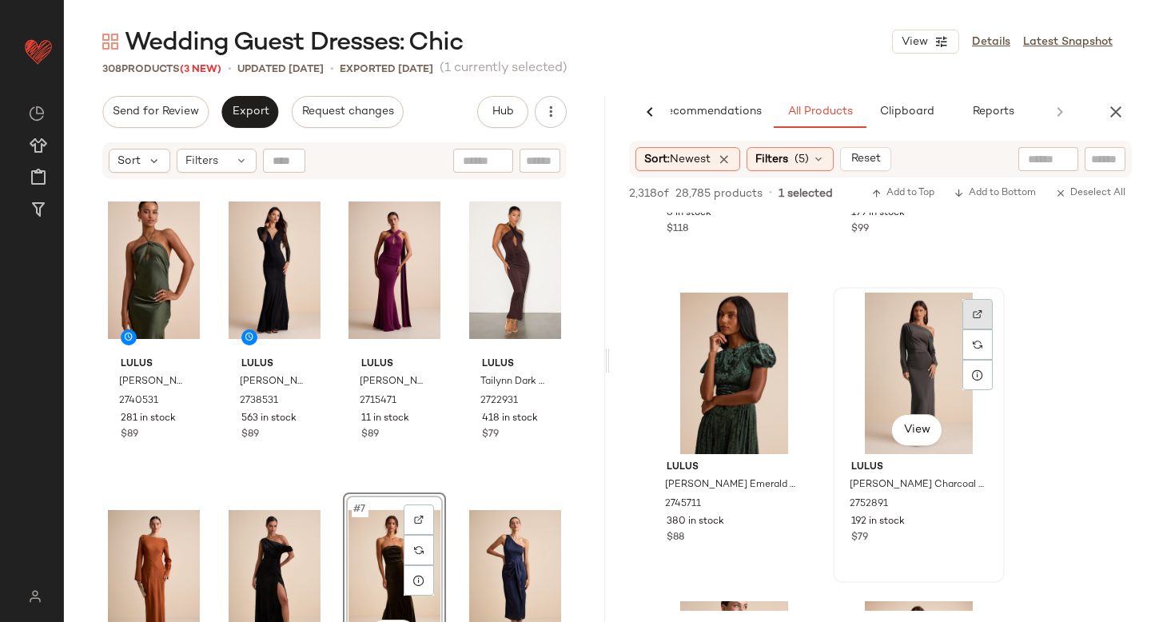
click at [965, 308] on div at bounding box center [977, 314] width 30 height 30
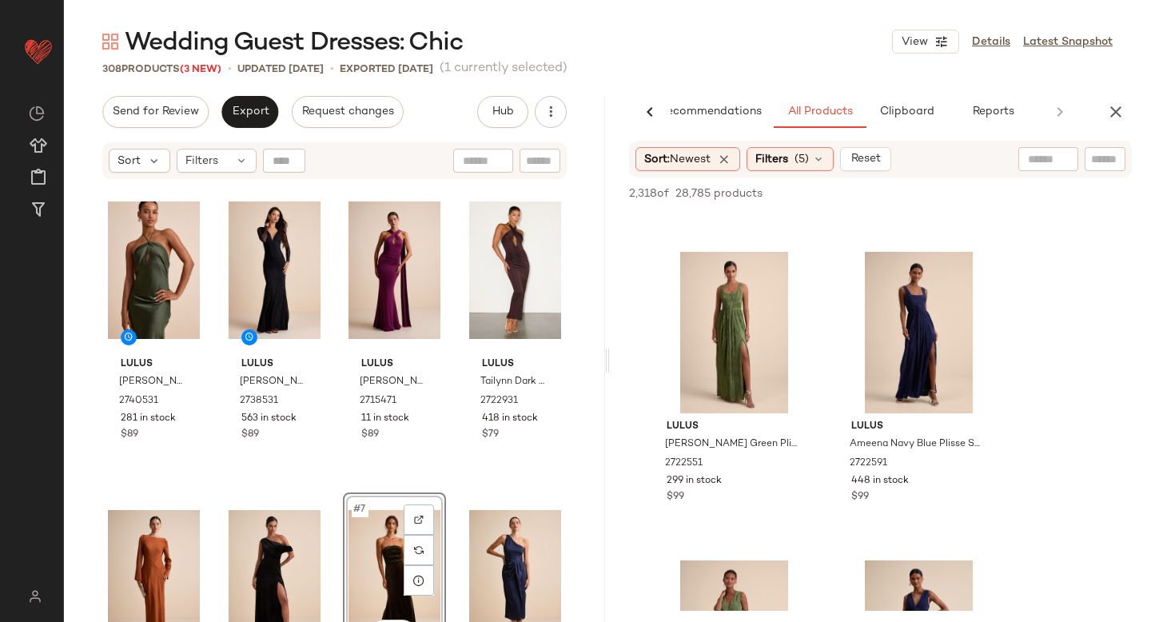
scroll to position [28348, 0]
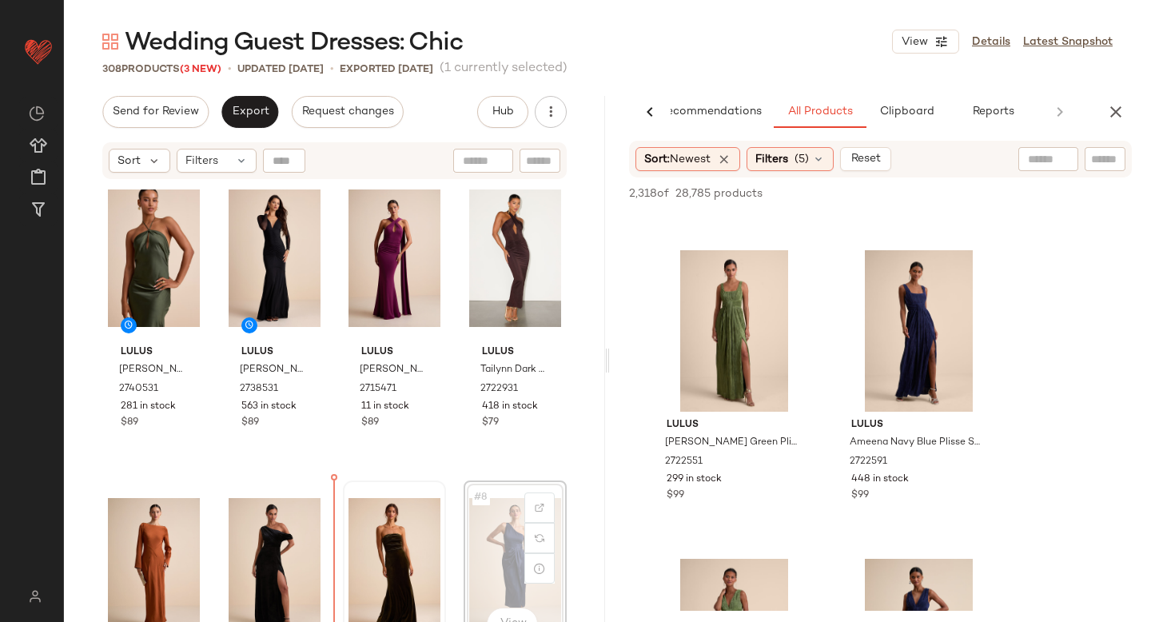
drag, startPoint x: 476, startPoint y: 531, endPoint x: 360, endPoint y: 547, distance: 116.2
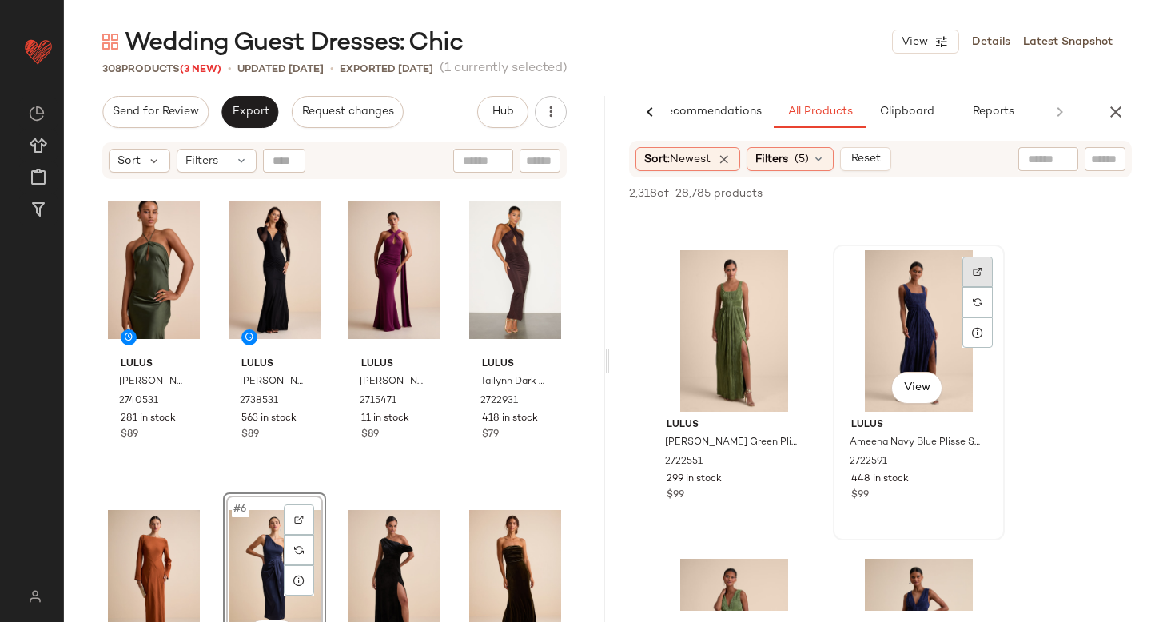
click at [973, 271] on img at bounding box center [978, 272] width 10 height 10
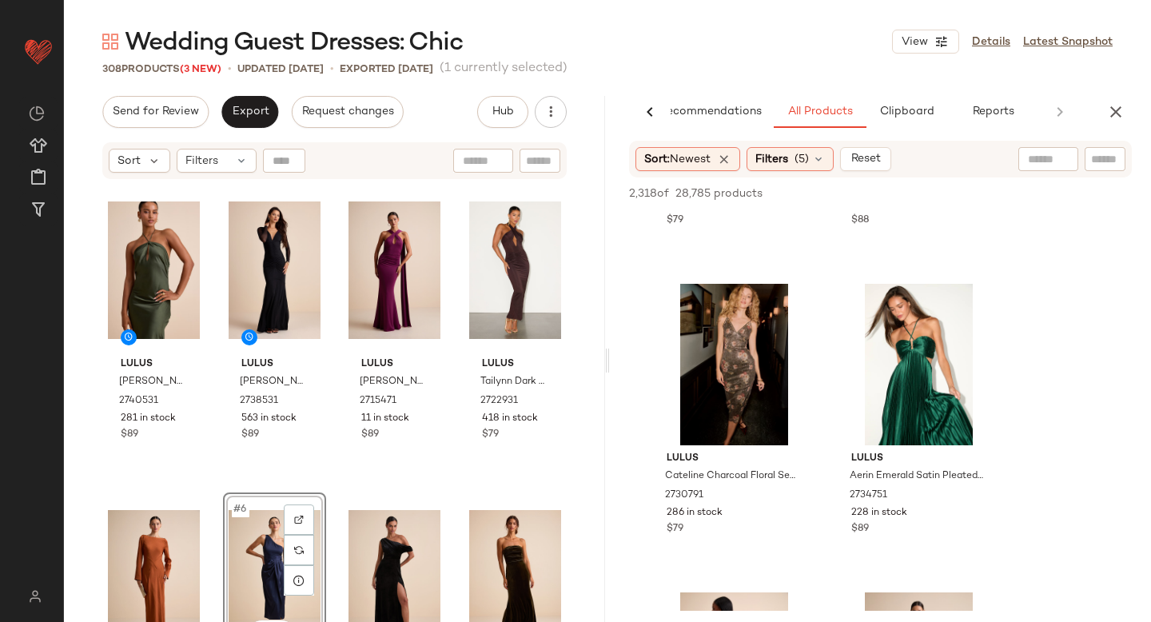
scroll to position [31750, 0]
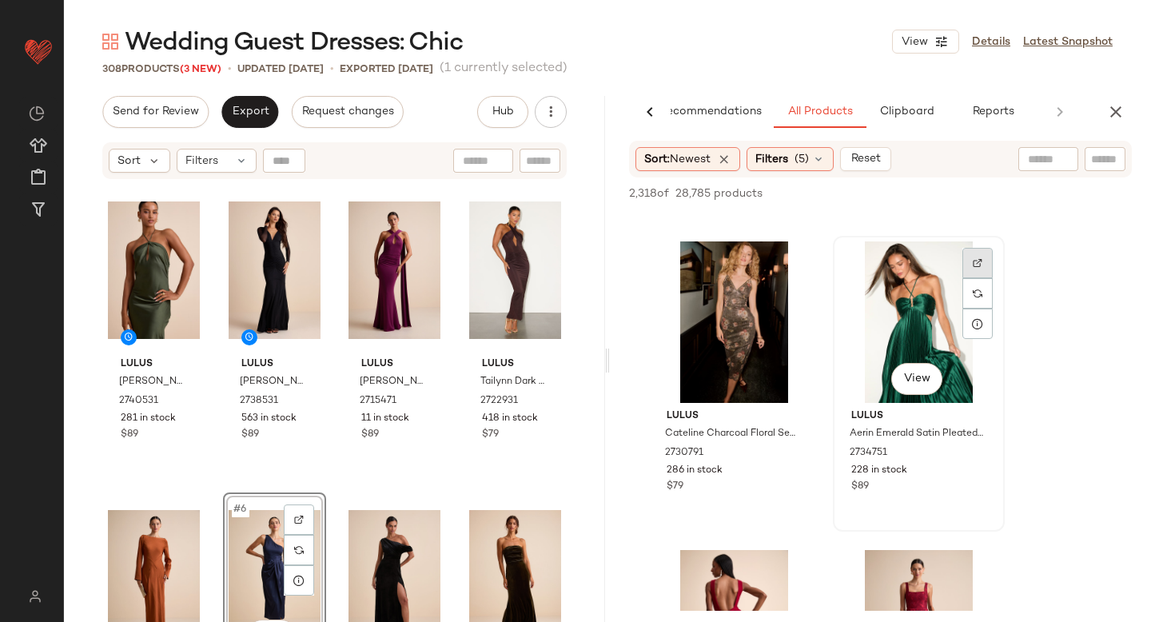
click at [973, 258] on img at bounding box center [978, 263] width 10 height 10
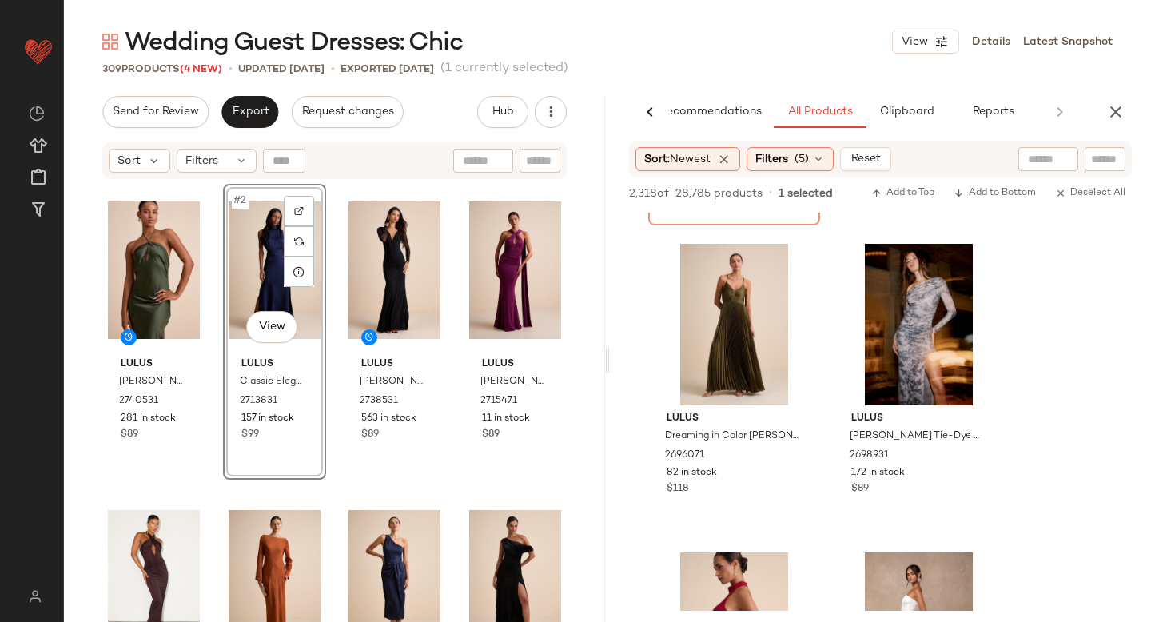
scroll to position [42839, 0]
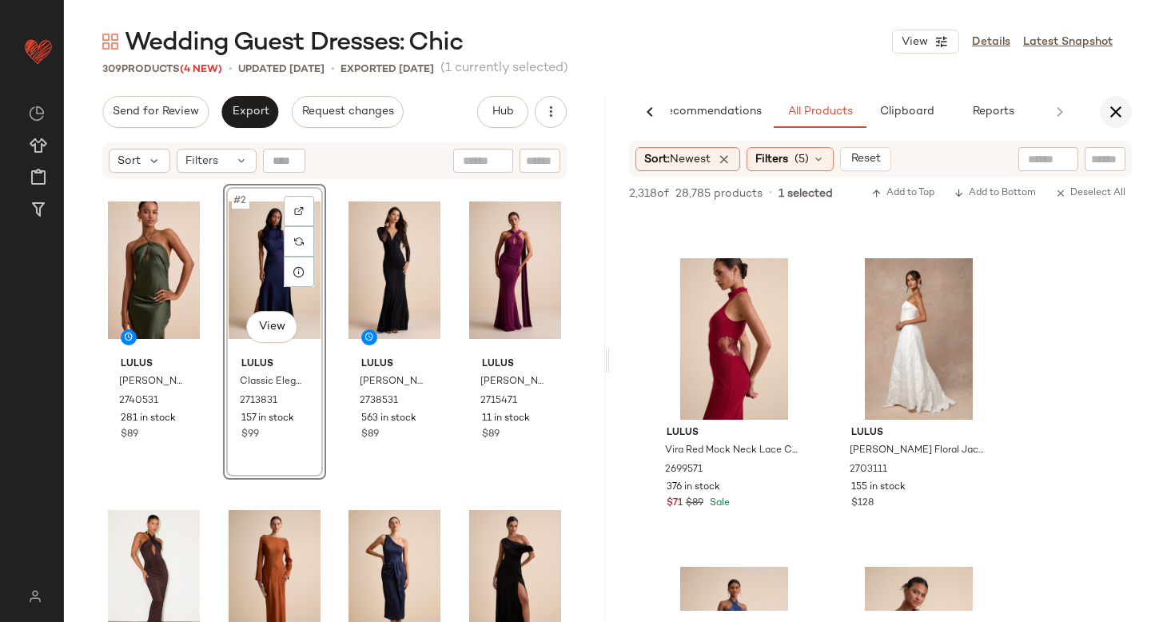
click at [1108, 117] on icon "button" at bounding box center [1115, 111] width 19 height 19
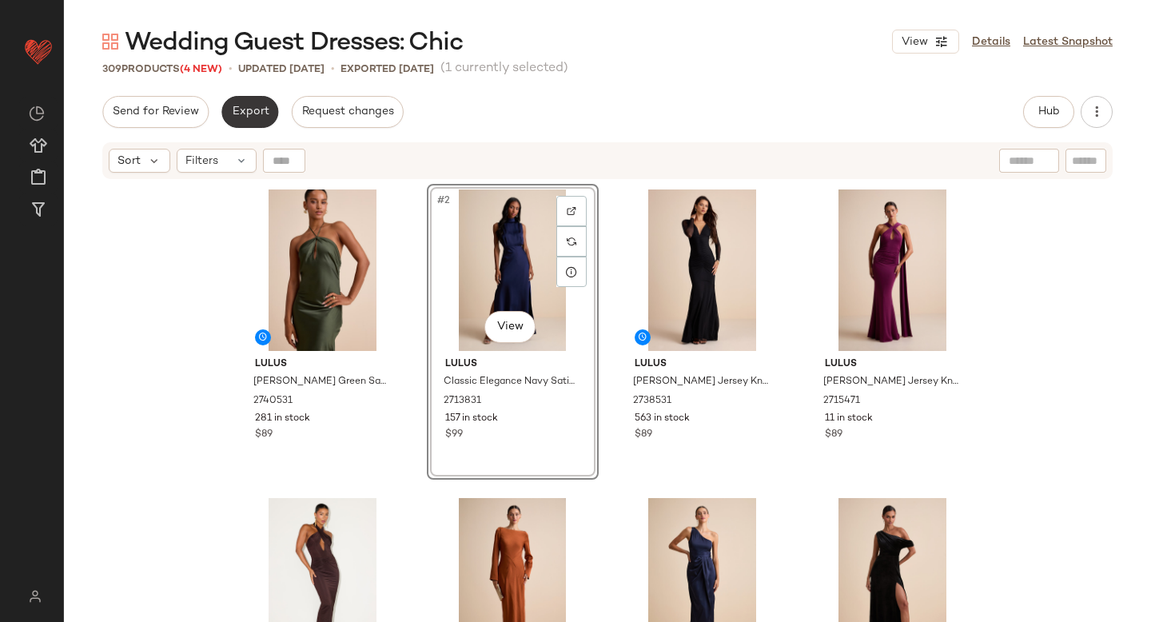
click at [248, 112] on span "Export" at bounding box center [250, 111] width 38 height 13
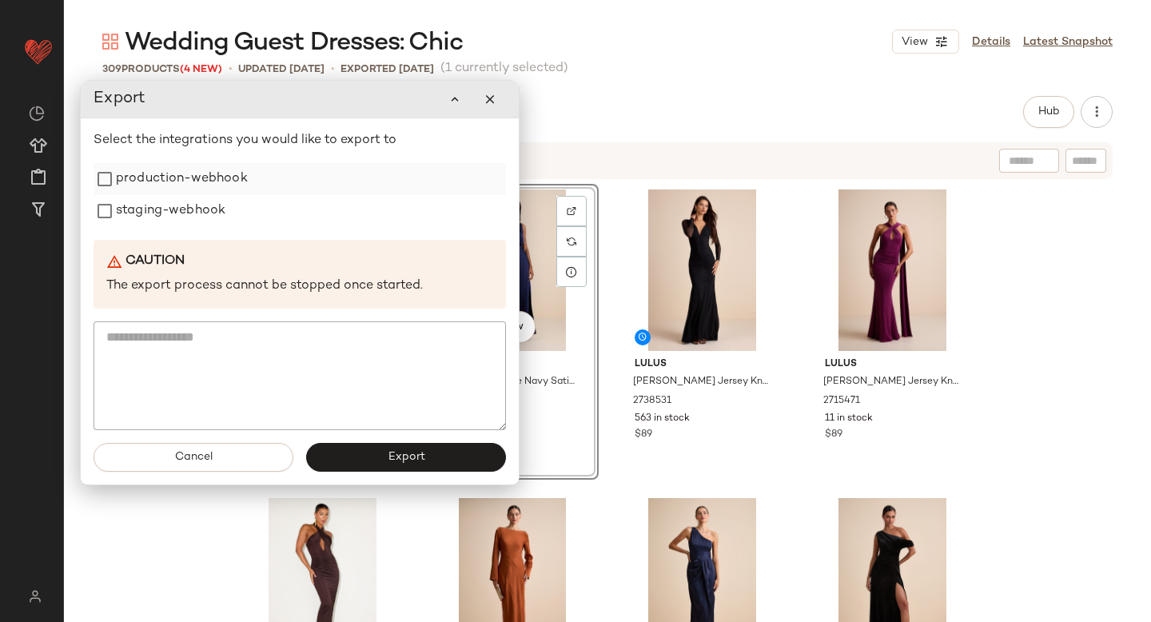
click at [197, 175] on label "production-webhook" at bounding box center [182, 179] width 132 height 32
click at [181, 197] on label "staging-webhook" at bounding box center [170, 211] width 109 height 32
click at [336, 457] on button "Export" at bounding box center [406, 457] width 200 height 29
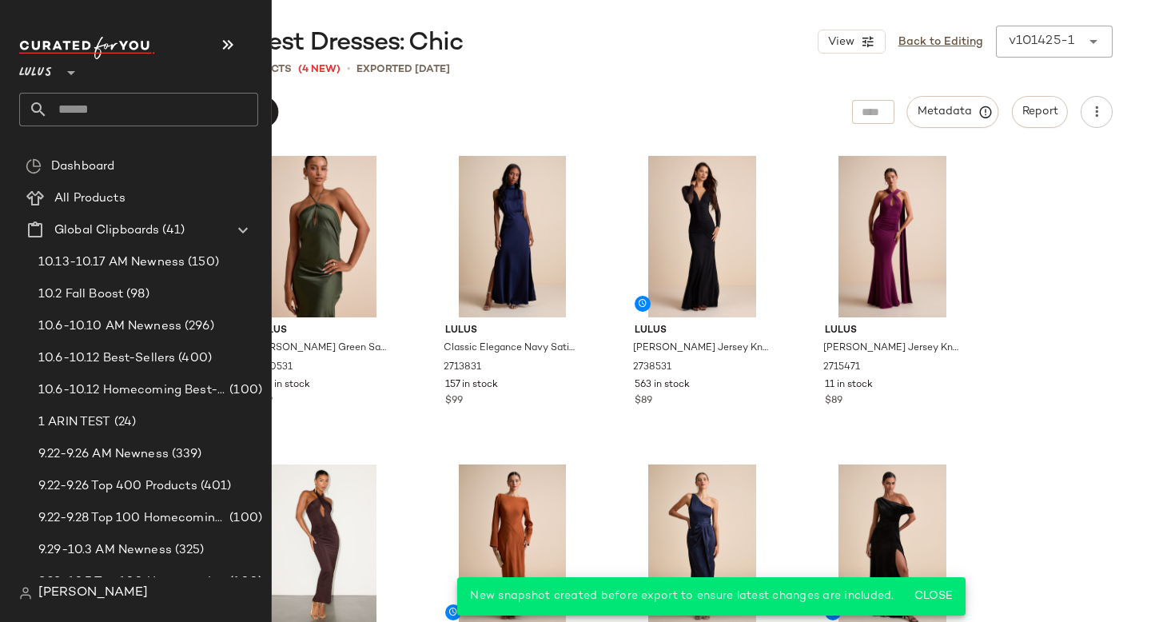
click at [153, 116] on input "text" at bounding box center [153, 110] width 210 height 34
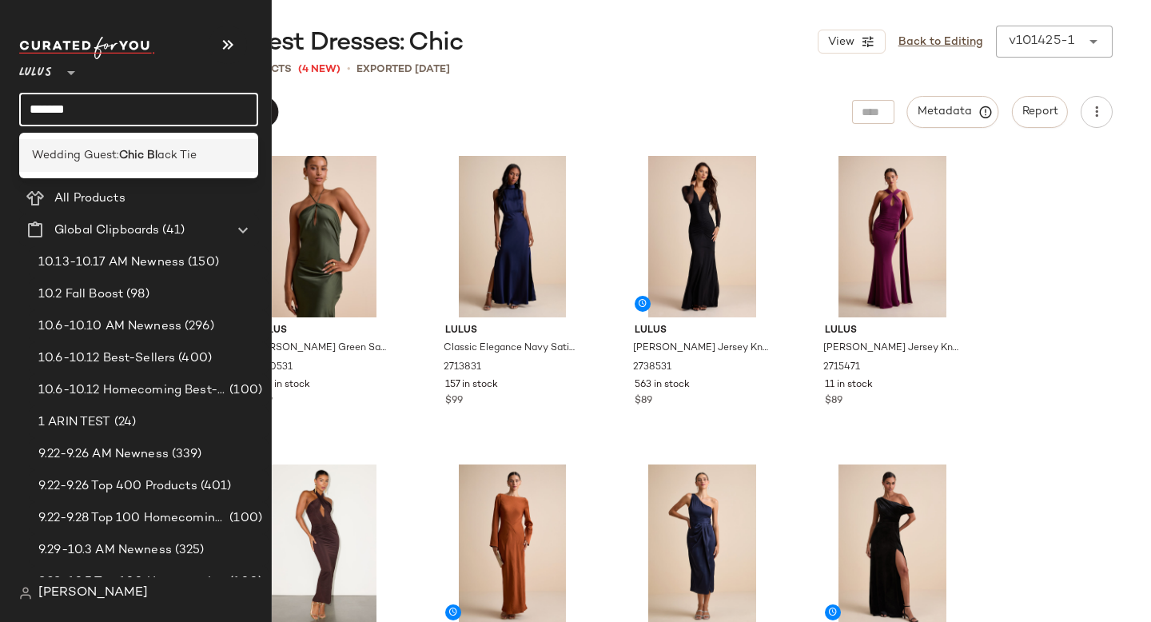
type input "*******"
click at [164, 149] on span "ack Tie" at bounding box center [176, 155] width 39 height 17
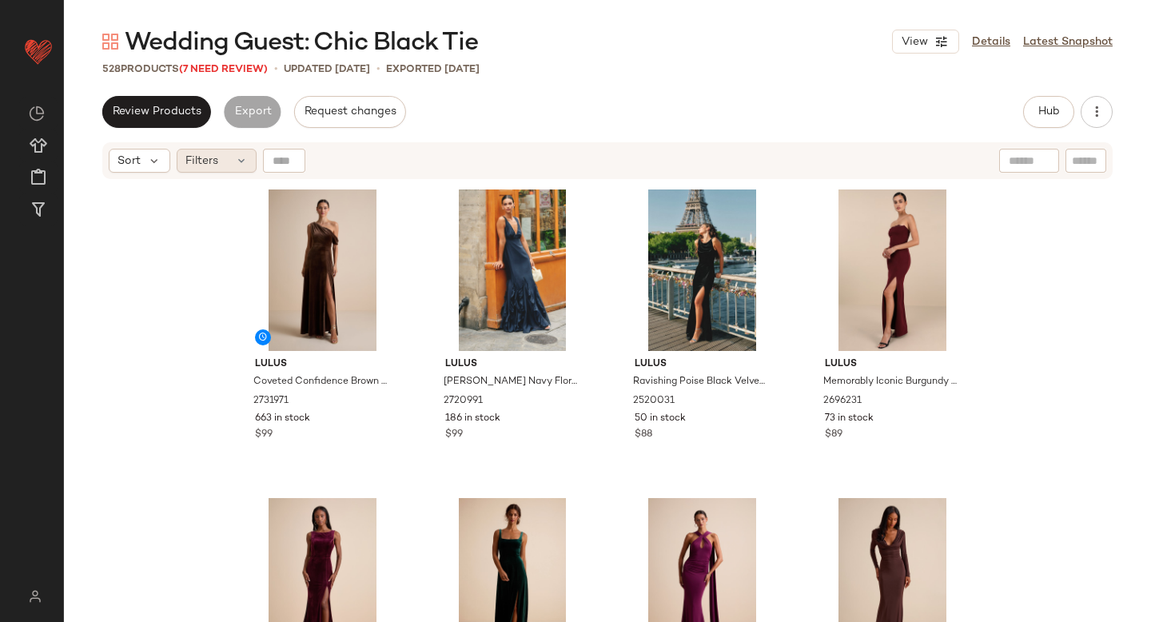
click at [182, 161] on div "Filters" at bounding box center [217, 161] width 80 height 24
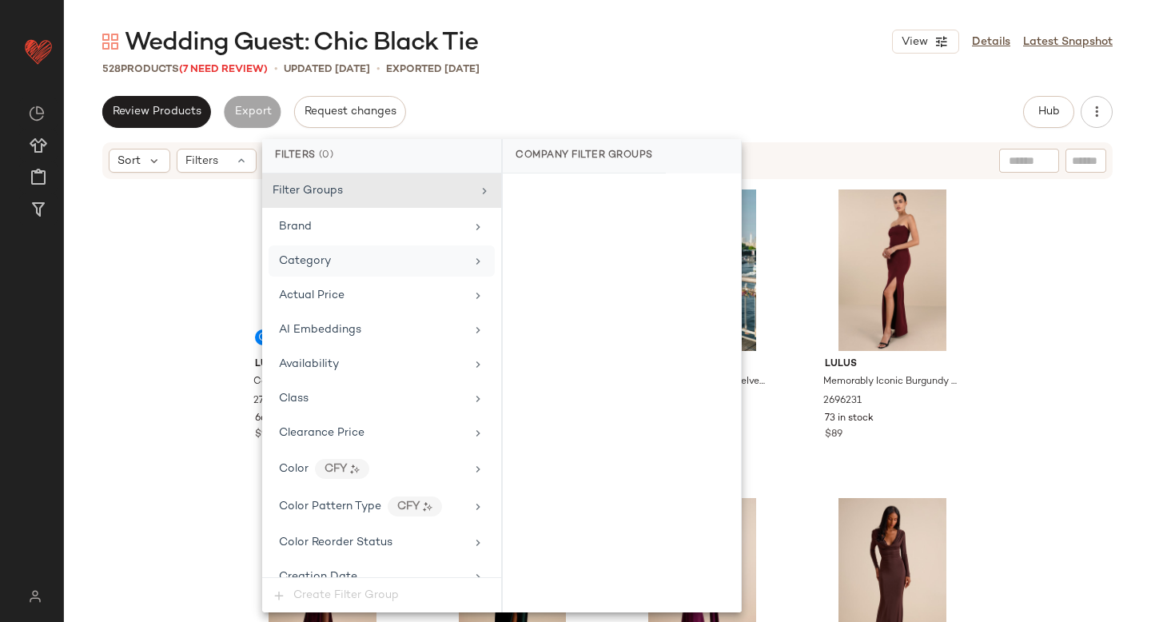
click at [305, 260] on span "Category" at bounding box center [305, 261] width 52 height 12
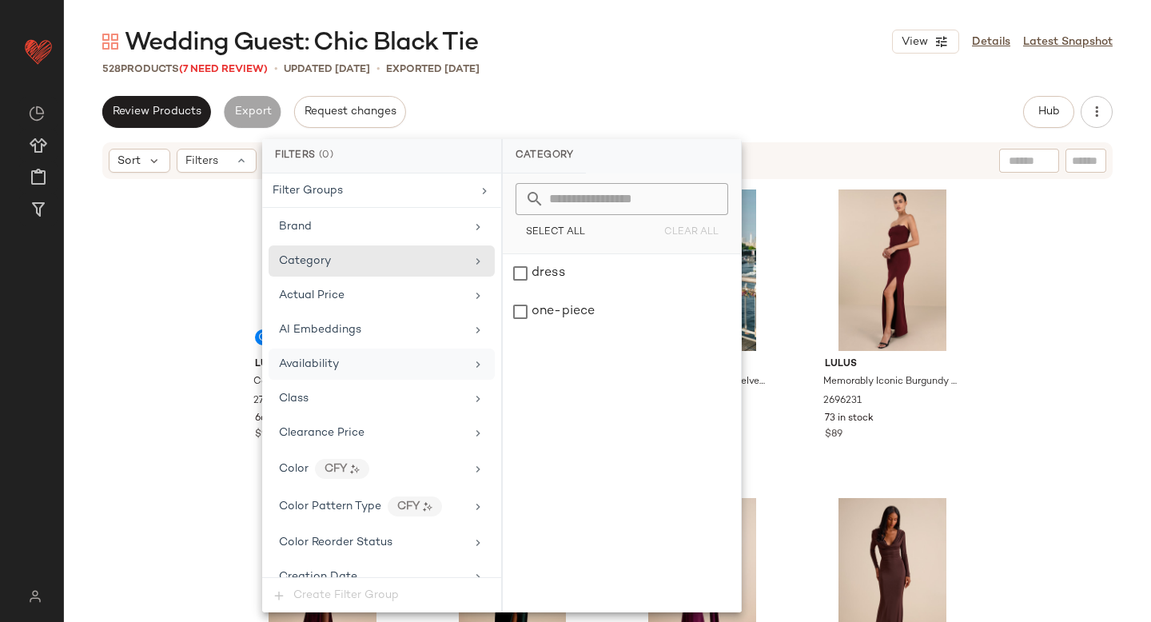
click at [344, 360] on div "Availability" at bounding box center [372, 364] width 186 height 17
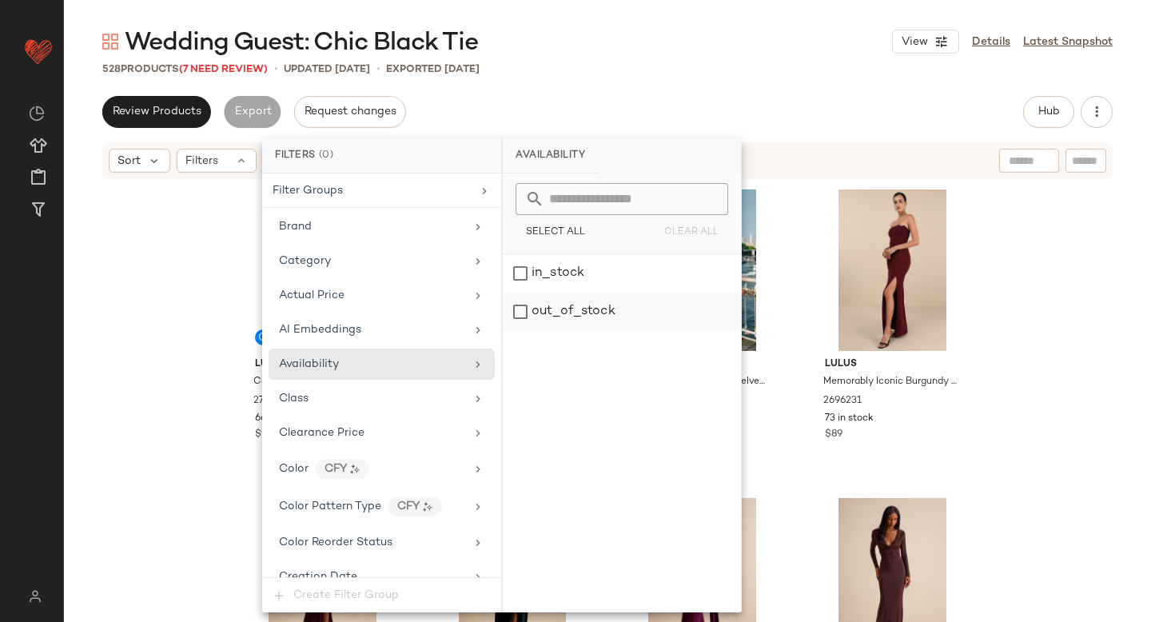
click at [572, 309] on div "out_of_stock" at bounding box center [622, 311] width 238 height 38
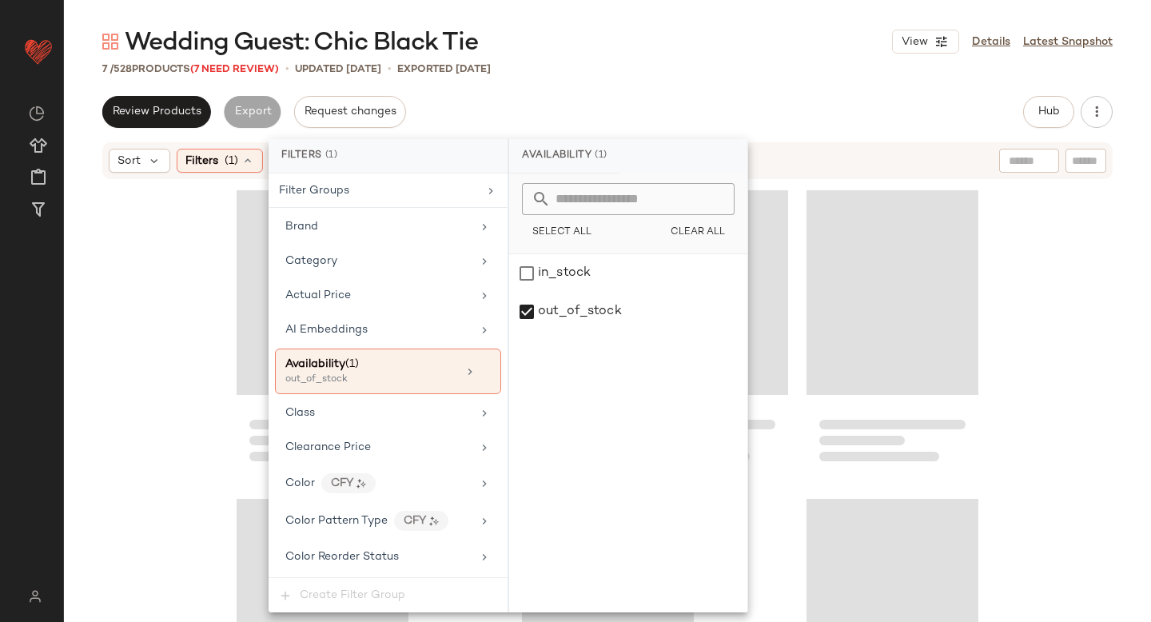
click at [769, 62] on div "7 / 528 Products (7 Need Review) • updated [DATE] • Exported [DATE]" at bounding box center [607, 69] width 1087 height 16
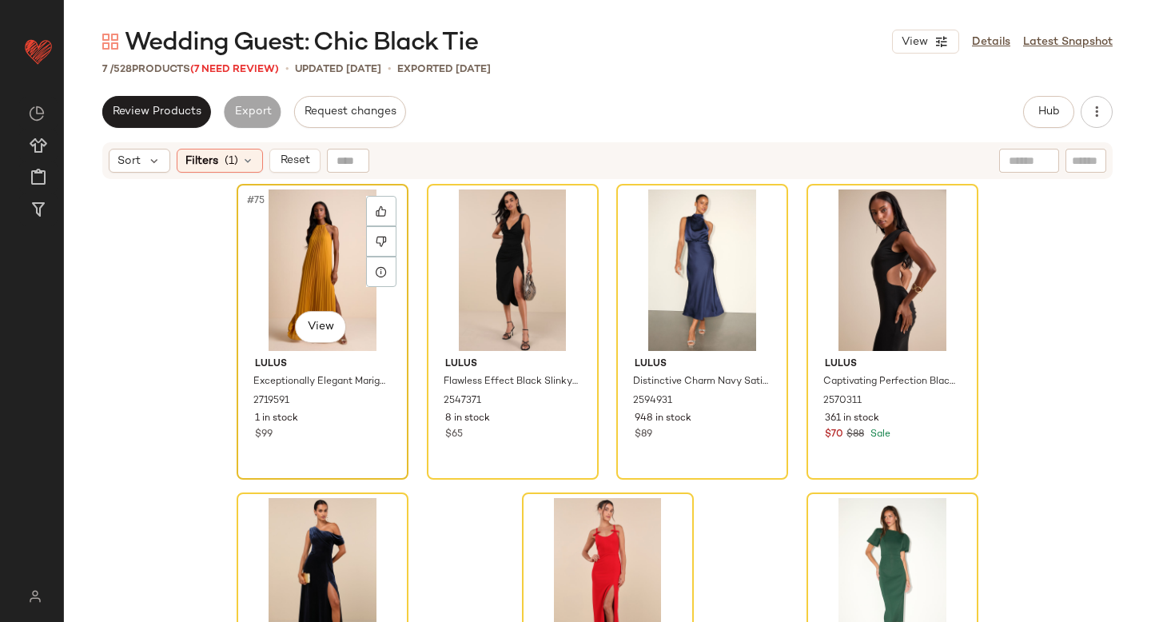
click at [281, 273] on div "#75 View" at bounding box center [322, 269] width 161 height 161
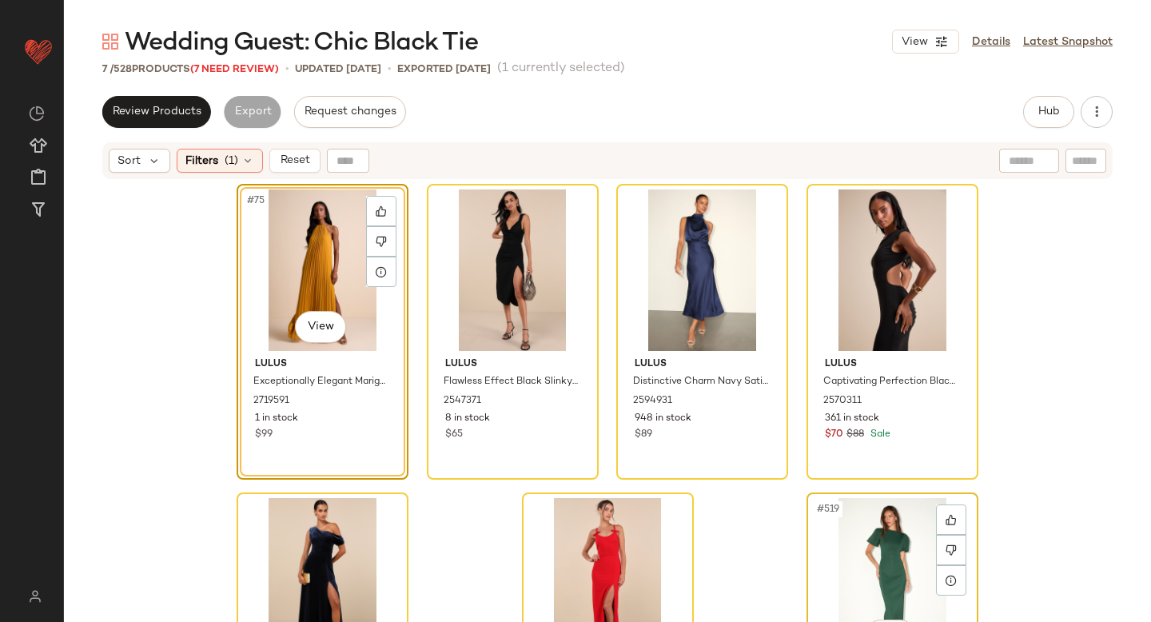
click at [838, 515] on div "#519 View" at bounding box center [892, 578] width 161 height 161
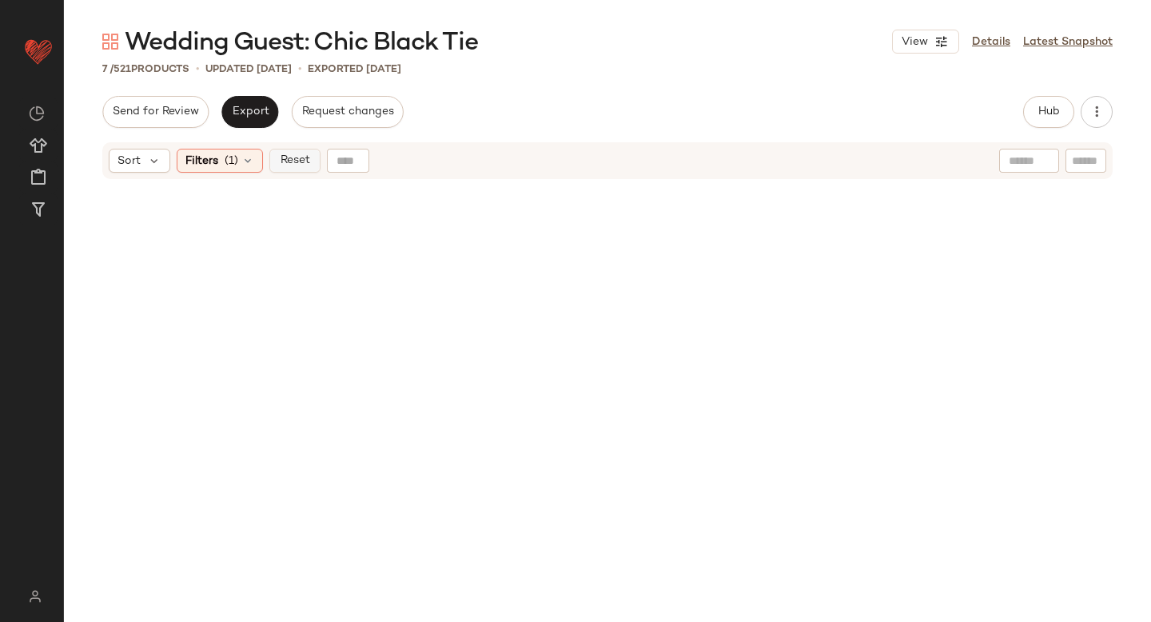
click at [282, 159] on span "Reset" at bounding box center [294, 160] width 30 height 13
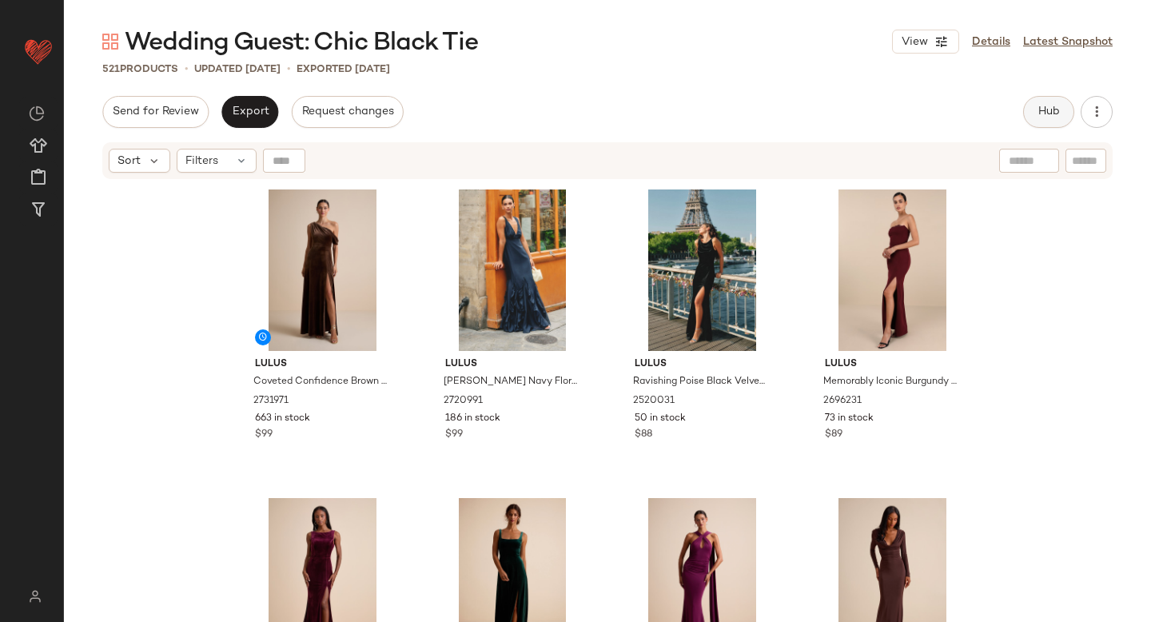
click at [1040, 97] on button "Hub" at bounding box center [1048, 112] width 51 height 32
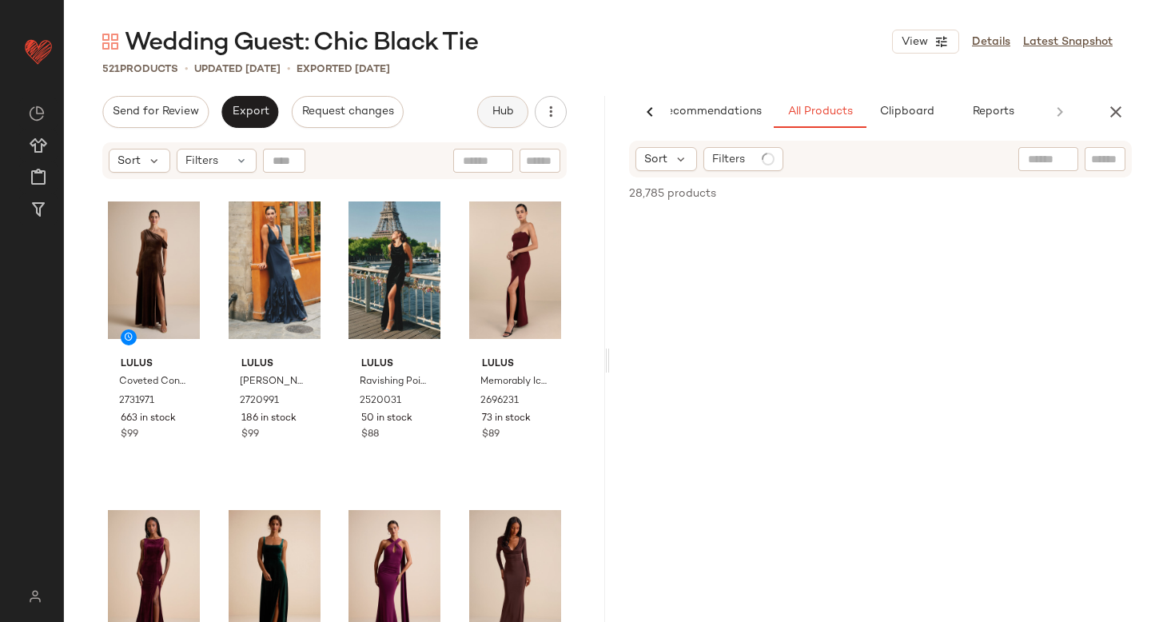
scroll to position [0, 38]
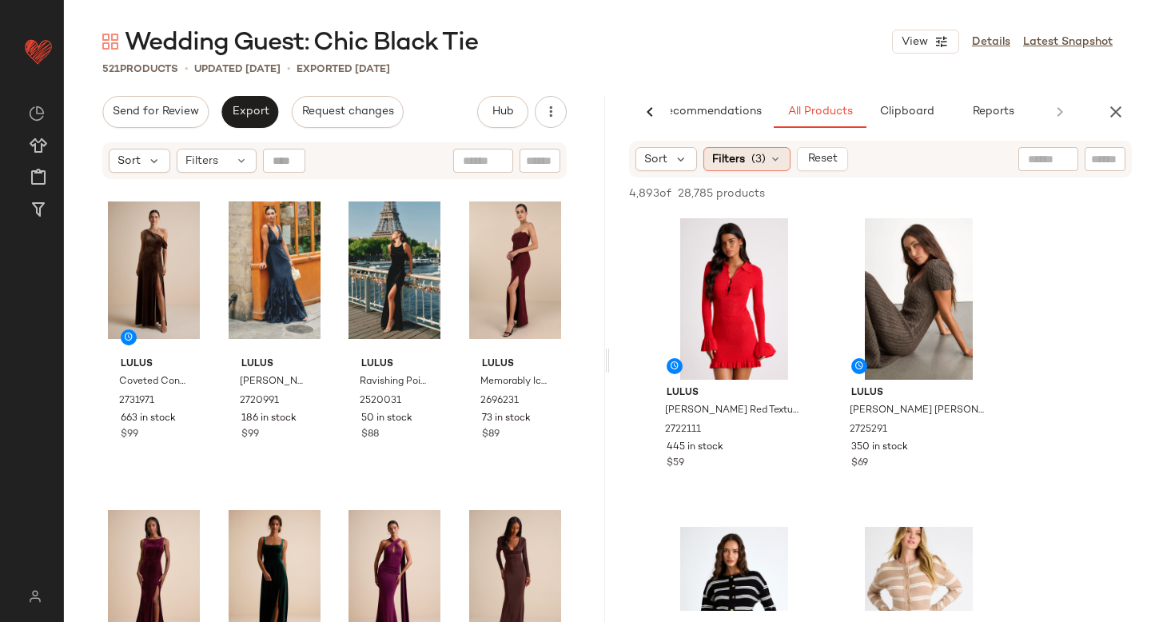
click at [762, 170] on div "Filters (3)" at bounding box center [746, 159] width 87 height 24
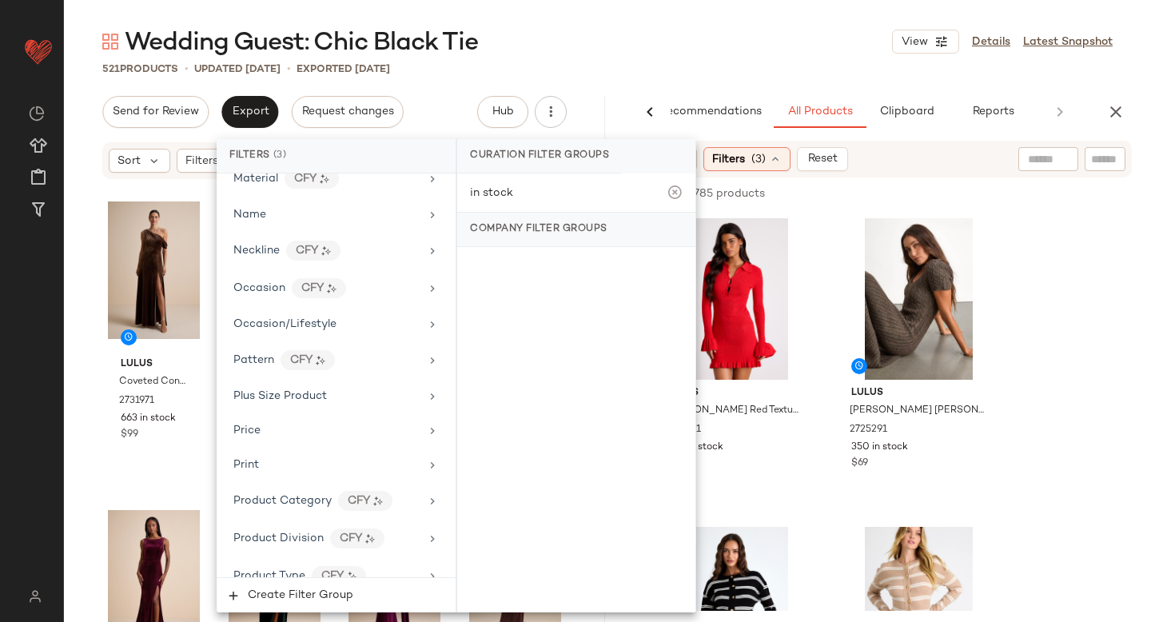
scroll to position [974, 0]
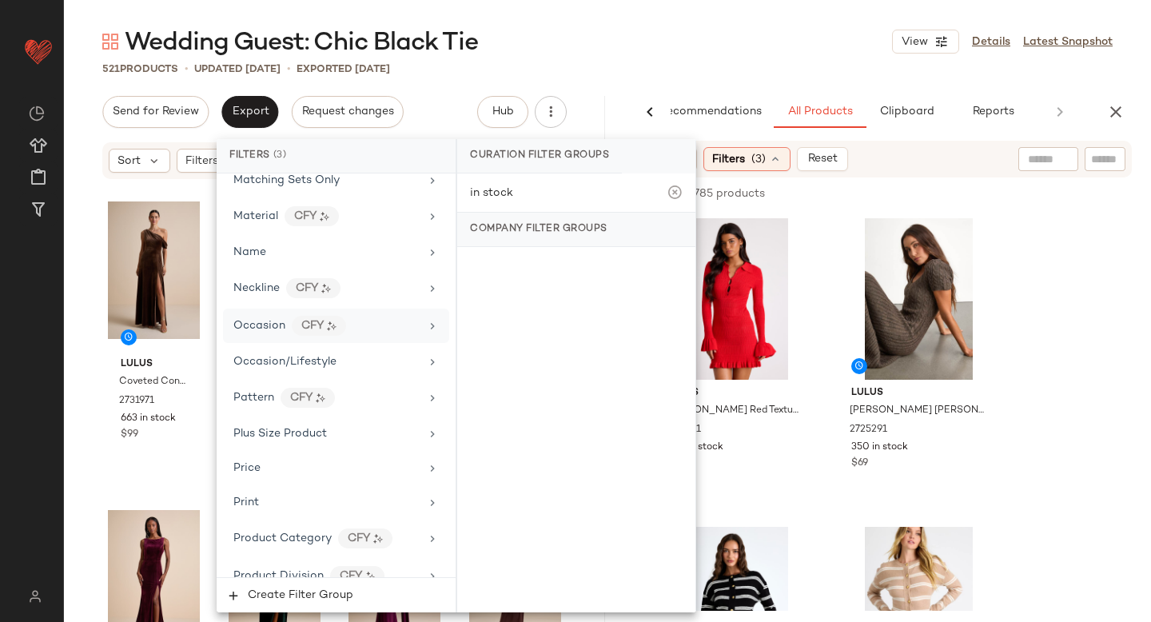
click at [269, 328] on span "Occasion" at bounding box center [259, 326] width 52 height 12
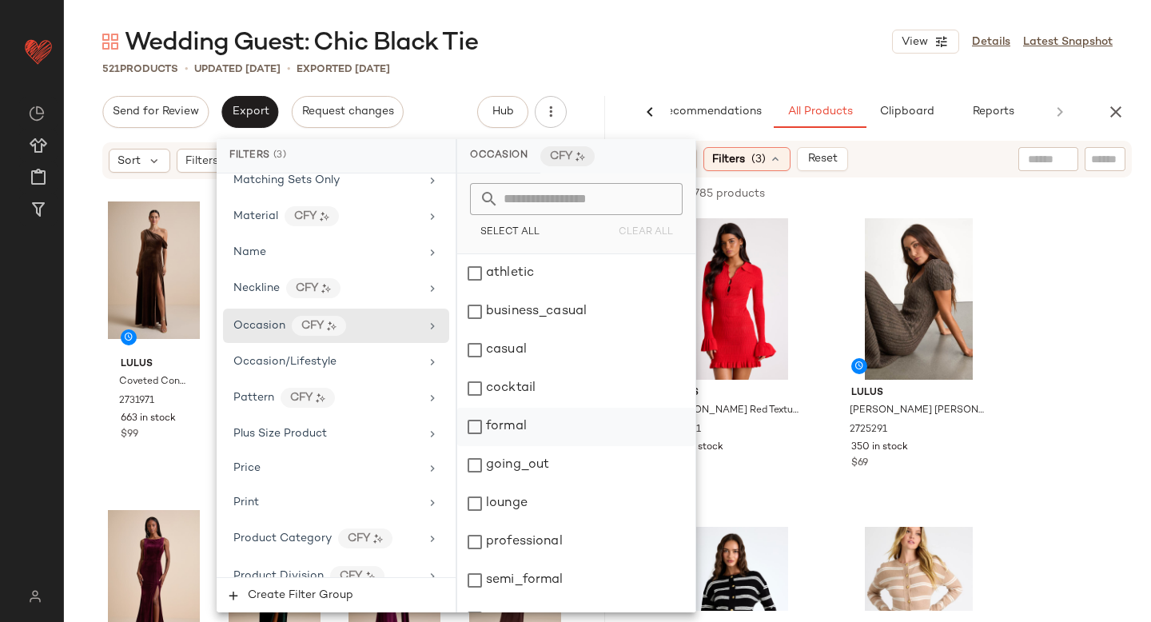
click at [476, 432] on div "formal" at bounding box center [576, 427] width 238 height 38
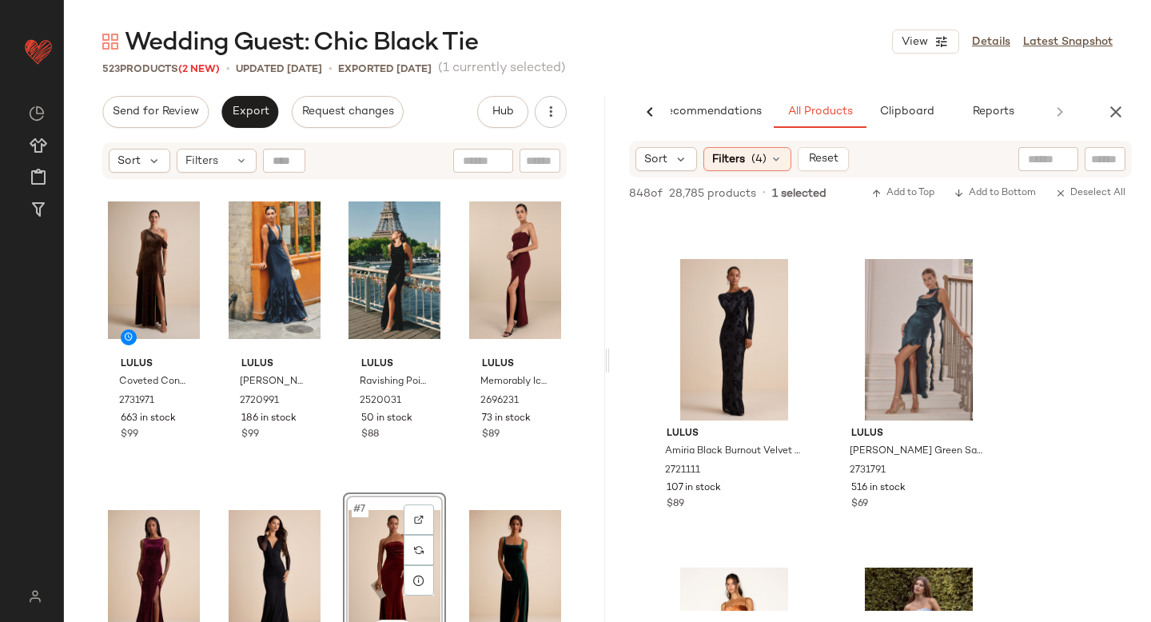
scroll to position [4826, 0]
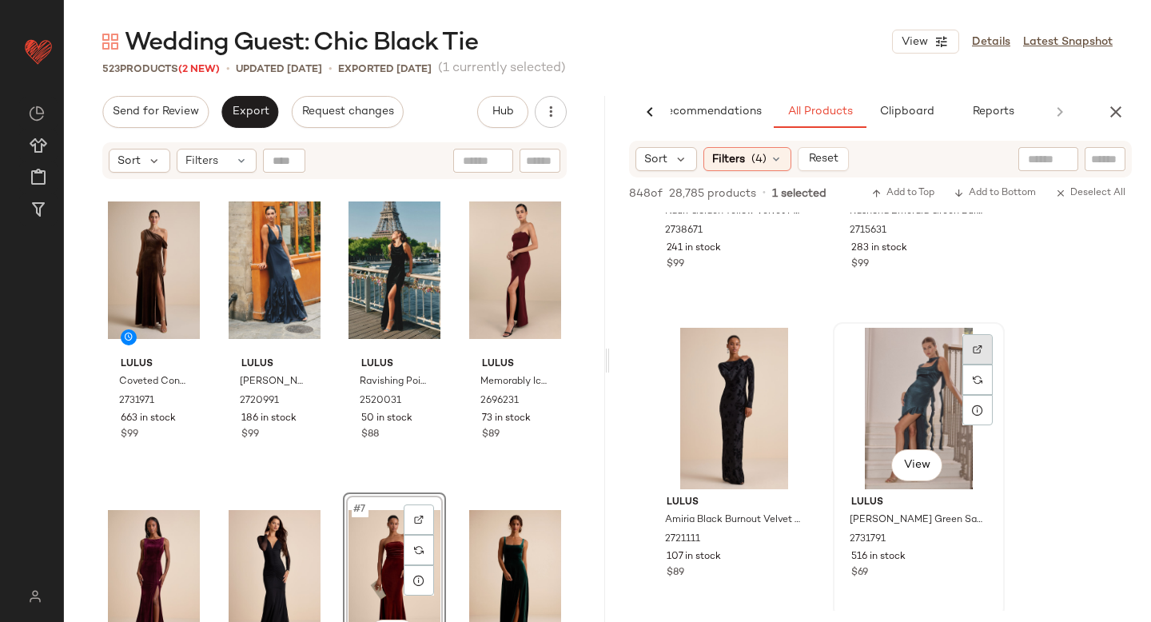
click at [974, 346] on img at bounding box center [978, 349] width 10 height 10
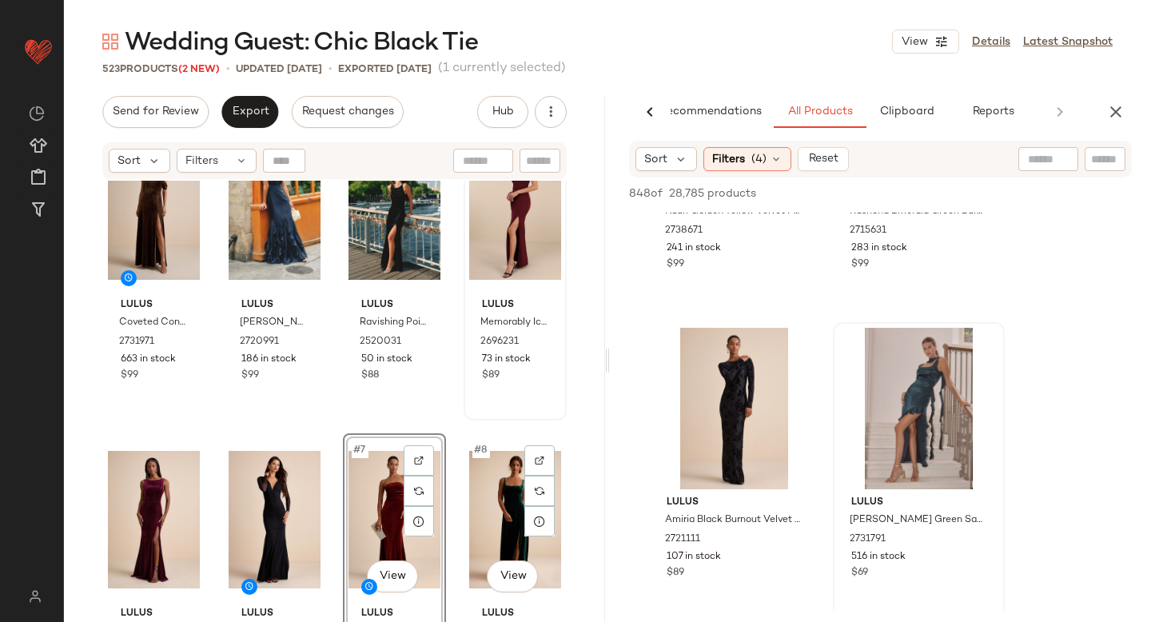
scroll to position [0, 0]
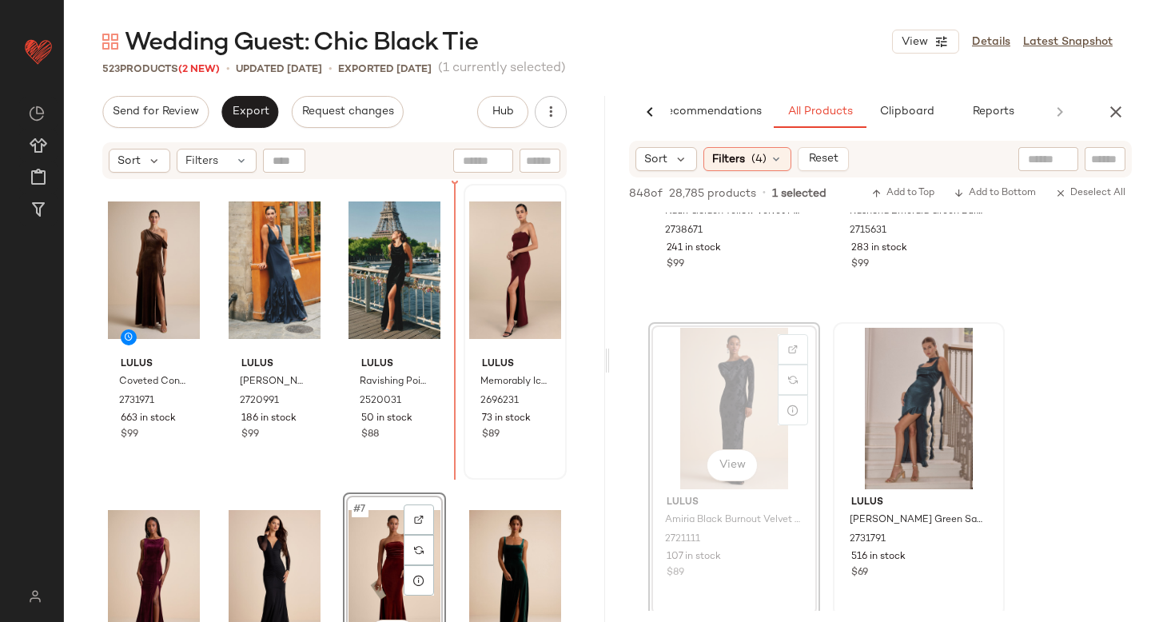
drag, startPoint x: 747, startPoint y: 392, endPoint x: 468, endPoint y: 384, distance: 279.0
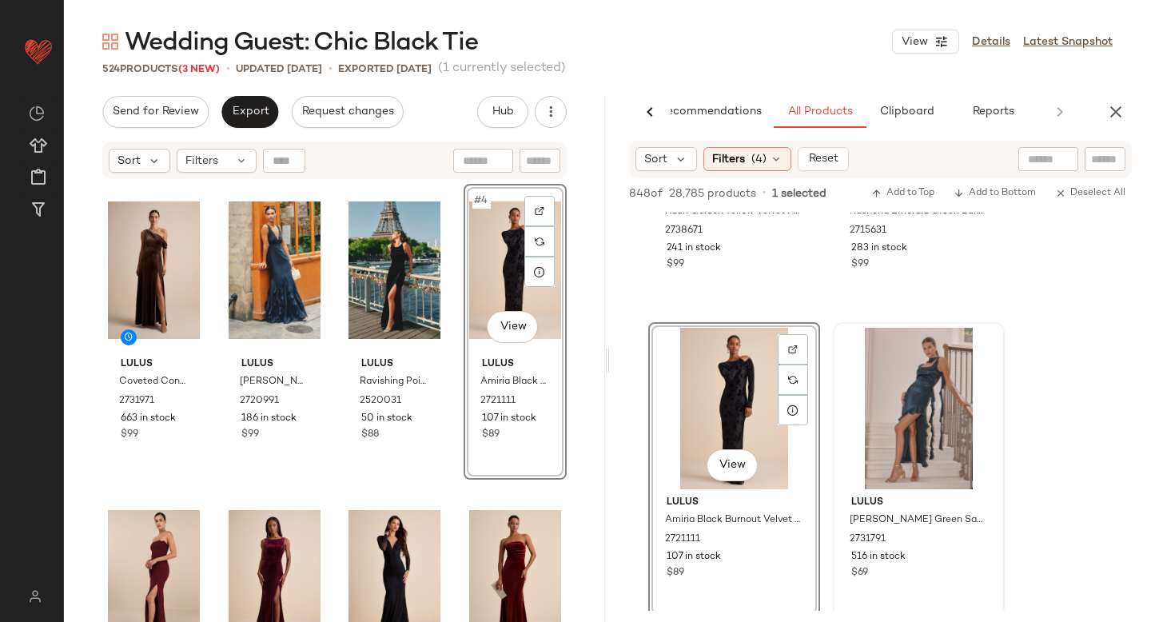
click at [495, 238] on div "#4 View" at bounding box center [515, 269] width 92 height 161
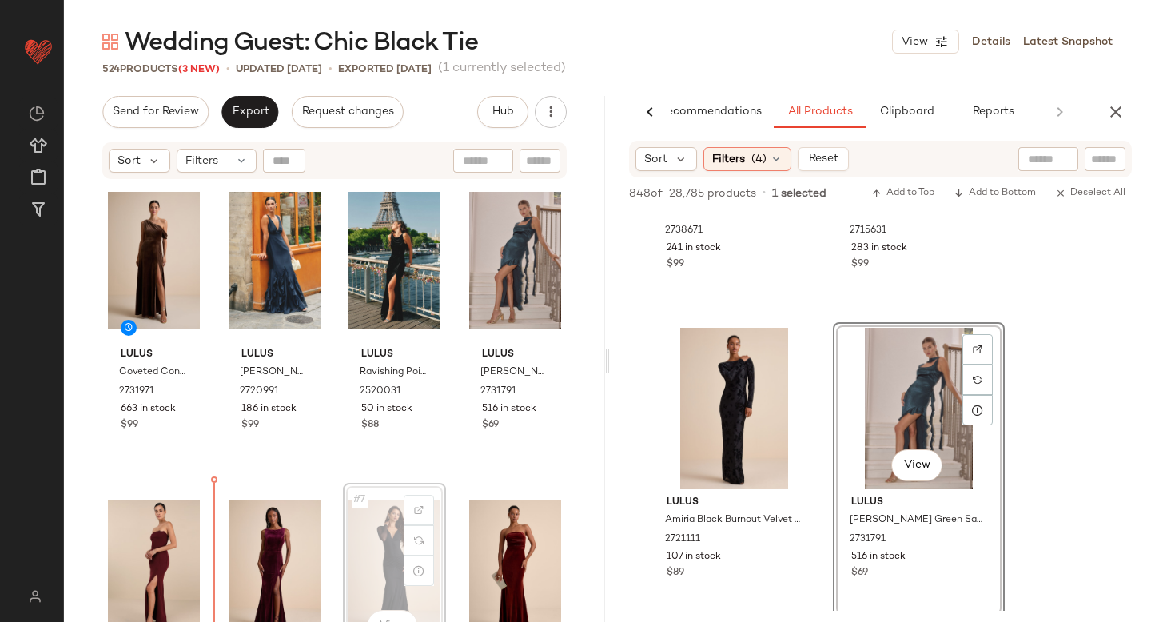
scroll to position [24, 0]
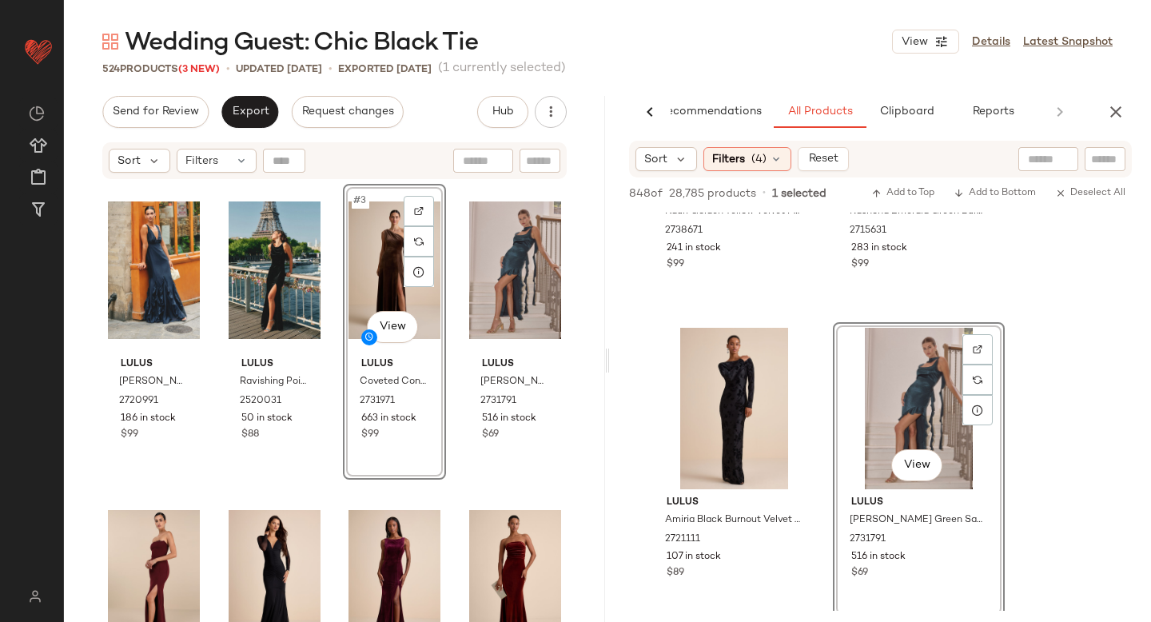
click at [680, 26] on div "Wedding Guest: Chic Black Tie View Details Latest Snapshot" at bounding box center [607, 42] width 1087 height 32
click at [589, 238] on div "Lulus [PERSON_NAME] Navy Floral Sleeveless Ruffled Maxi Dress 2720991 186 in st…" at bounding box center [334, 423] width 541 height 484
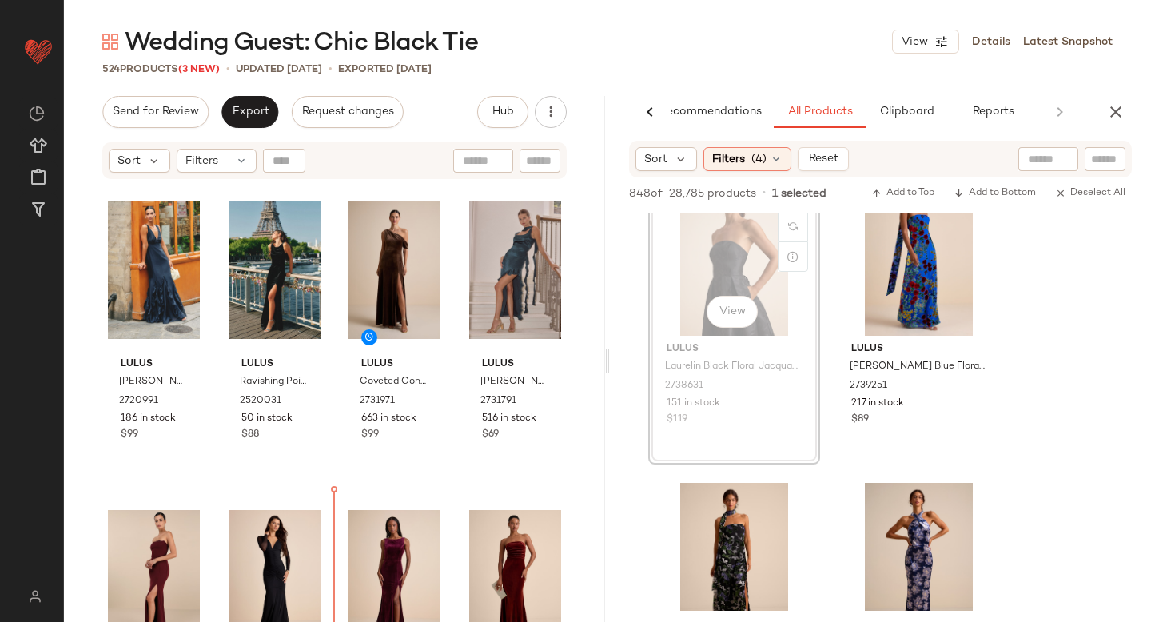
scroll to position [9, 0]
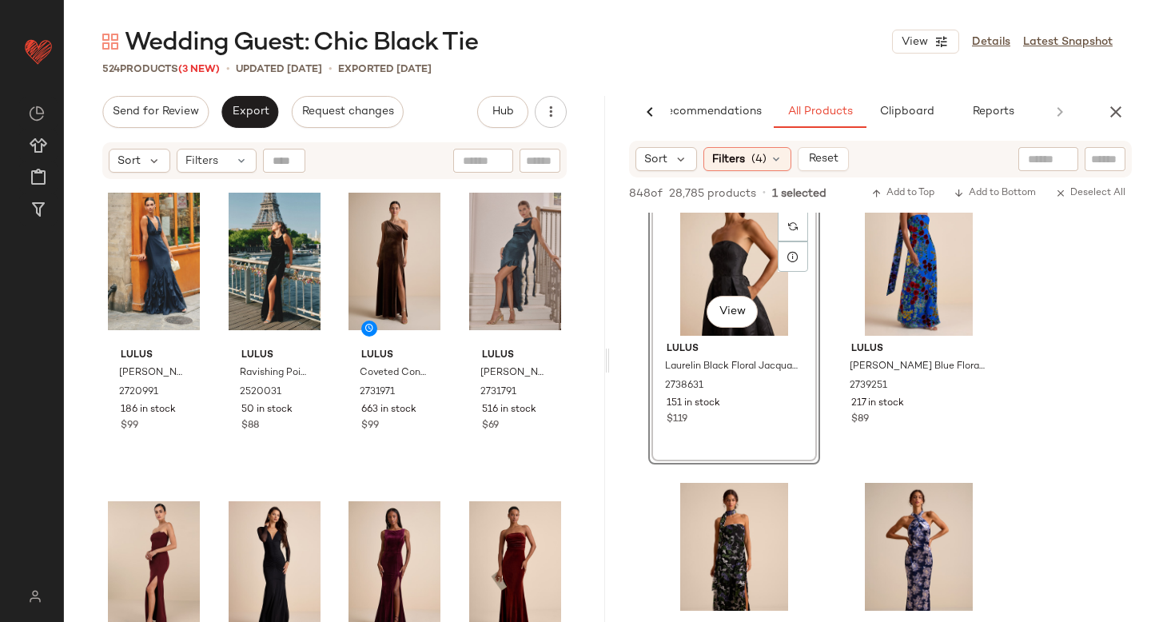
click at [363, 545] on div "Lulus [PERSON_NAME] Navy Floral Sleeveless Ruffled Maxi Dress 2720991 186 in st…" at bounding box center [334, 415] width 464 height 481
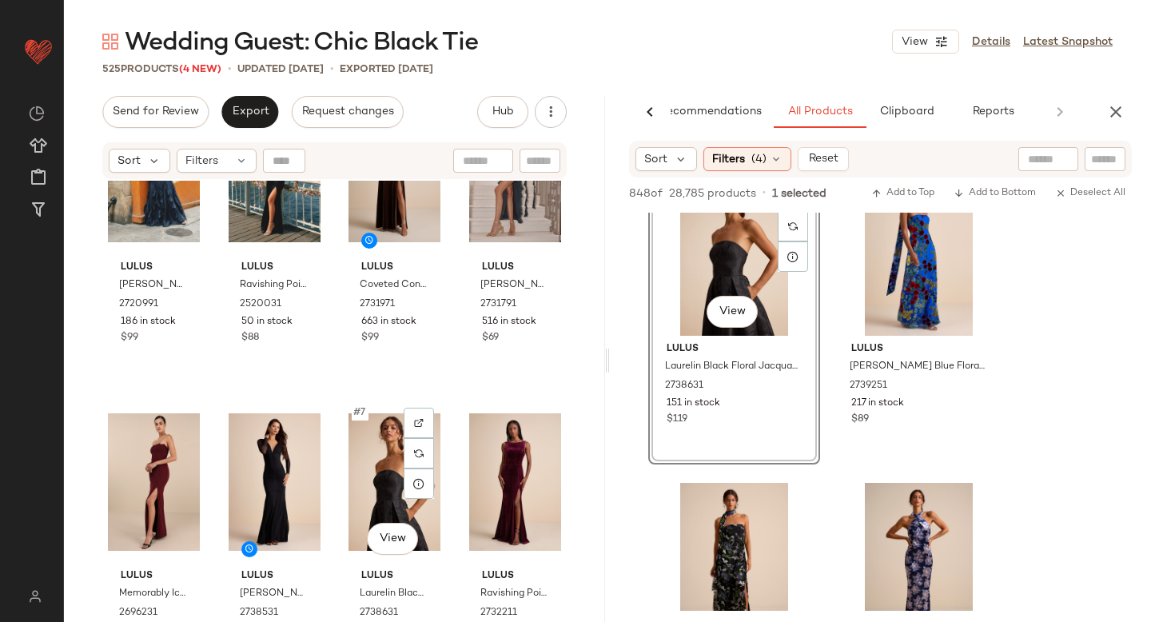
scroll to position [126, 0]
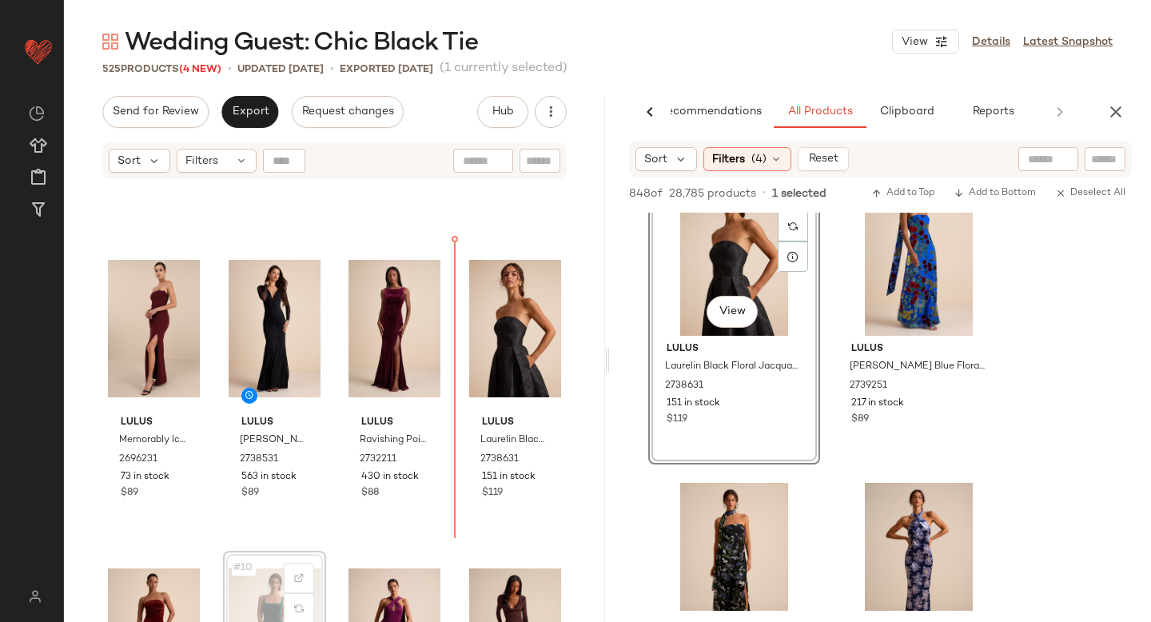
scroll to position [166, 0]
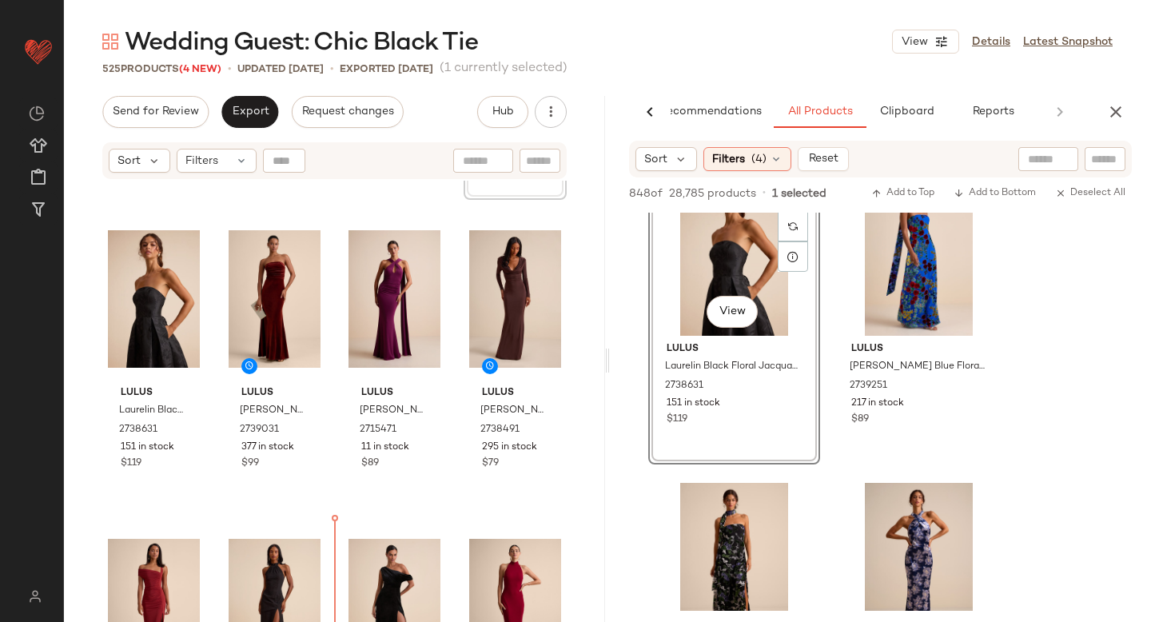
scroll to position [601, 0]
drag, startPoint x: 476, startPoint y: 408, endPoint x: 468, endPoint y: 416, distance: 11.3
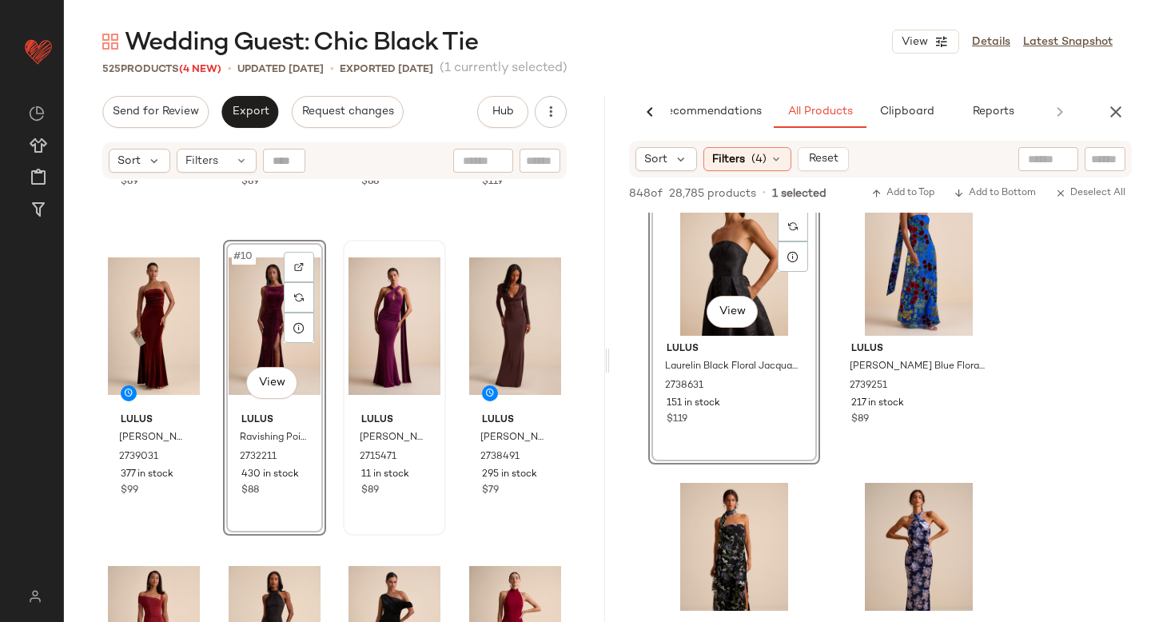
scroll to position [573, 0]
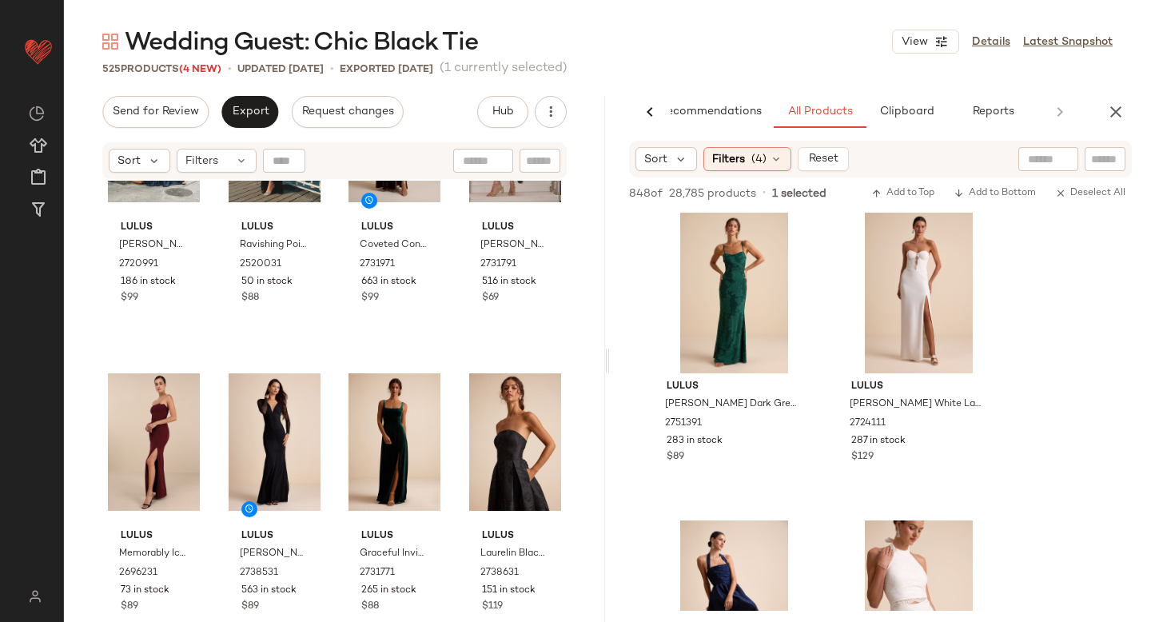
scroll to position [6272, 0]
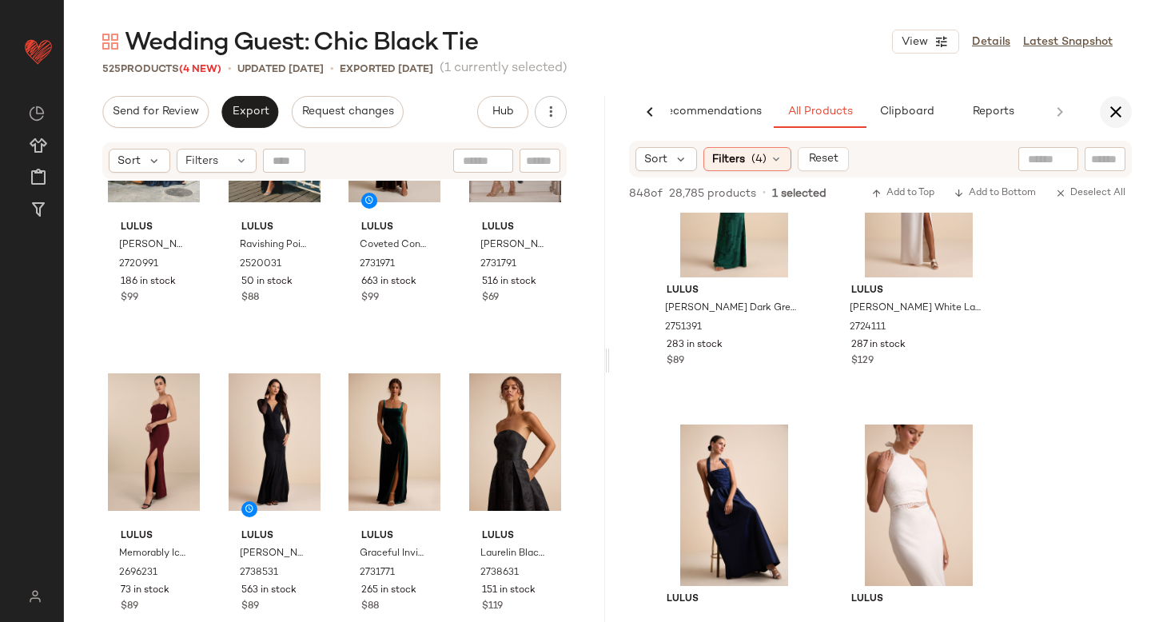
click at [1112, 105] on icon "button" at bounding box center [1115, 111] width 19 height 19
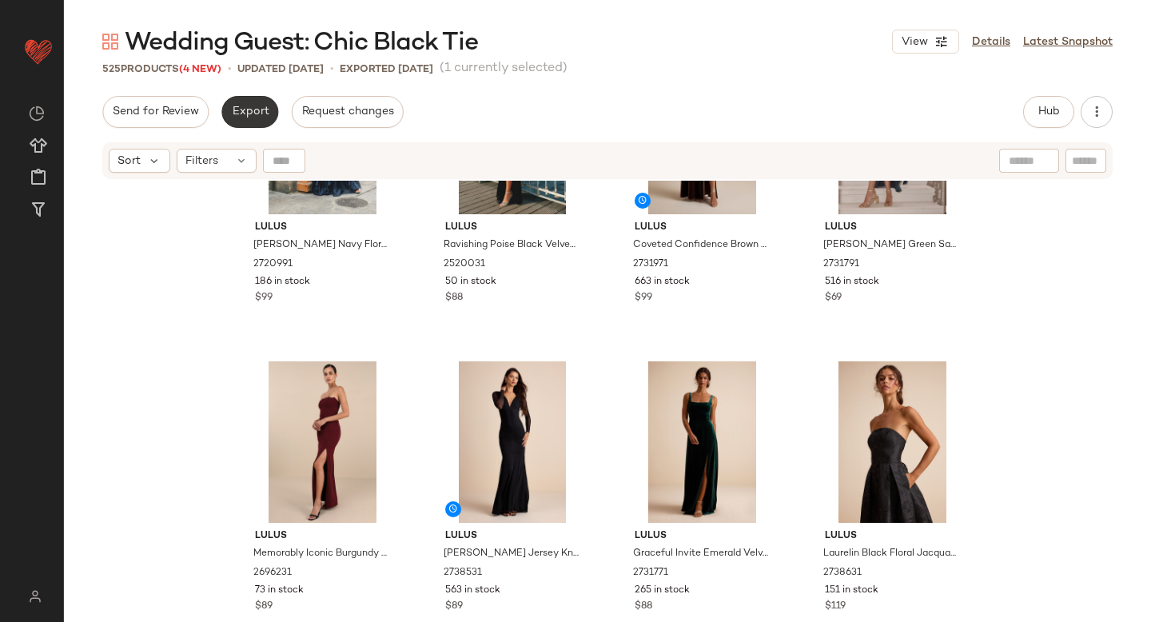
click at [249, 107] on span "Export" at bounding box center [250, 111] width 38 height 13
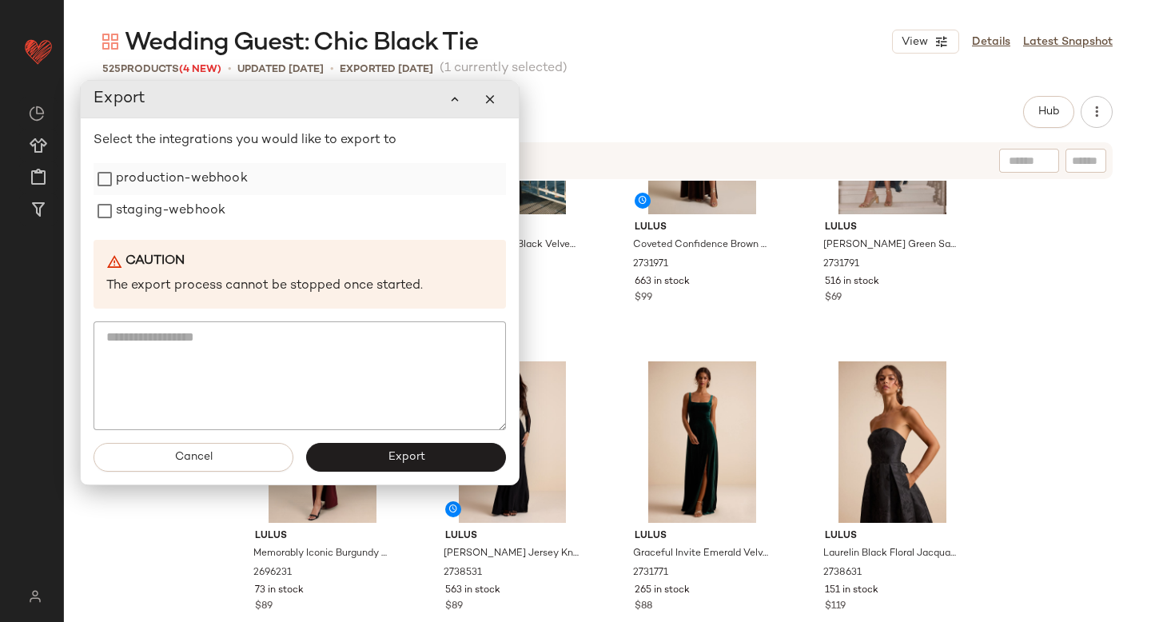
click at [167, 181] on label "production-webhook" at bounding box center [182, 179] width 132 height 32
click at [153, 220] on label "staging-webhook" at bounding box center [170, 211] width 109 height 32
click at [402, 445] on button "Export" at bounding box center [406, 457] width 200 height 29
